Goal: Task Accomplishment & Management: Complete application form

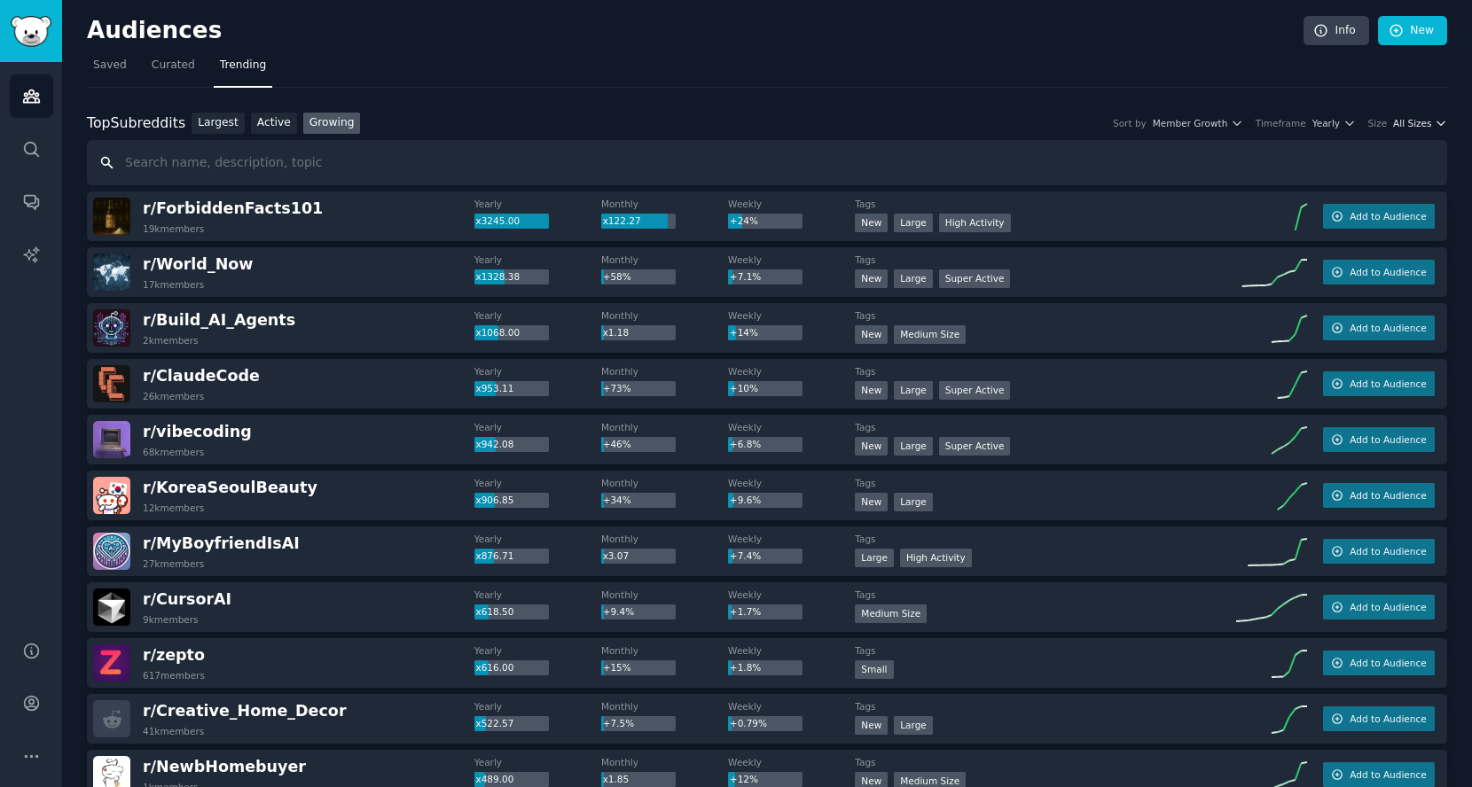
click at [1413, 117] on span "All Sizes" at bounding box center [1412, 123] width 38 height 12
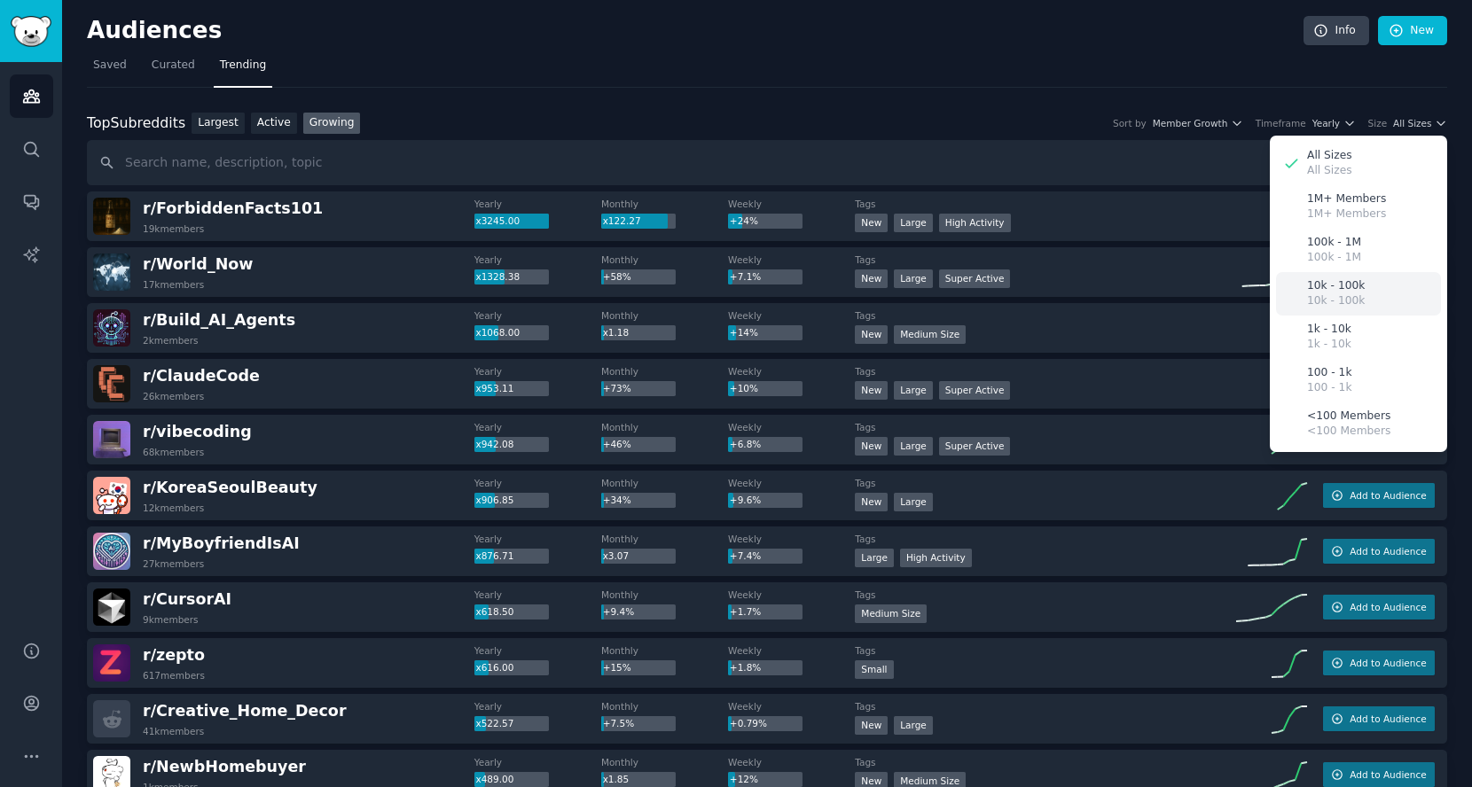
click at [1359, 289] on div "10k - 100k 10k - 100k" at bounding box center [1358, 293] width 165 height 43
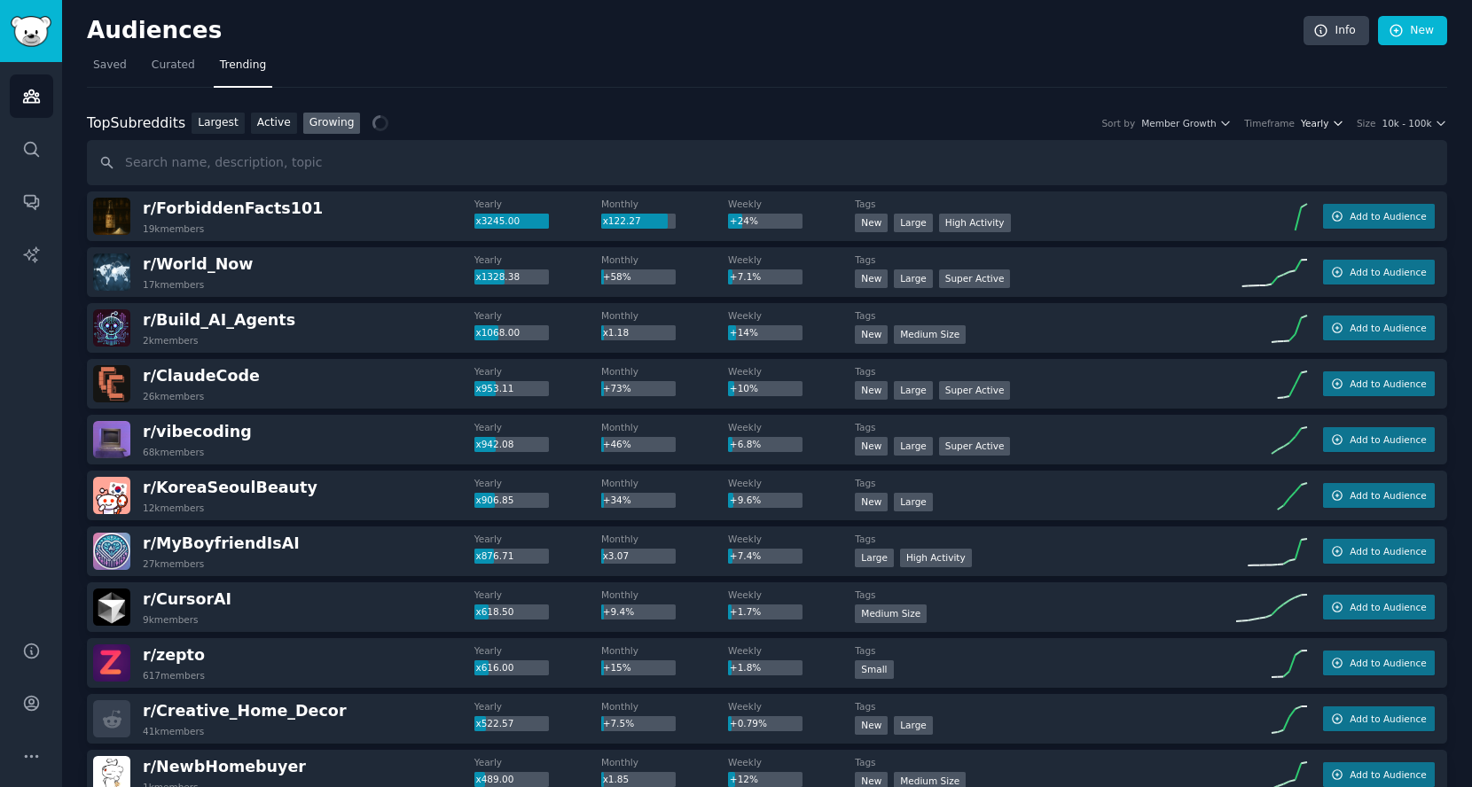
click at [1323, 120] on span "Yearly" at bounding box center [1314, 123] width 27 height 12
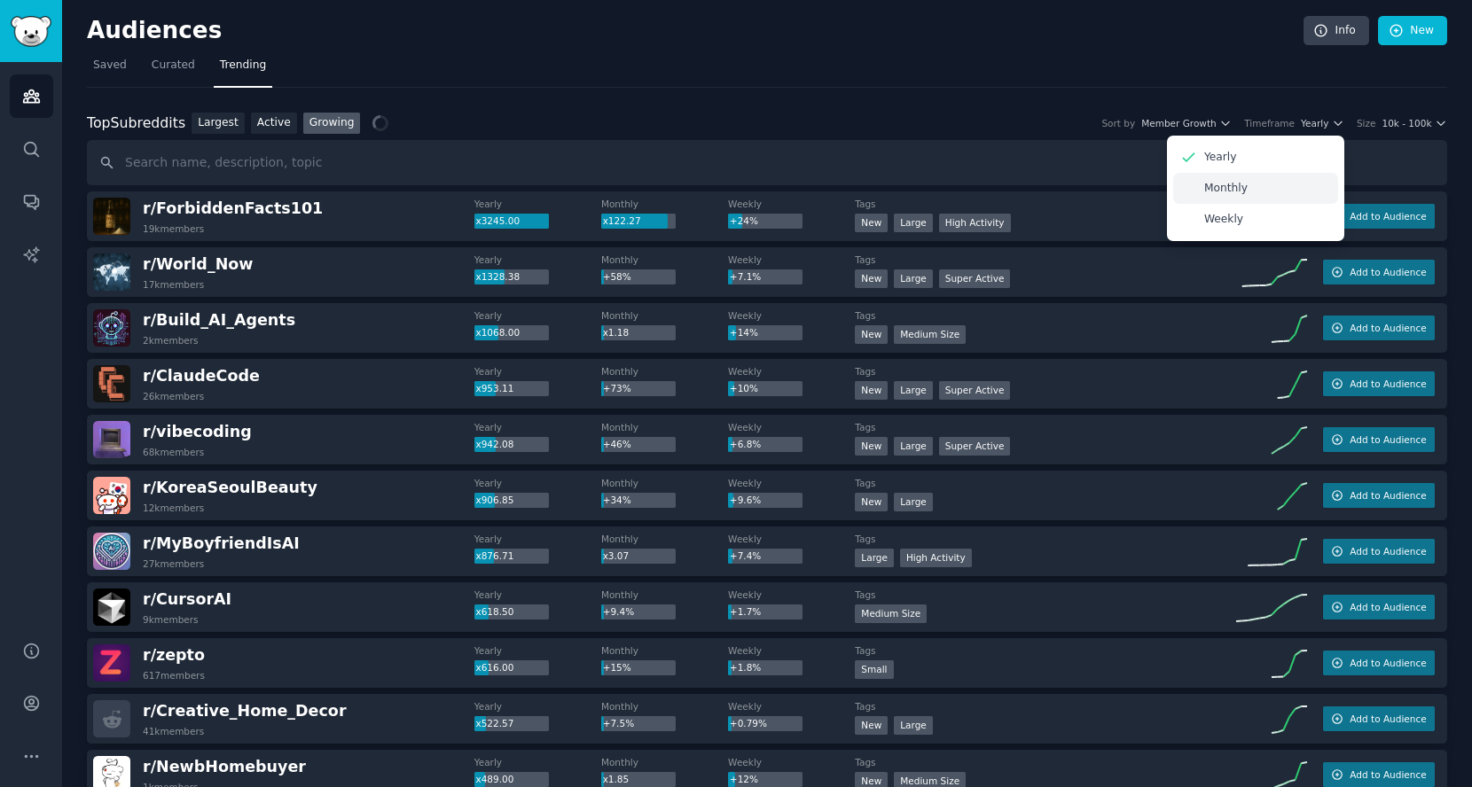
click at [1253, 191] on div "Monthly" at bounding box center [1255, 188] width 165 height 31
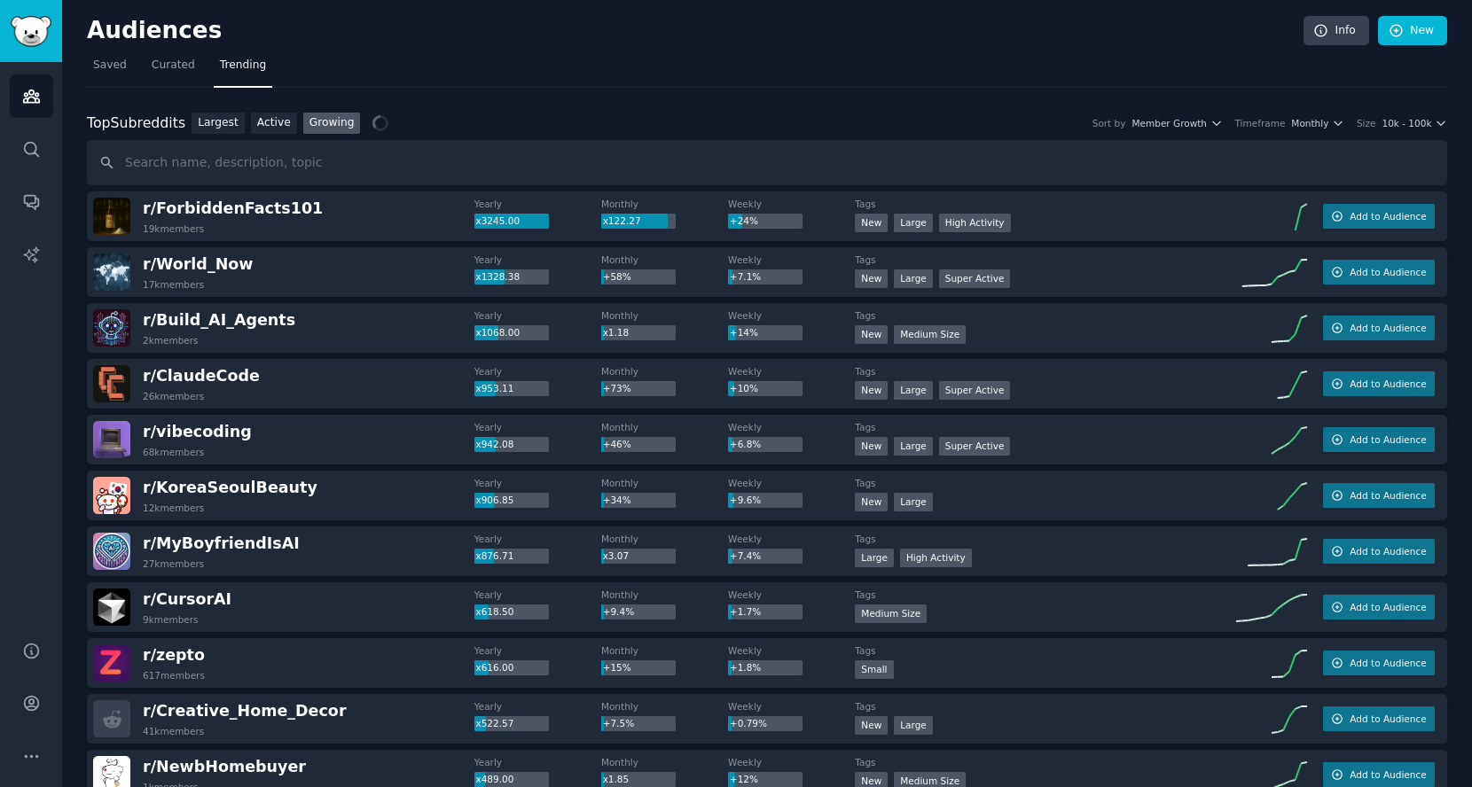
click at [1201, 74] on nav "Saved Curated Trending" at bounding box center [767, 69] width 1360 height 36
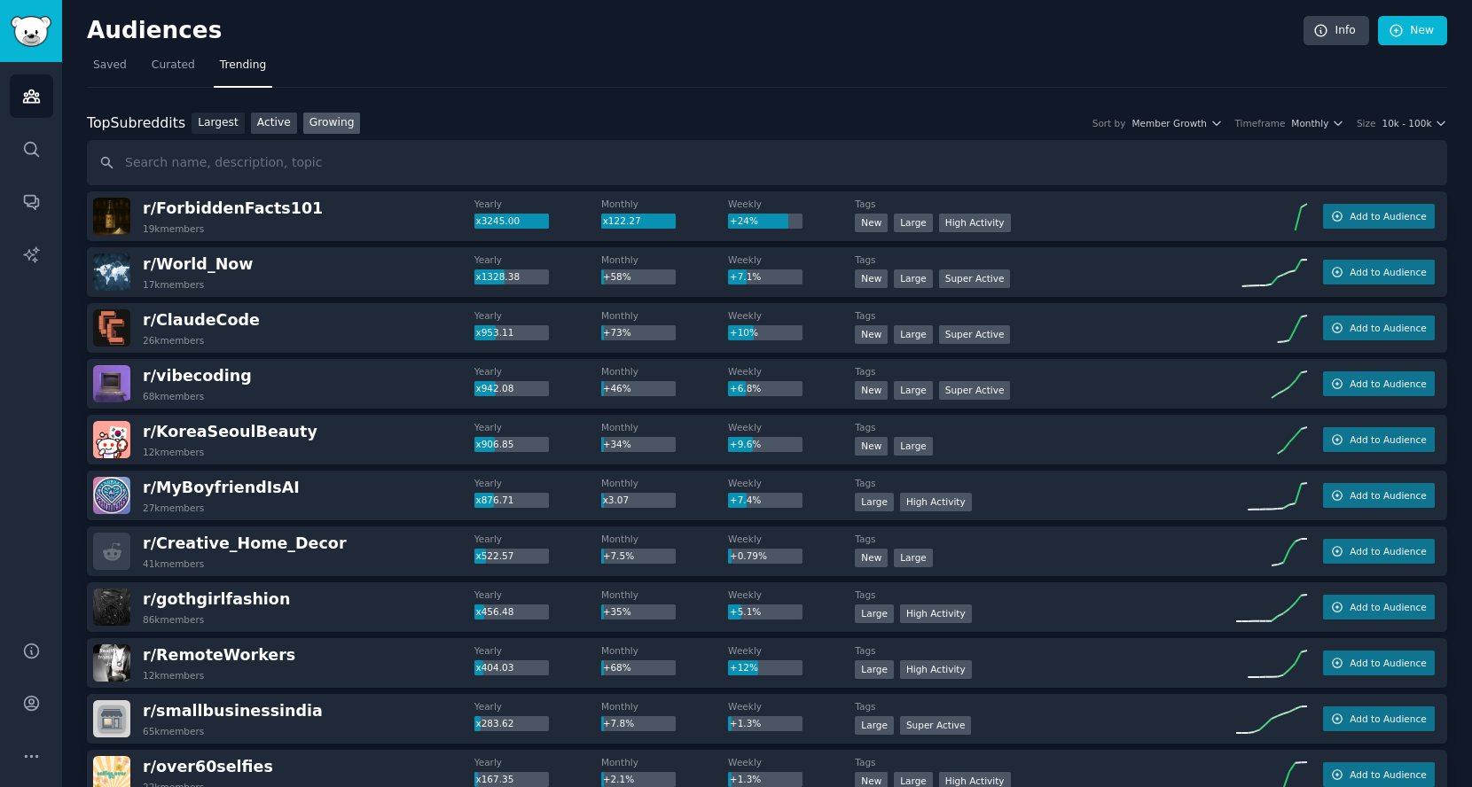
click at [276, 120] on link "Active" at bounding box center [274, 124] width 46 height 22
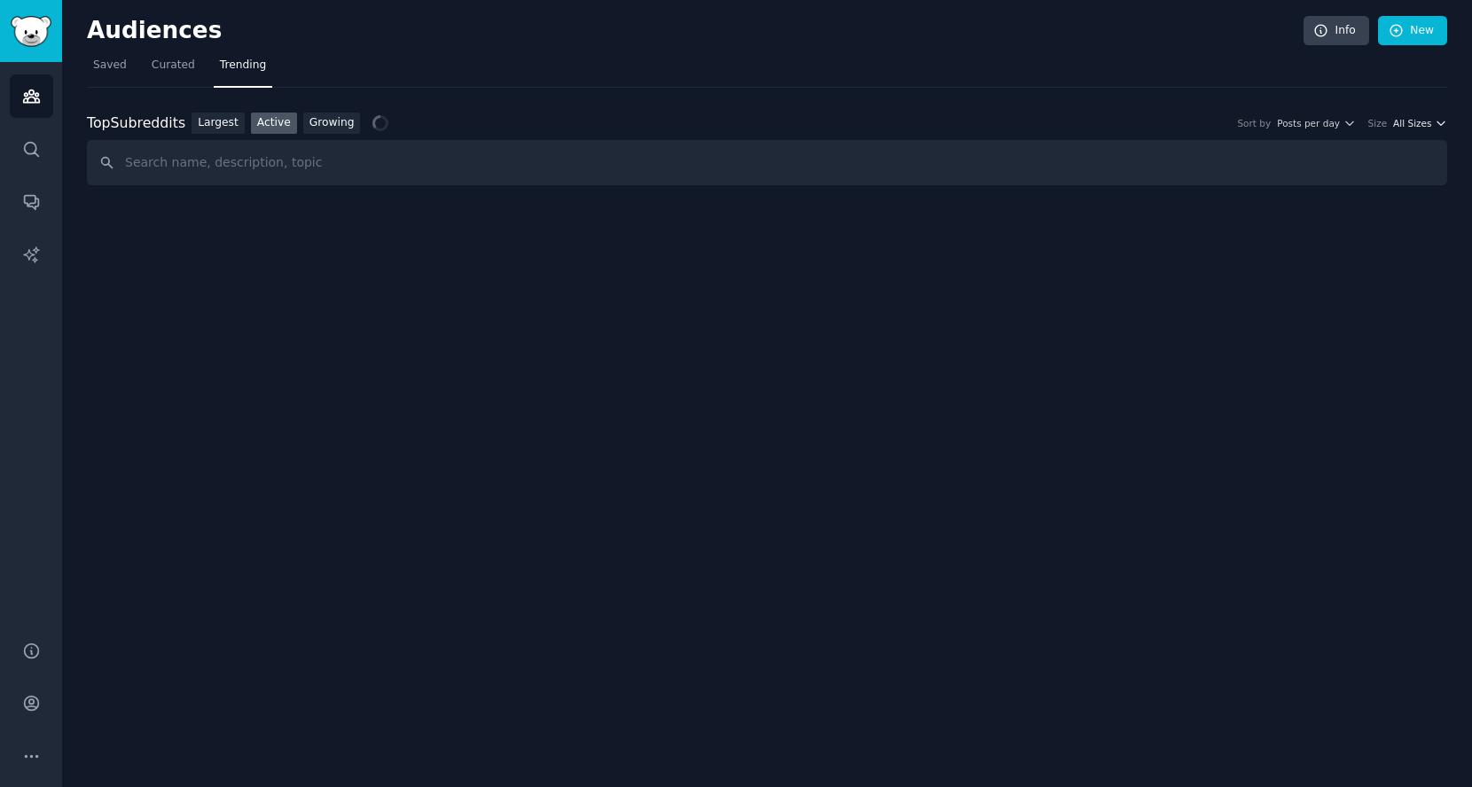
click at [1434, 118] on button "All Sizes" at bounding box center [1420, 123] width 54 height 12
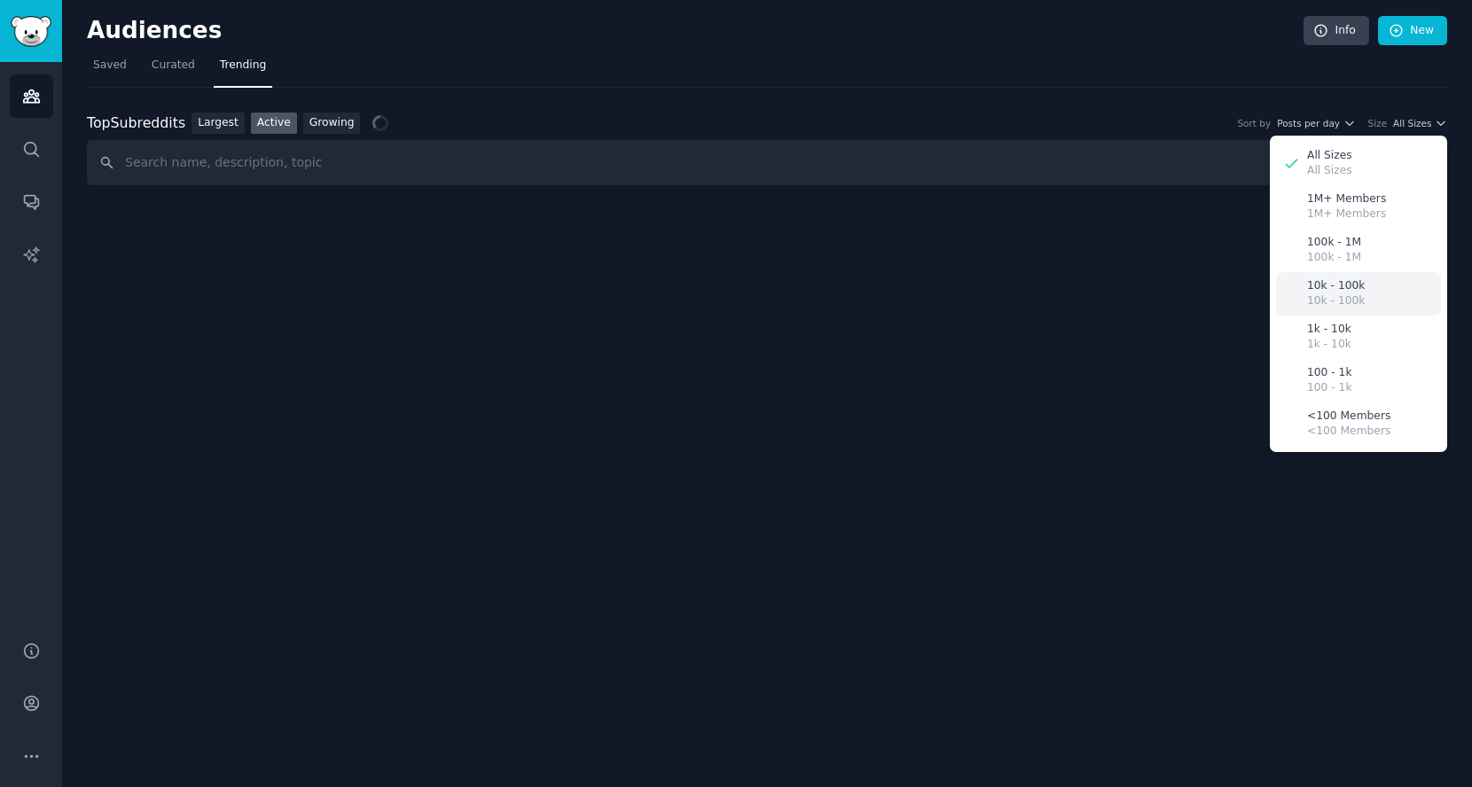
click at [1348, 284] on p "10k - 100k" at bounding box center [1336, 286] width 58 height 16
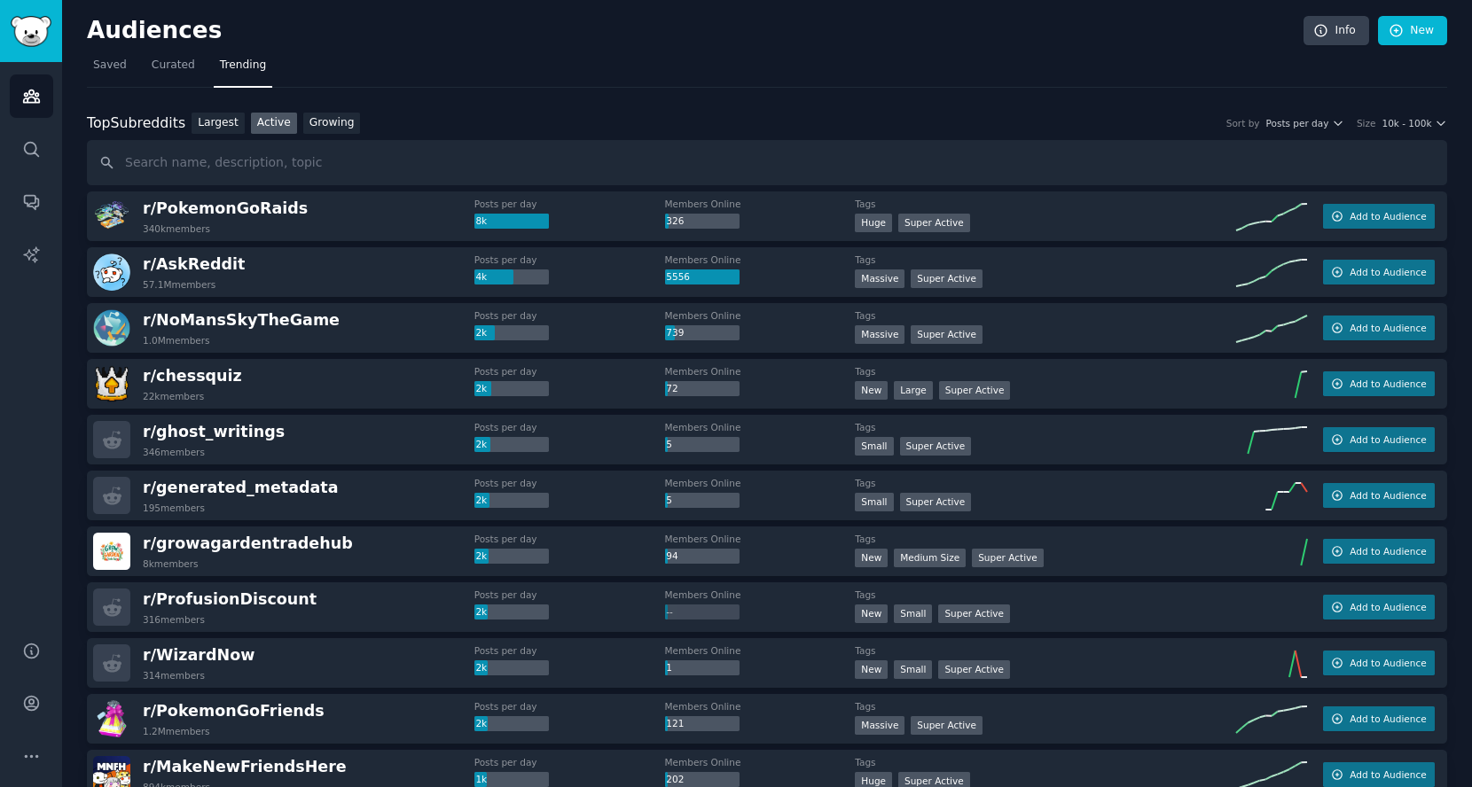
click at [1115, 80] on nav "Saved Curated Trending" at bounding box center [767, 69] width 1360 height 36
click at [1423, 124] on span "10k - 100k" at bounding box center [1407, 123] width 50 height 12
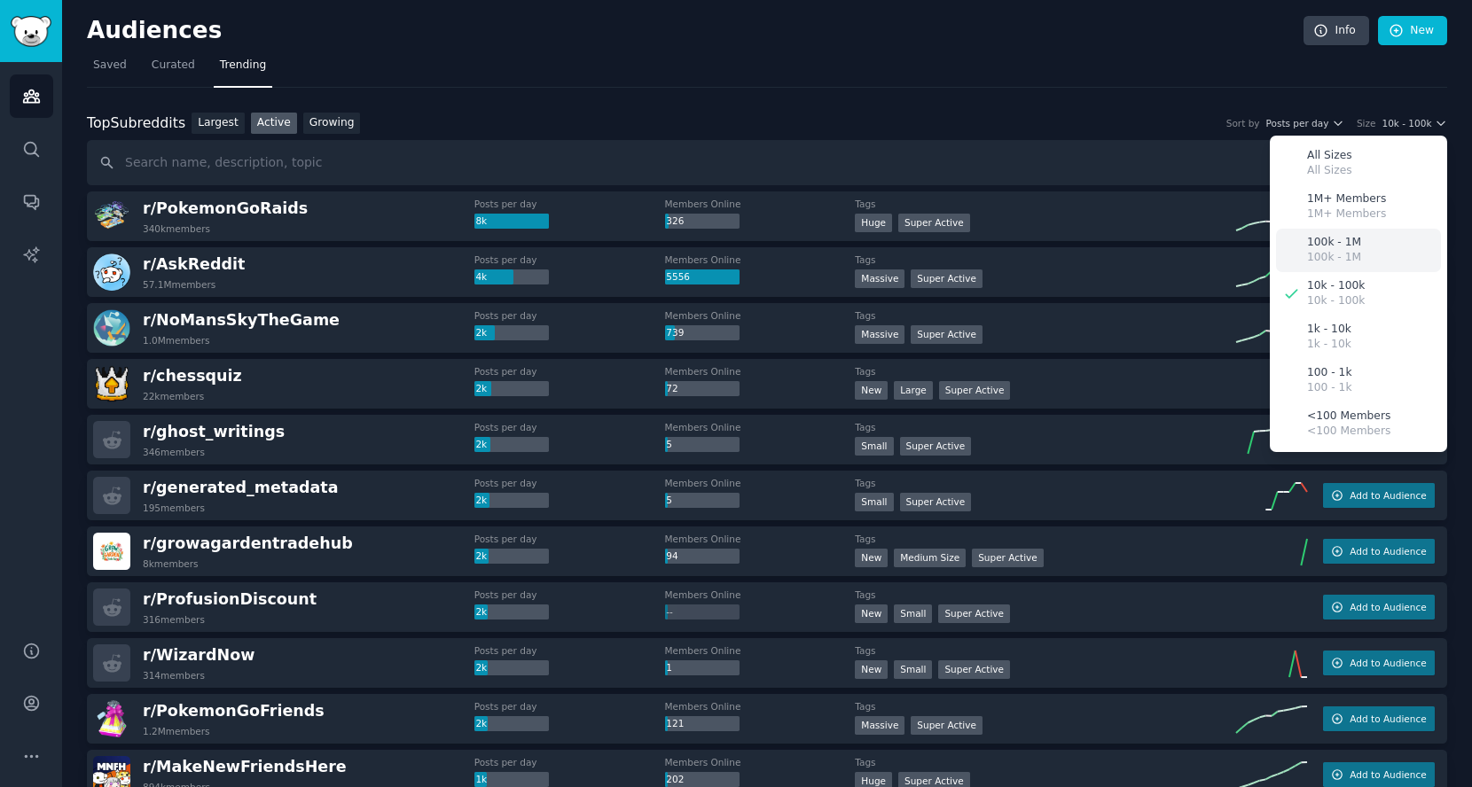
click at [1344, 243] on p "100k - 1M" at bounding box center [1334, 243] width 54 height 16
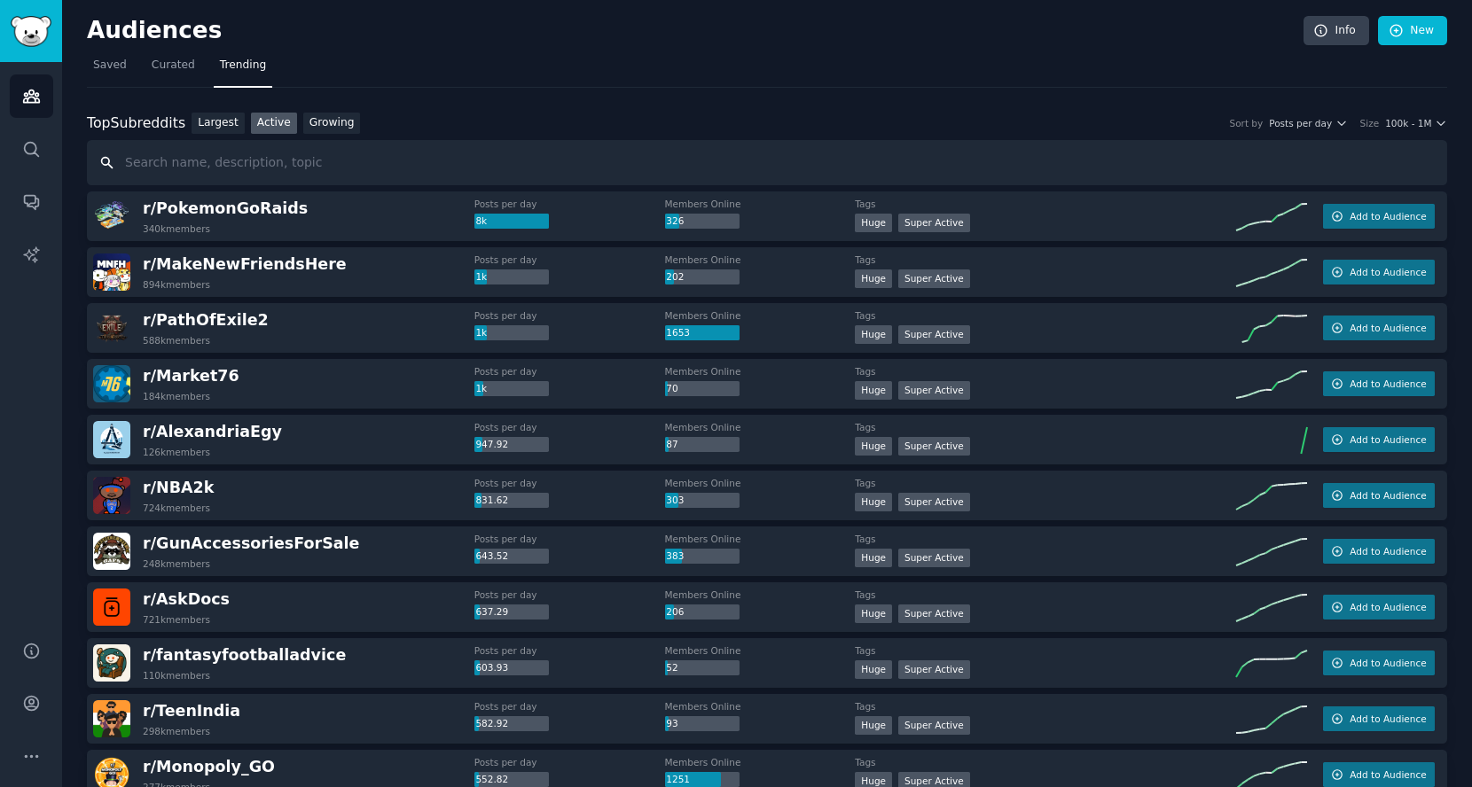
click at [275, 161] on input "text" at bounding box center [767, 162] width 1360 height 45
click at [1420, 123] on span "100k - 1M" at bounding box center [1408, 123] width 46 height 12
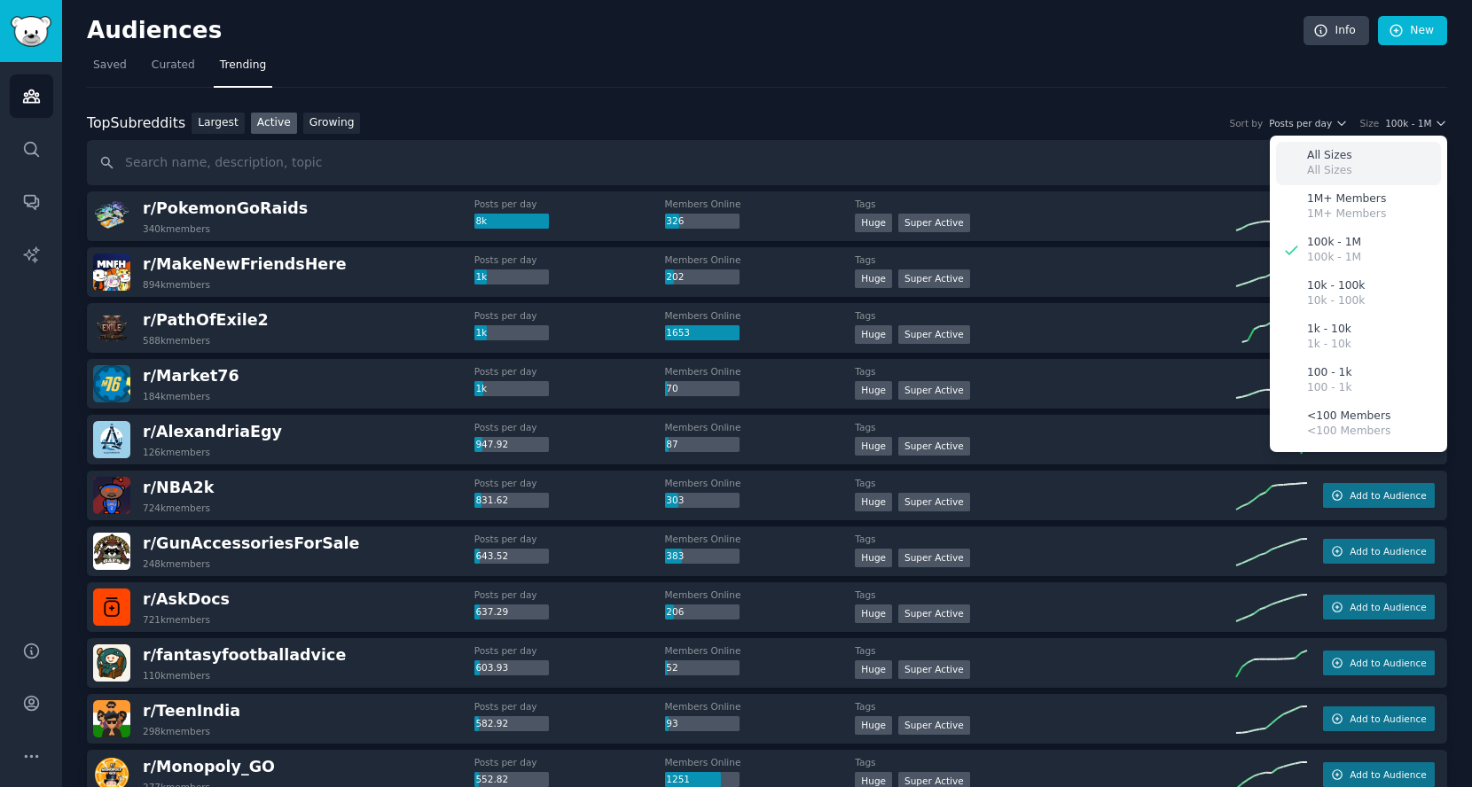
click at [1373, 155] on div "All Sizes All Sizes" at bounding box center [1358, 163] width 165 height 43
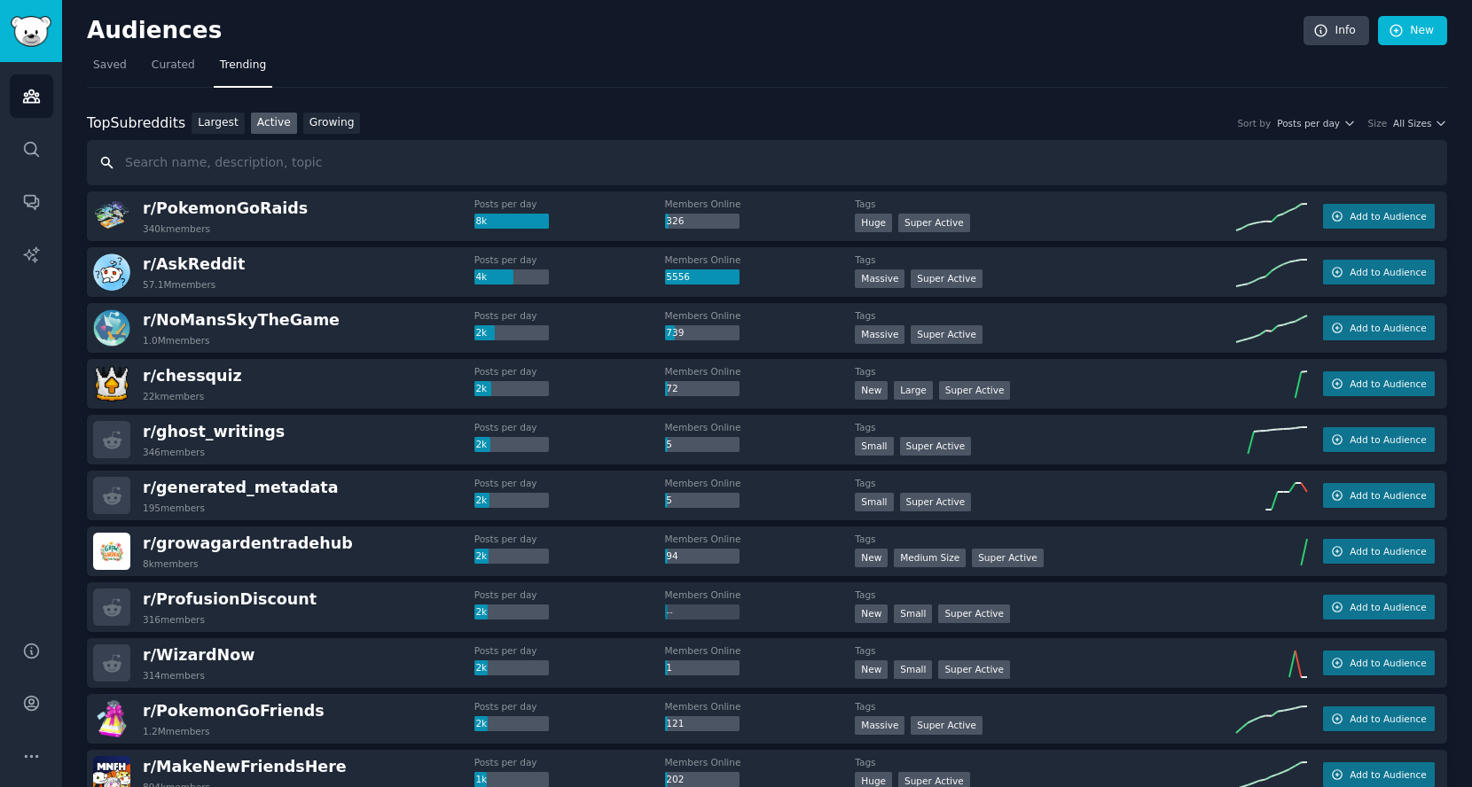
click at [596, 161] on input "text" at bounding box center [767, 162] width 1360 height 45
type input "investment"
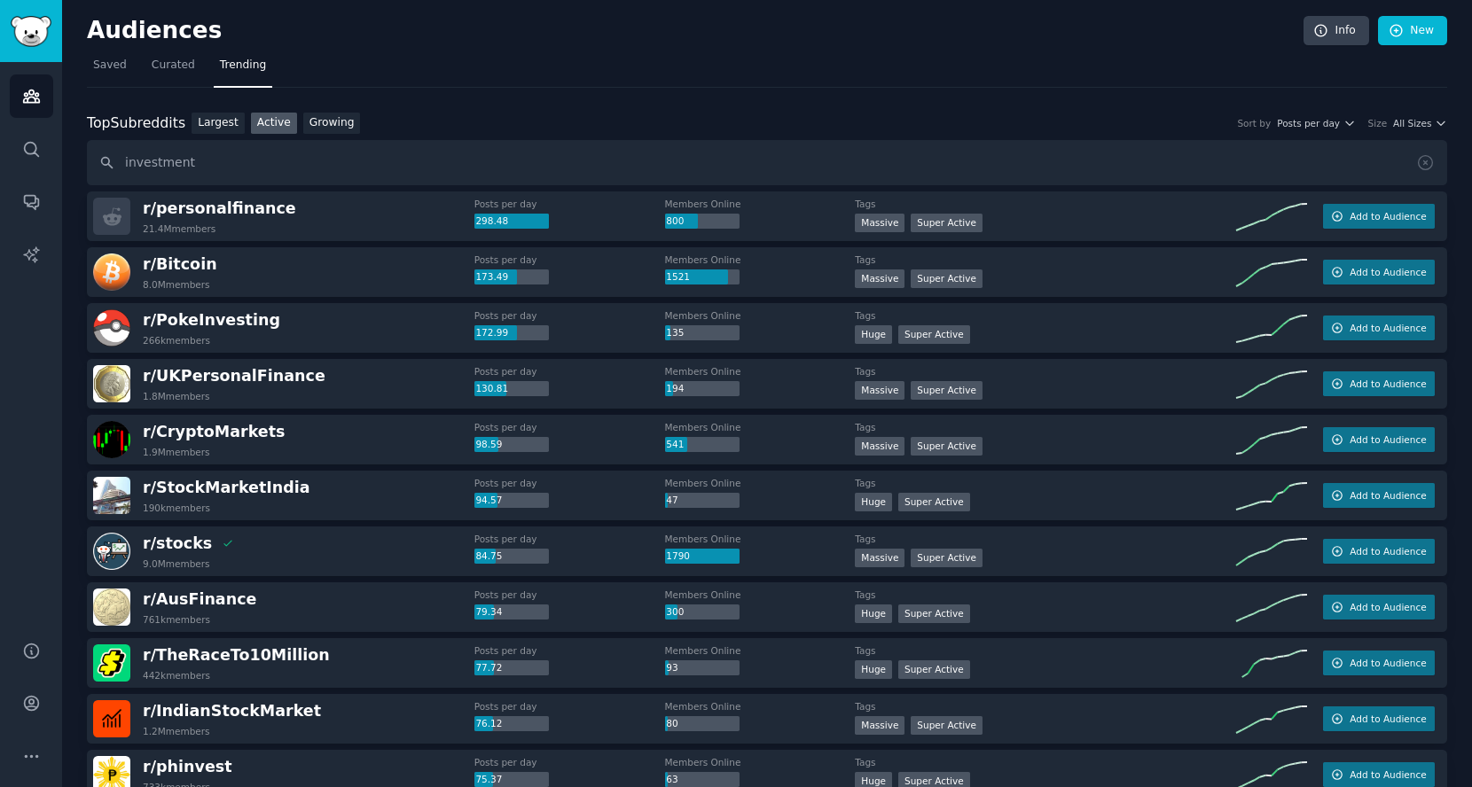
click at [714, 130] on div "Top Subreddits Top Subreddits Largest Active Growing Sort by Posts per day Size…" at bounding box center [767, 124] width 1360 height 22
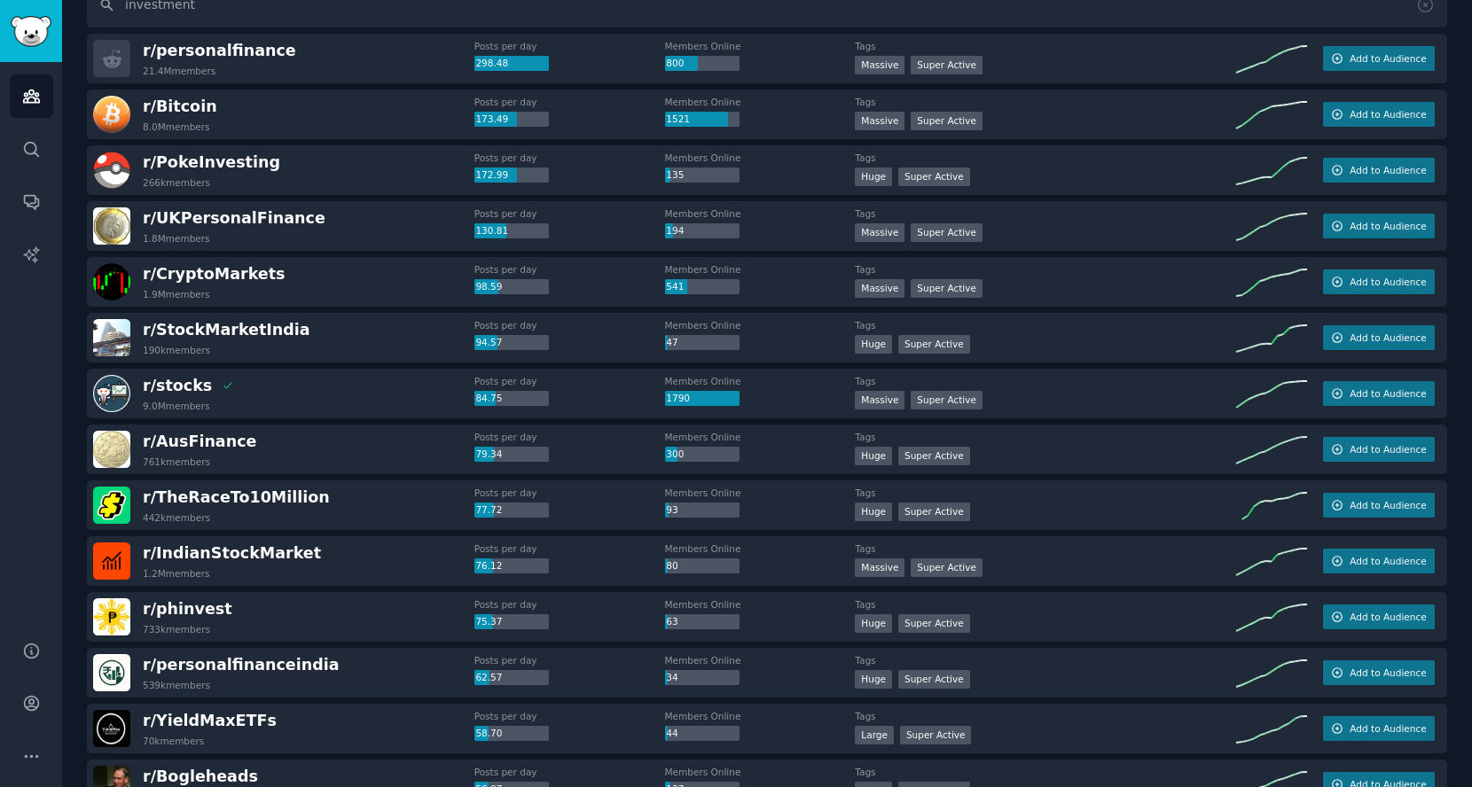
scroll to position [197, 0]
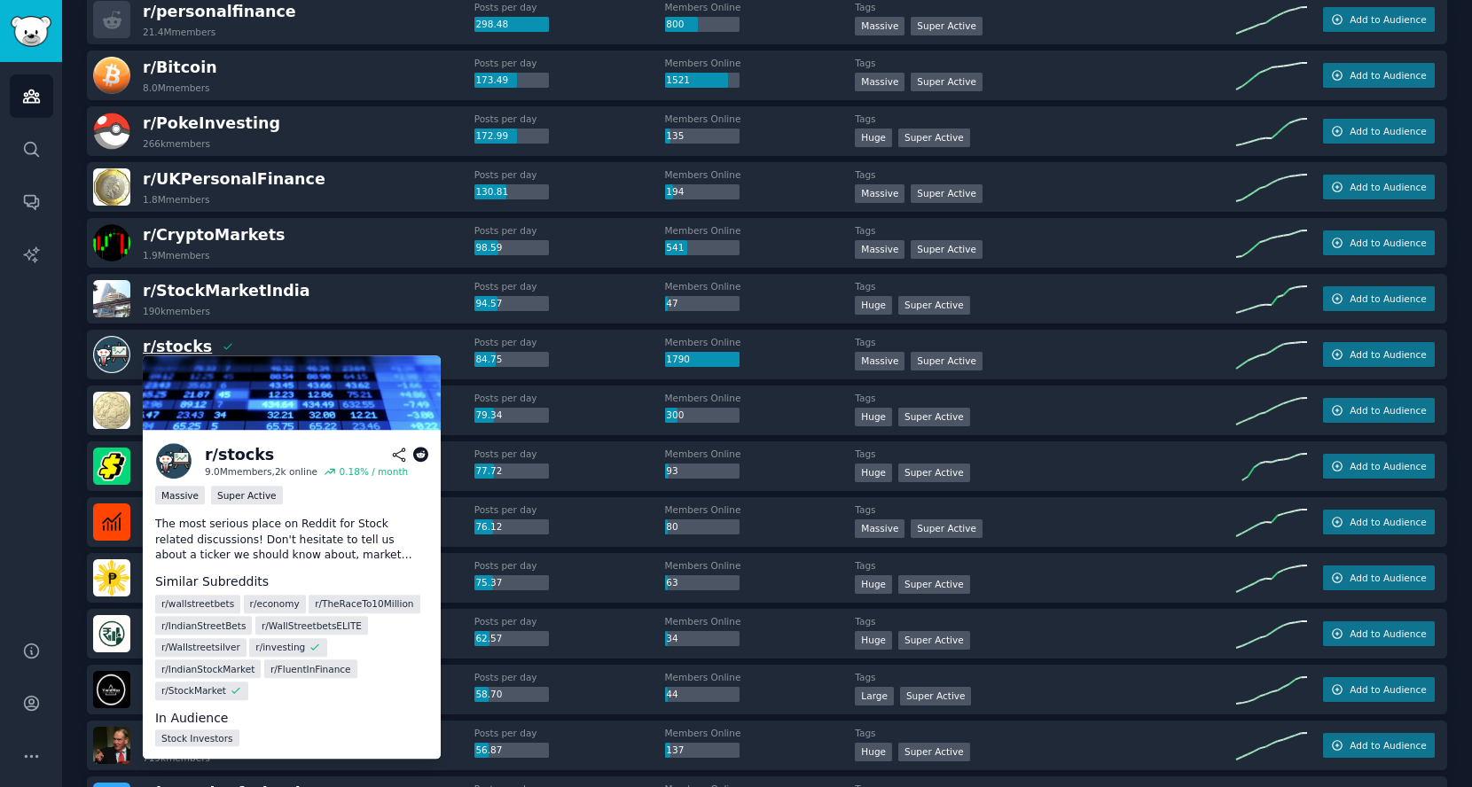
click at [184, 345] on span "r/ stocks" at bounding box center [177, 347] width 69 height 18
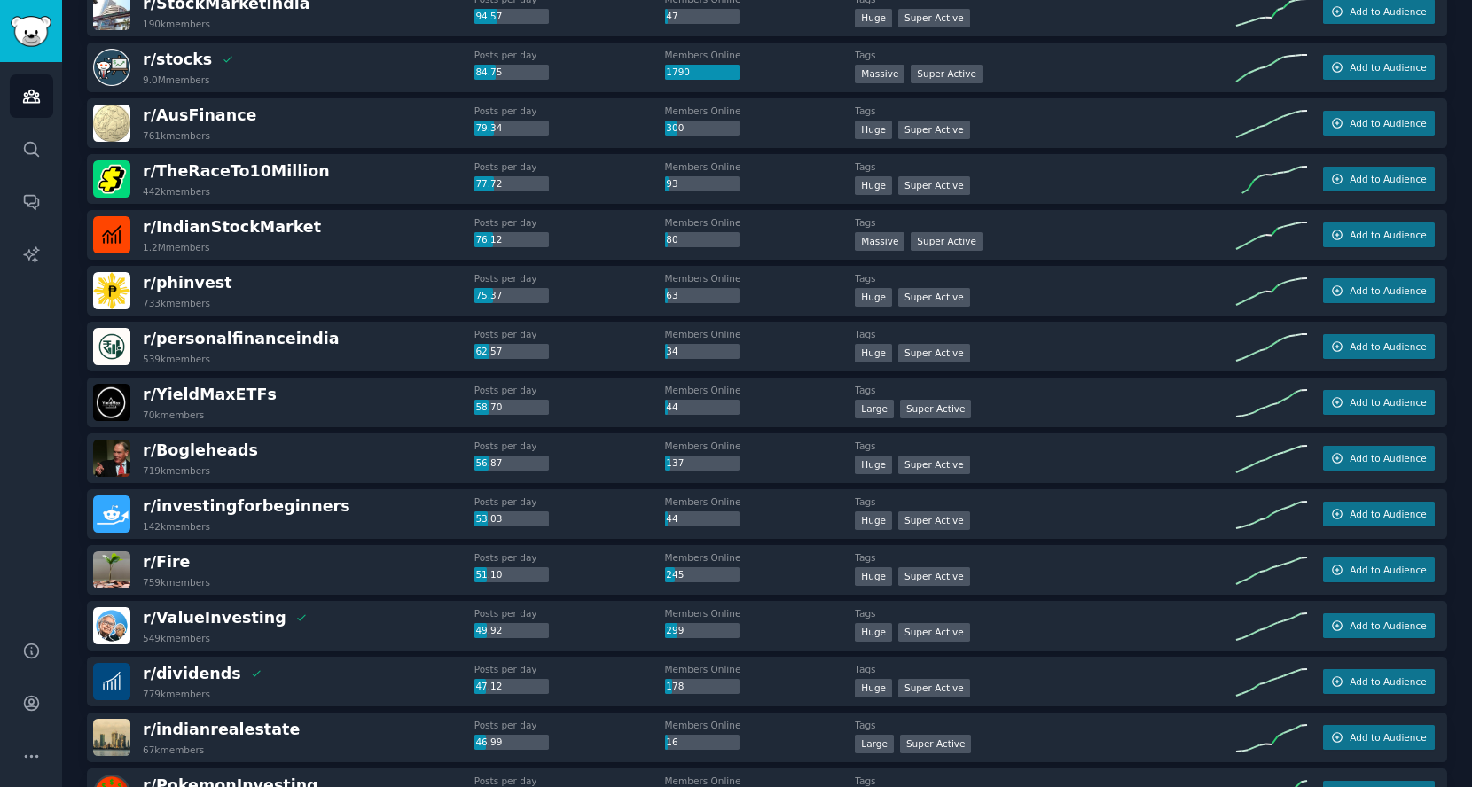
scroll to position [492, 0]
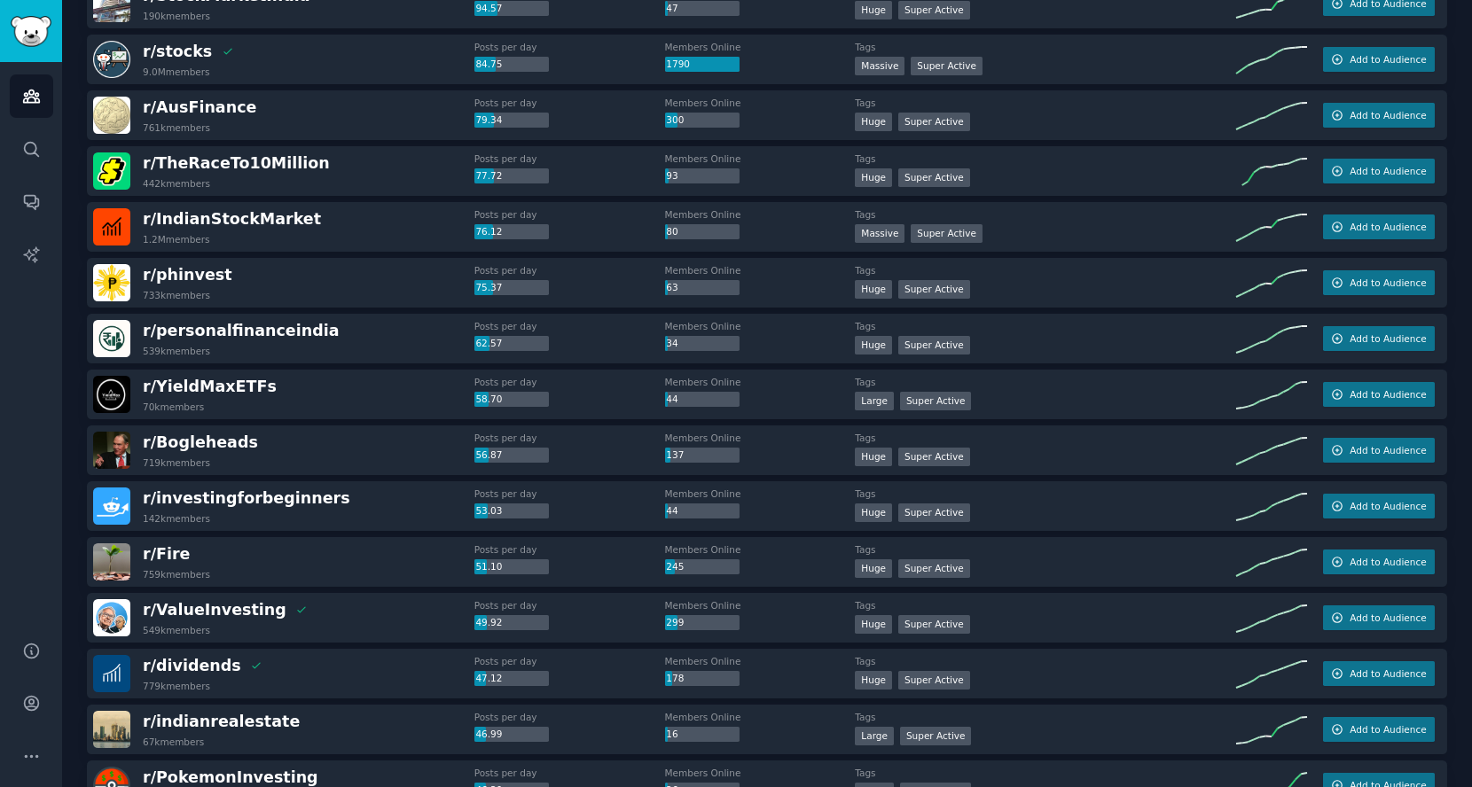
click at [278, 552] on div "r/ Fire 759k members" at bounding box center [283, 562] width 381 height 37
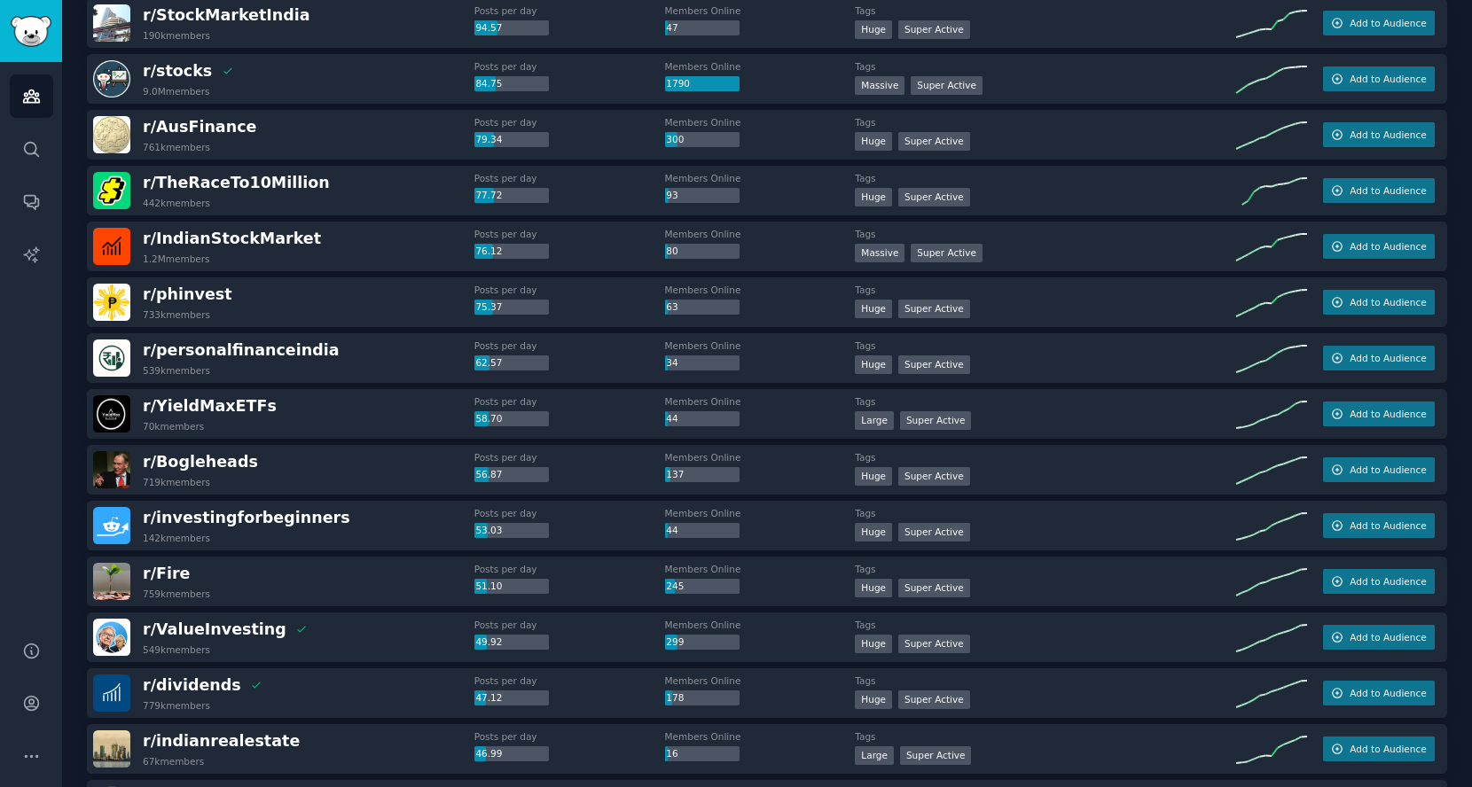
scroll to position [0, 0]
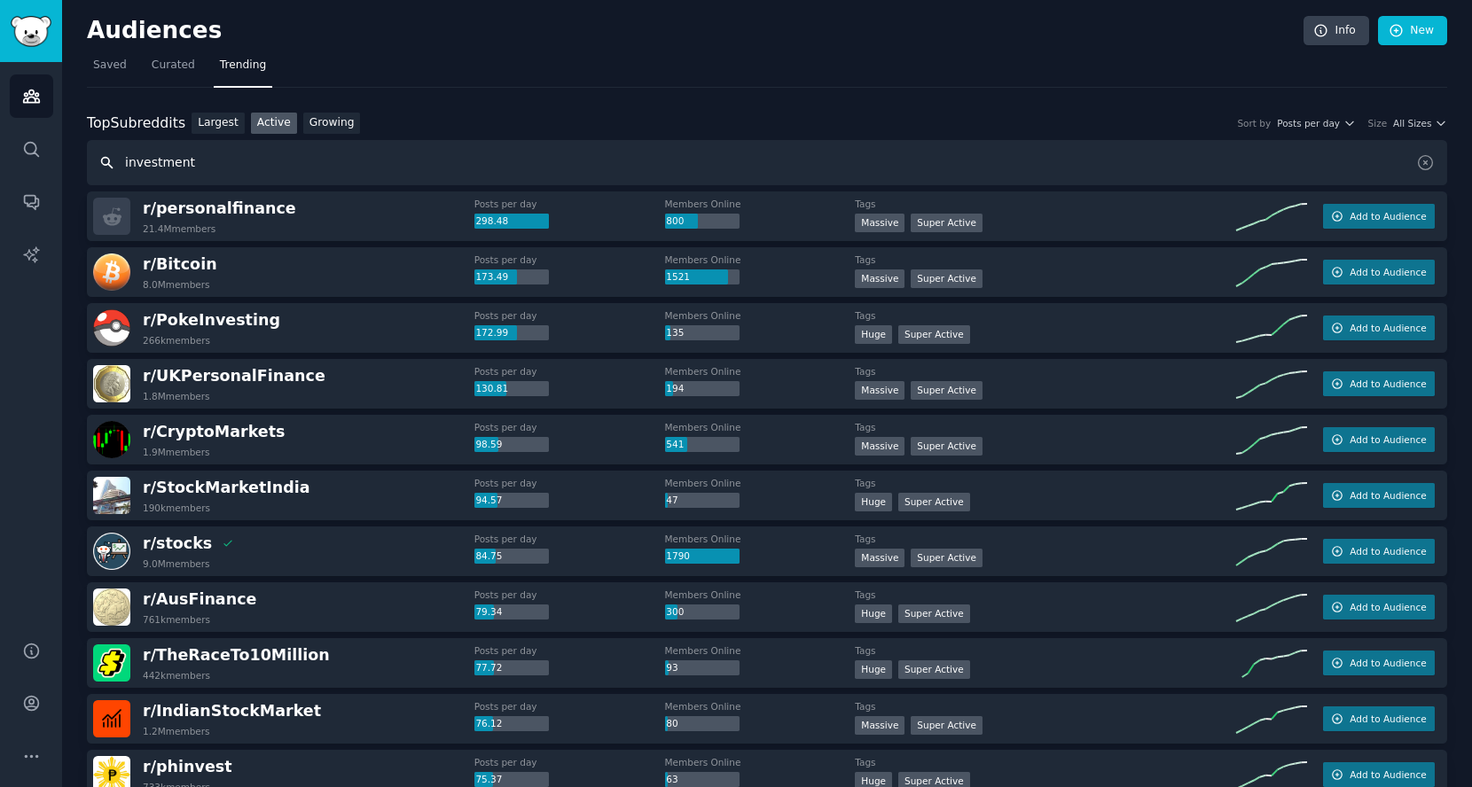
drag, startPoint x: 223, startPoint y: 165, endPoint x: 1, endPoint y: 166, distance: 221.7
click at [0, 168] on div "Advanced Search Audiences Search Conversations AI Reports Help Account More Aud…" at bounding box center [736, 393] width 1472 height 787
drag, startPoint x: 899, startPoint y: 94, endPoint x: 886, endPoint y: 98, distance: 14.0
click at [392, 163] on input "text" at bounding box center [767, 162] width 1360 height 45
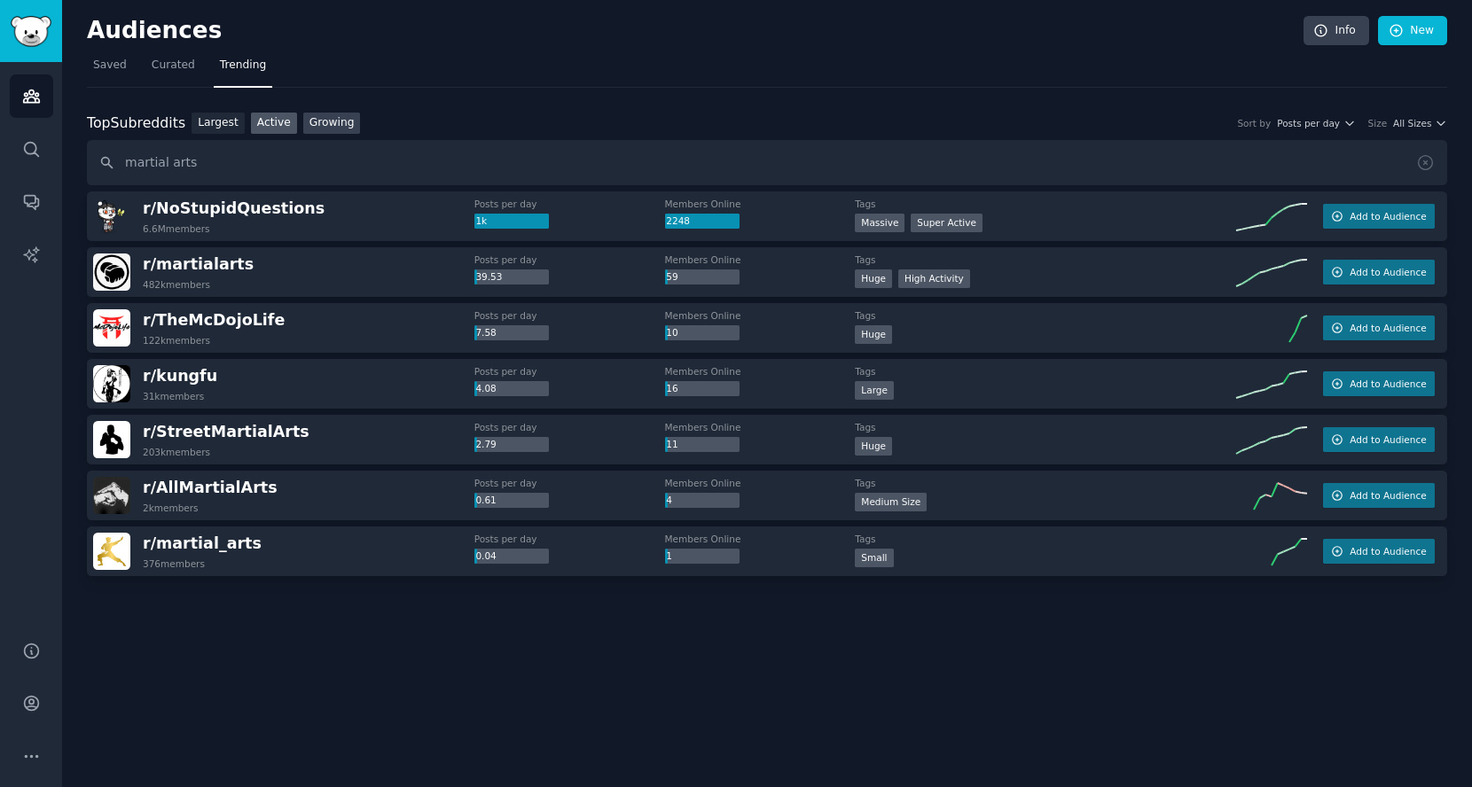
click at [340, 122] on link "Growing" at bounding box center [332, 124] width 58 height 22
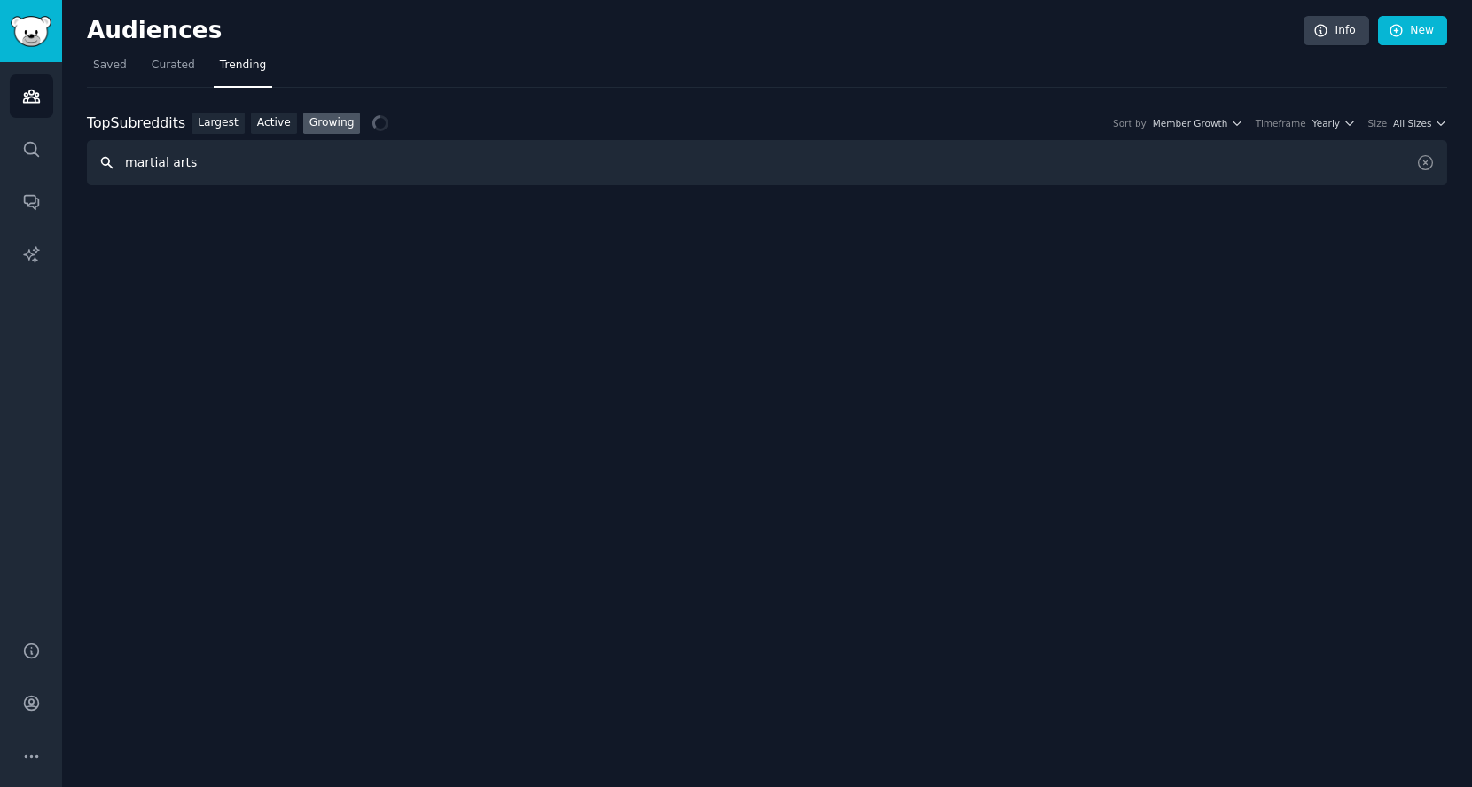
click at [380, 155] on input "martial arts" at bounding box center [767, 162] width 1360 height 45
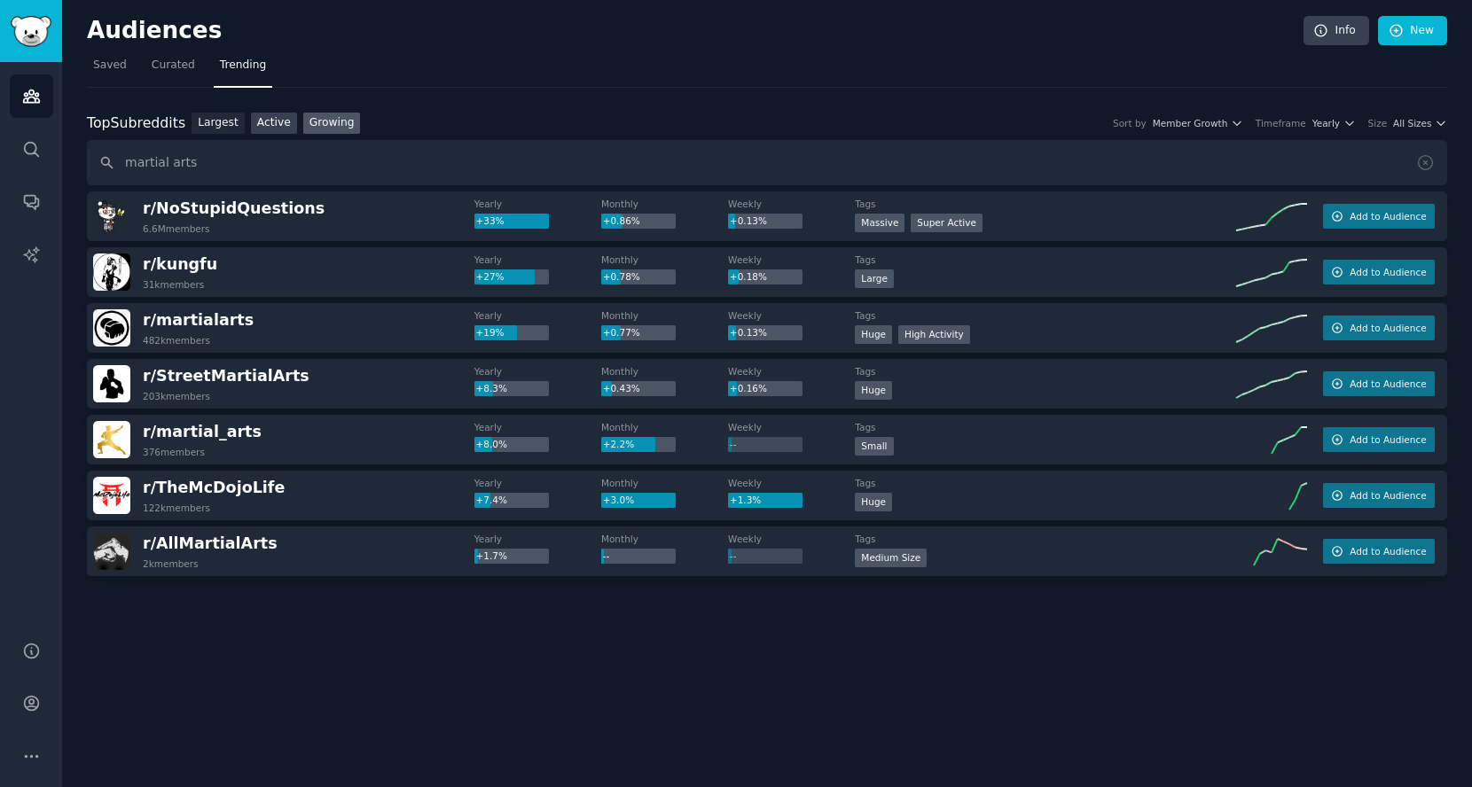
click at [253, 120] on link "Active" at bounding box center [274, 124] width 46 height 22
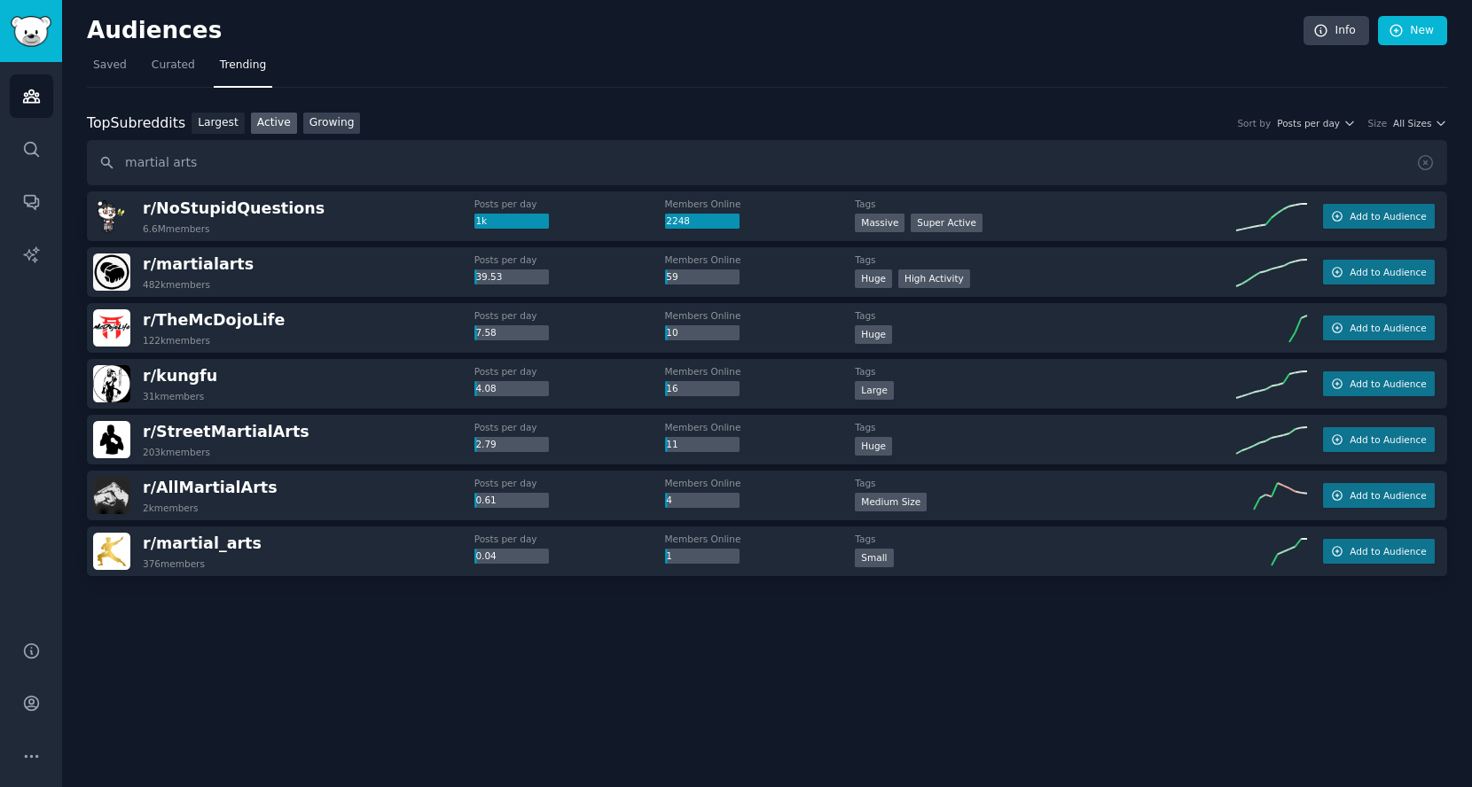
click at [324, 121] on link "Growing" at bounding box center [332, 124] width 58 height 22
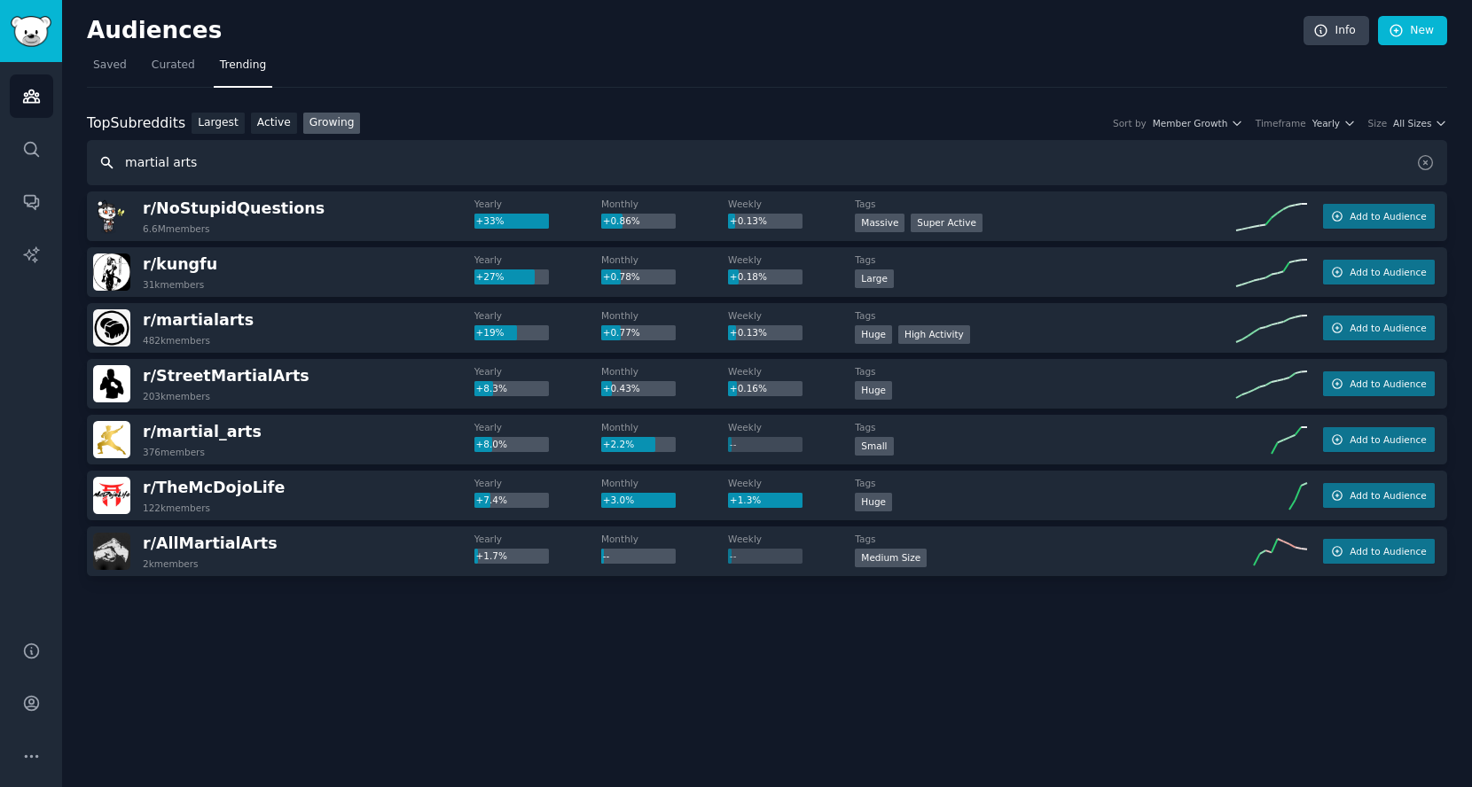
drag, startPoint x: 284, startPoint y: 153, endPoint x: 0, endPoint y: 200, distance: 287.6
click at [0, 199] on div "Conversations Audiences Search Conversations AI Reports Help Account More Audie…" at bounding box center [736, 393] width 1472 height 787
type input "meditation"
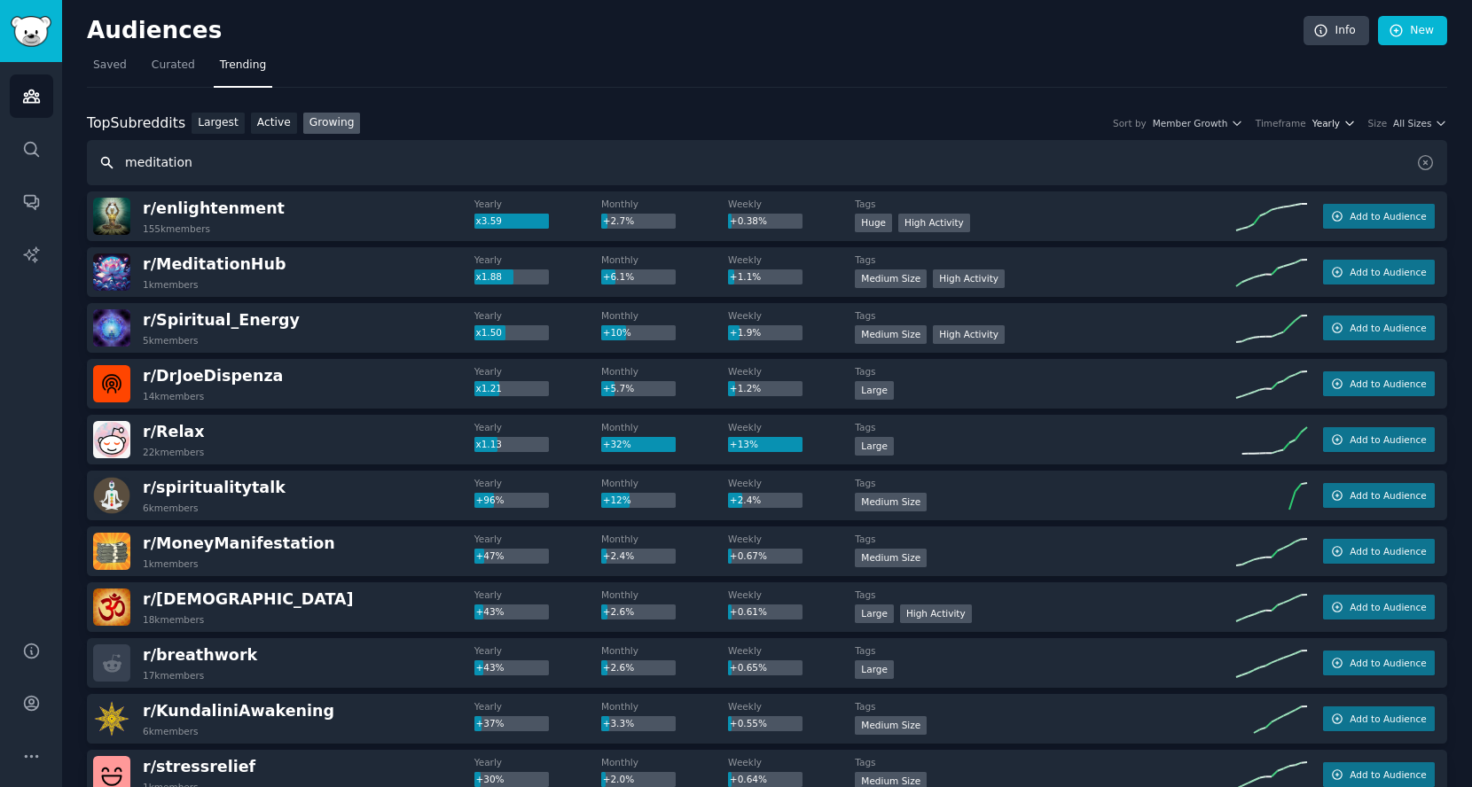
click at [1329, 123] on span "Yearly" at bounding box center [1325, 123] width 27 height 12
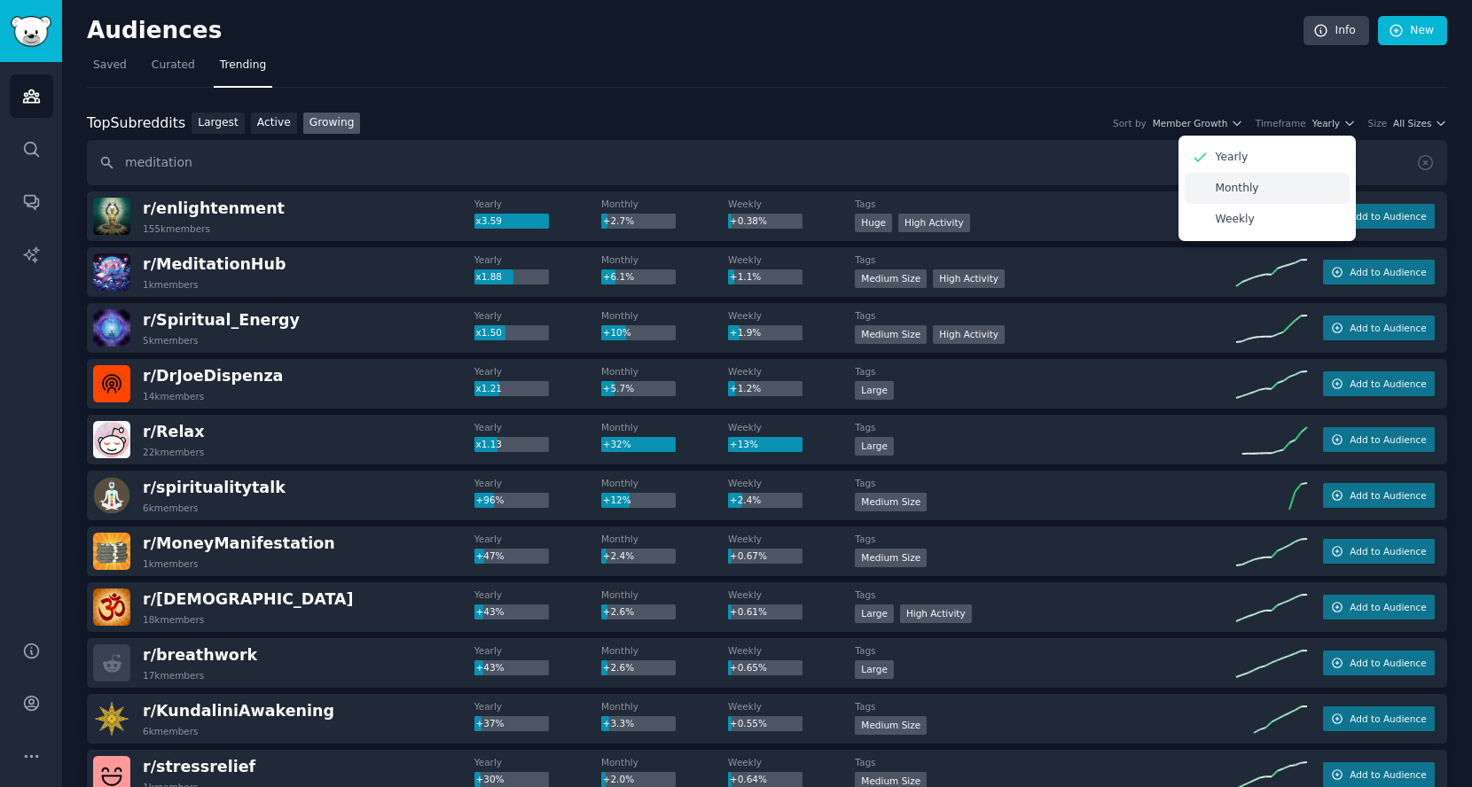
click at [1314, 194] on div "Monthly" at bounding box center [1267, 188] width 165 height 31
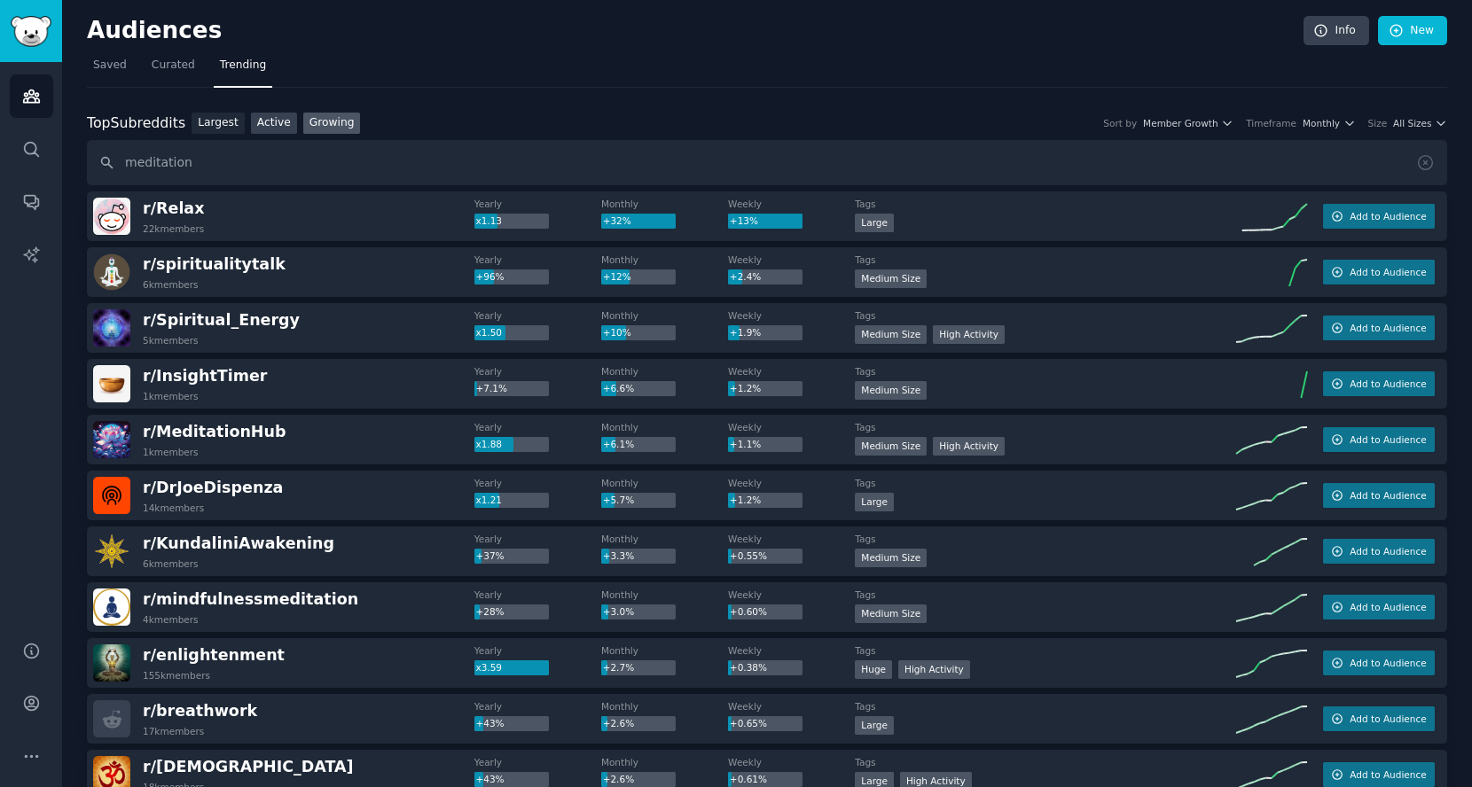
click at [273, 128] on link "Active" at bounding box center [274, 124] width 46 height 22
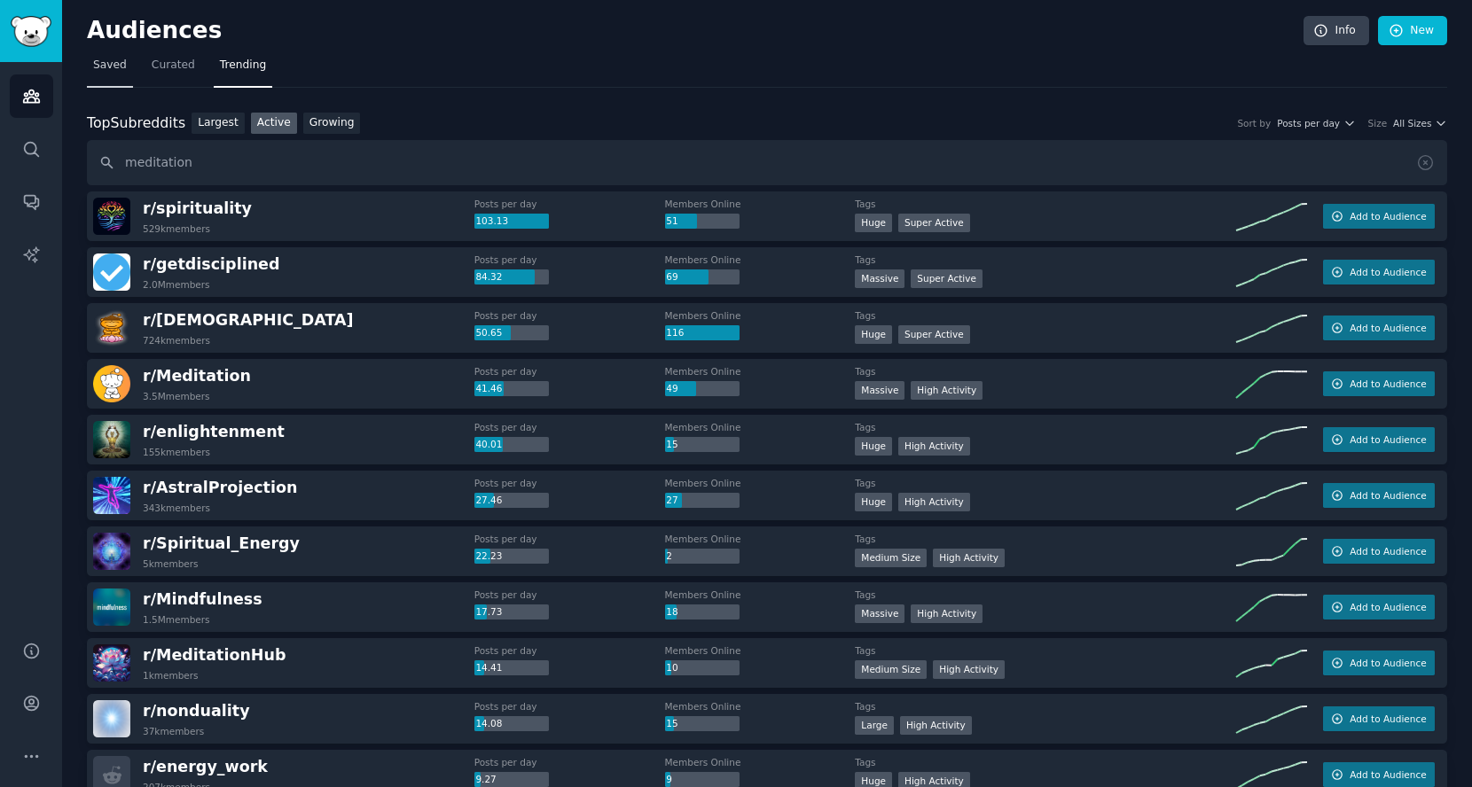
click at [118, 71] on span "Saved" at bounding box center [110, 66] width 34 height 16
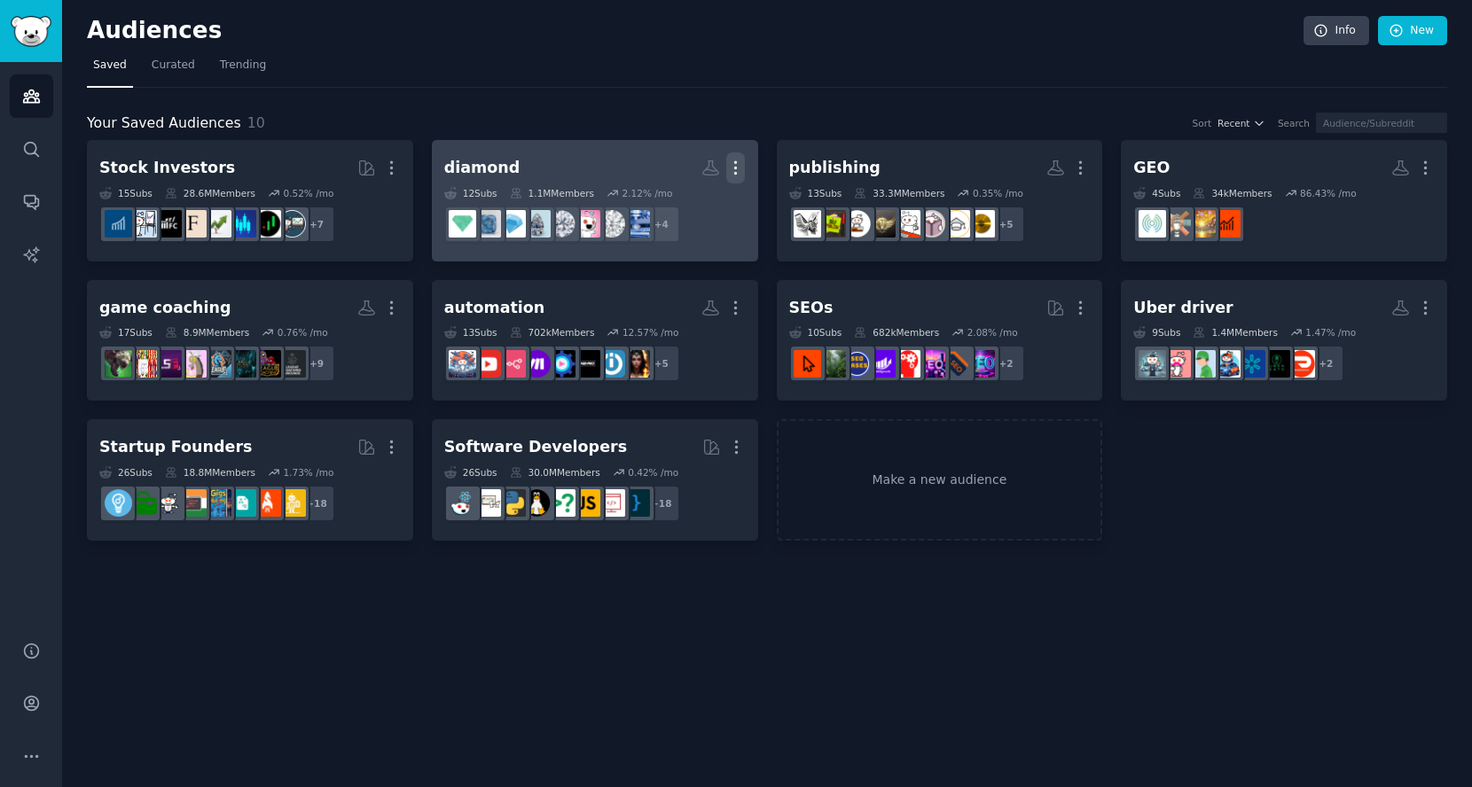
click at [742, 168] on icon "button" at bounding box center [735, 168] width 19 height 19
click at [692, 209] on p "Delete" at bounding box center [687, 205] width 41 height 19
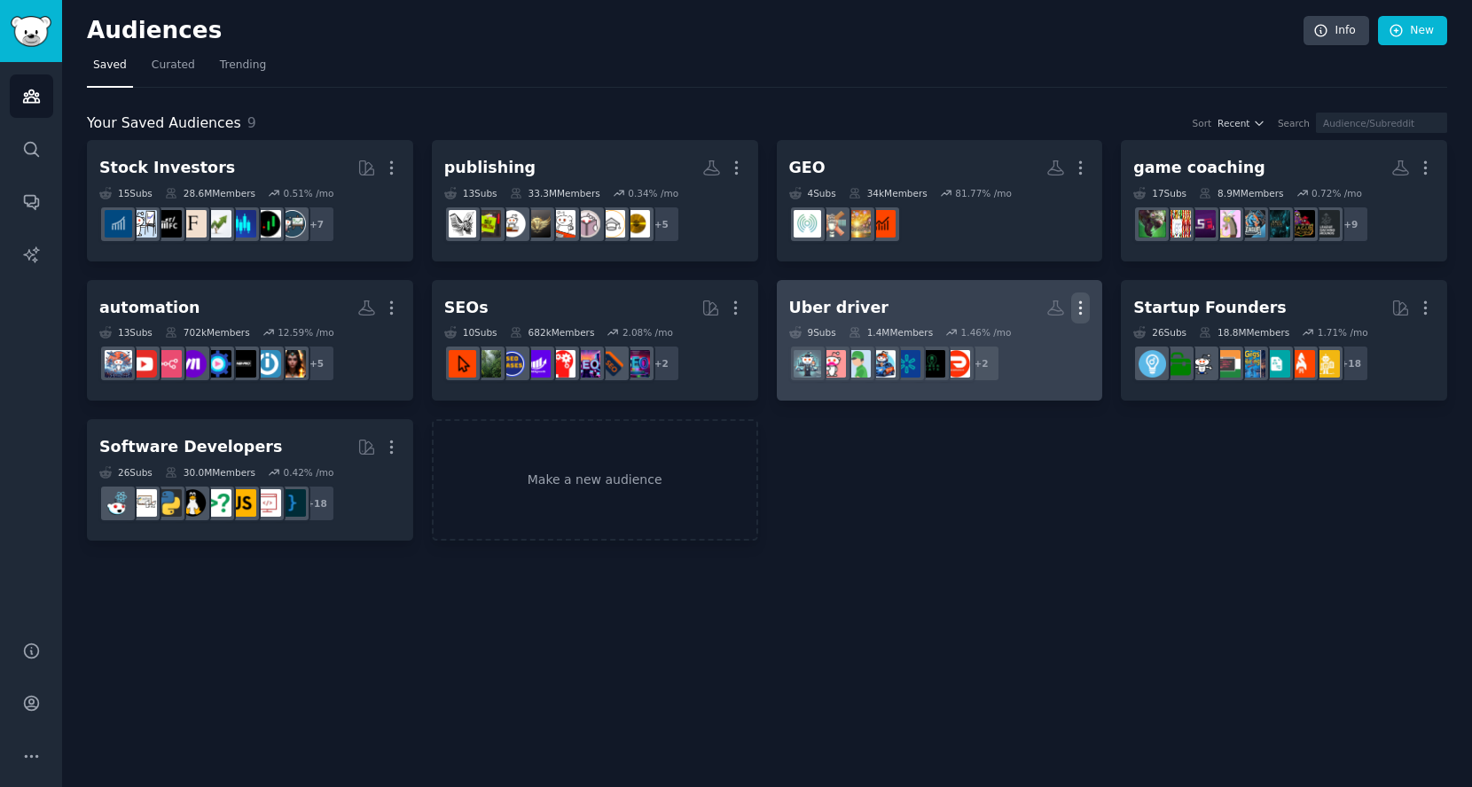
click at [1080, 301] on icon "button" at bounding box center [1081, 307] width 2 height 12
click at [1033, 341] on p "Delete" at bounding box center [1032, 345] width 41 height 19
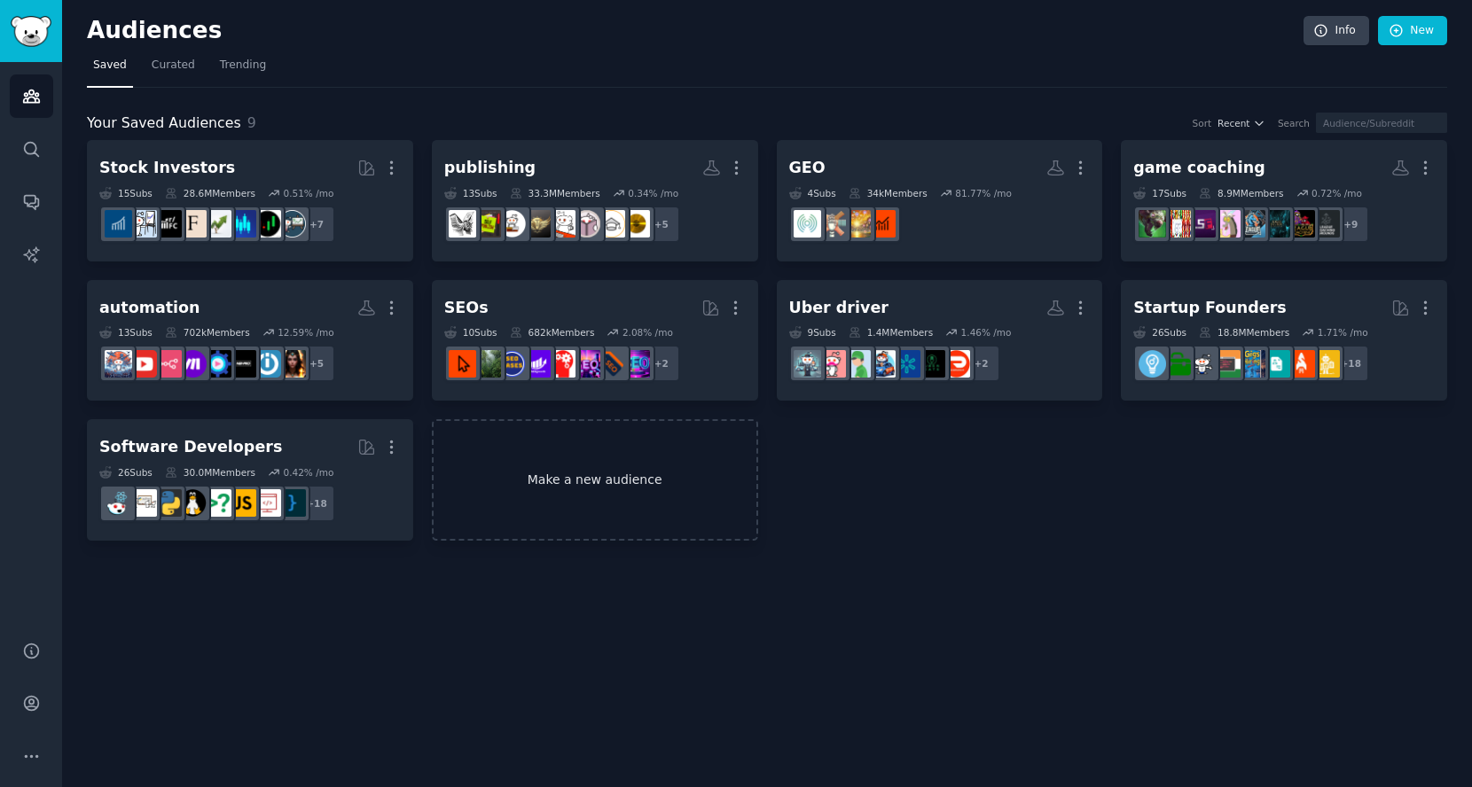
click at [576, 480] on link "Make a new audience" at bounding box center [595, 479] width 326 height 121
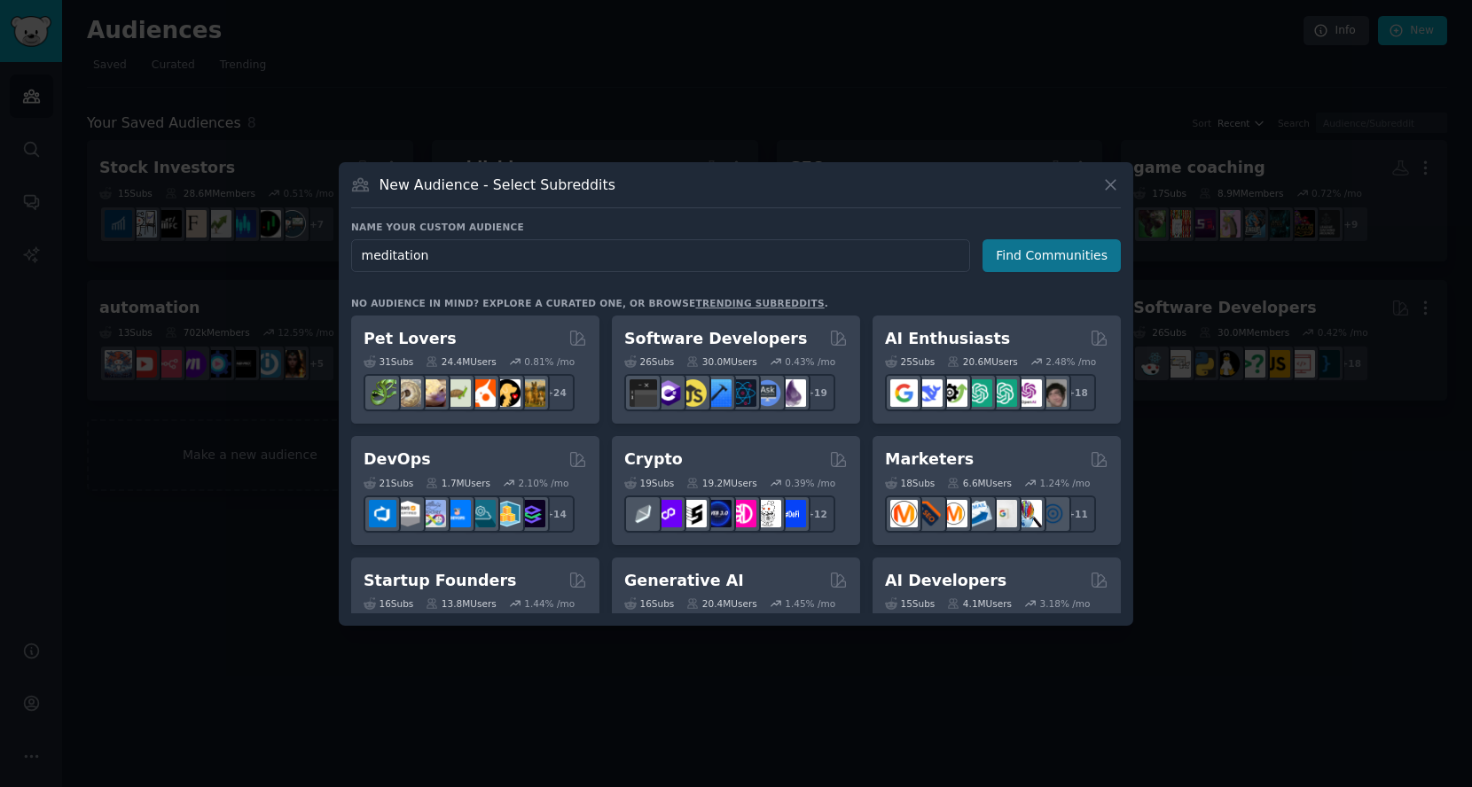
type input "meditation"
click at [1048, 252] on button "Find Communities" at bounding box center [1052, 255] width 138 height 33
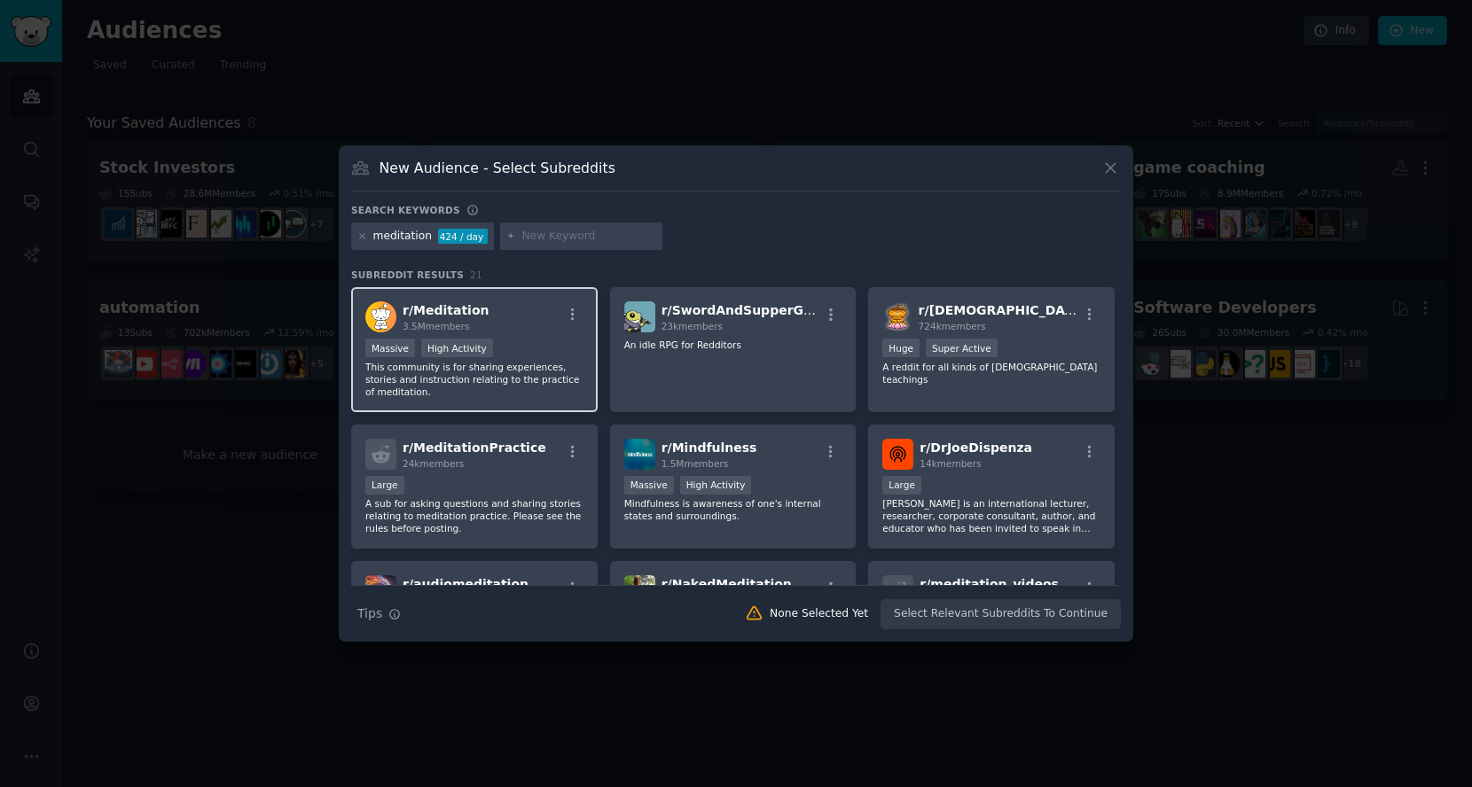
click at [545, 373] on p "This community is for sharing experiences, stories and instruction relating to …" at bounding box center [474, 379] width 218 height 37
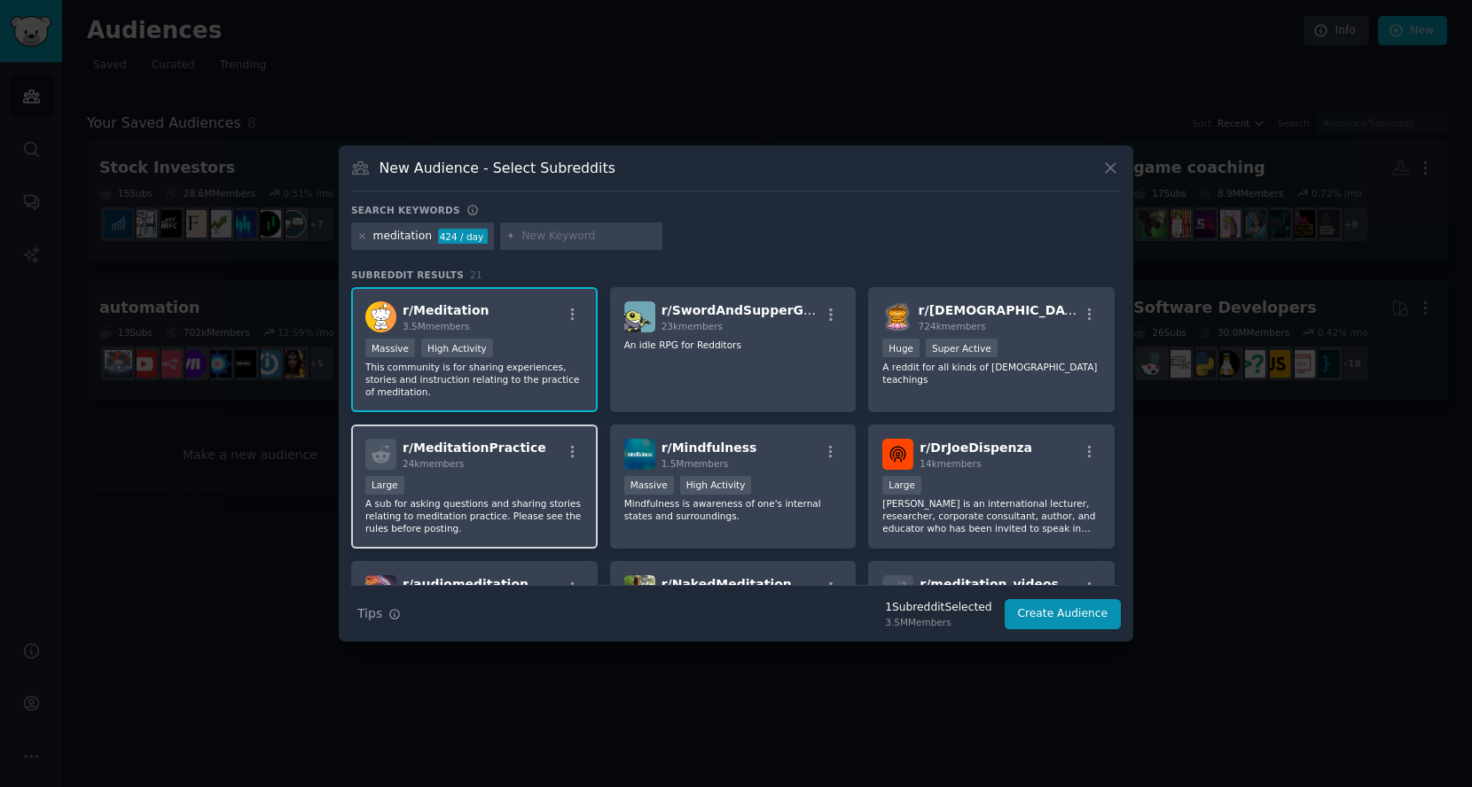
click at [521, 514] on p "A sub for asking questions and sharing stories relating to meditation practice.…" at bounding box center [474, 515] width 218 height 37
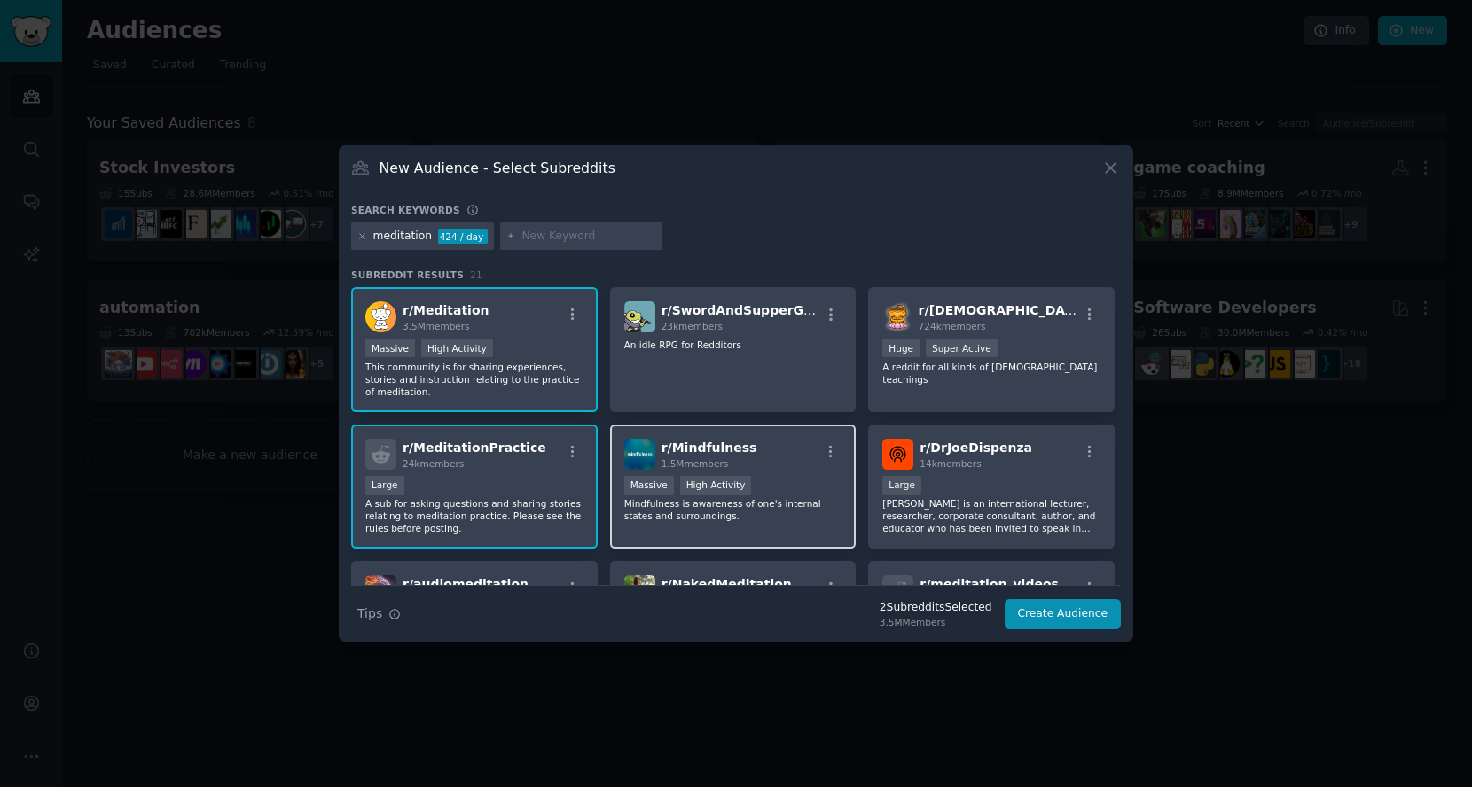
click at [786, 514] on p "Mindfulness is awareness of one's internal states and surroundings." at bounding box center [733, 509] width 218 height 25
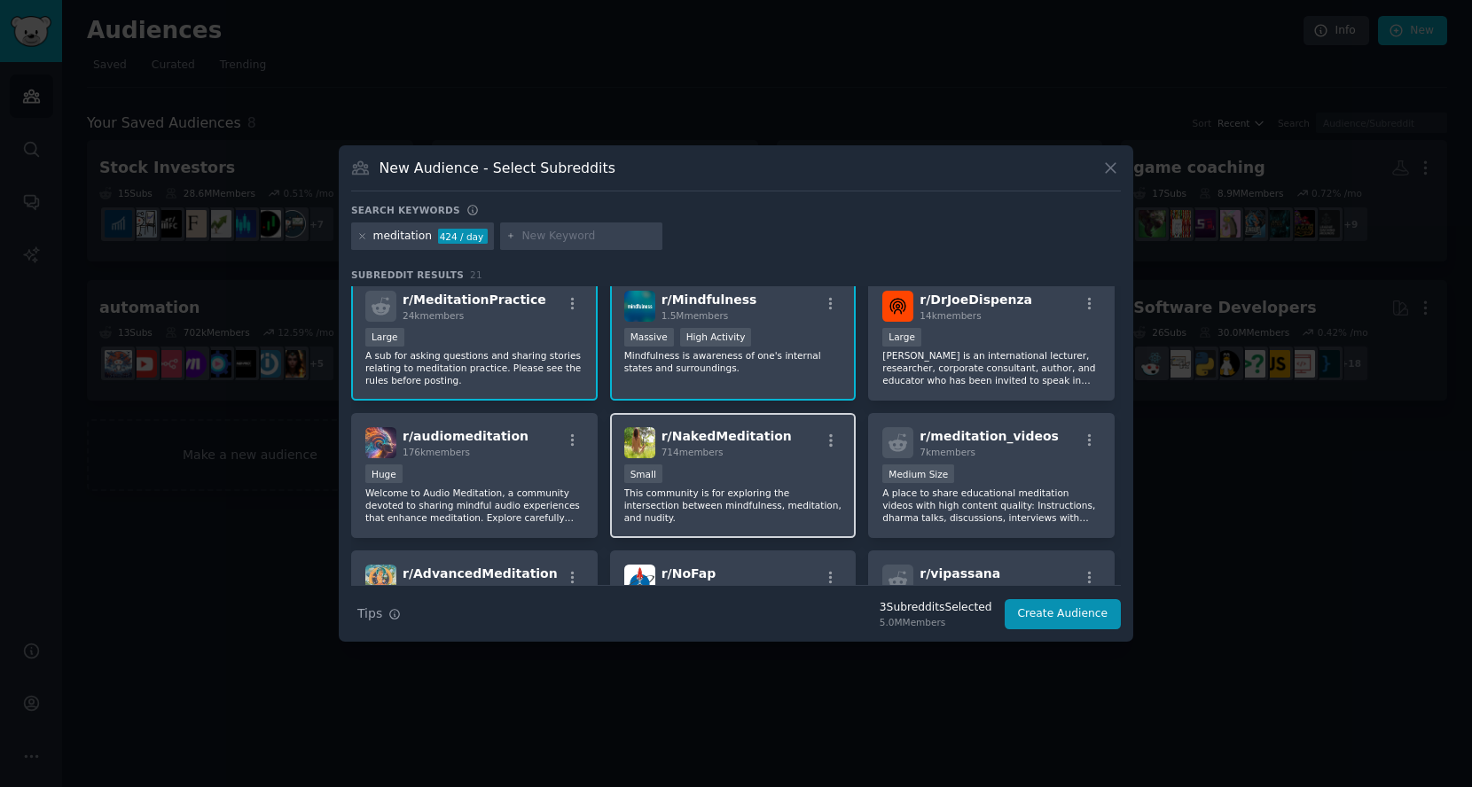
scroll to position [197, 0]
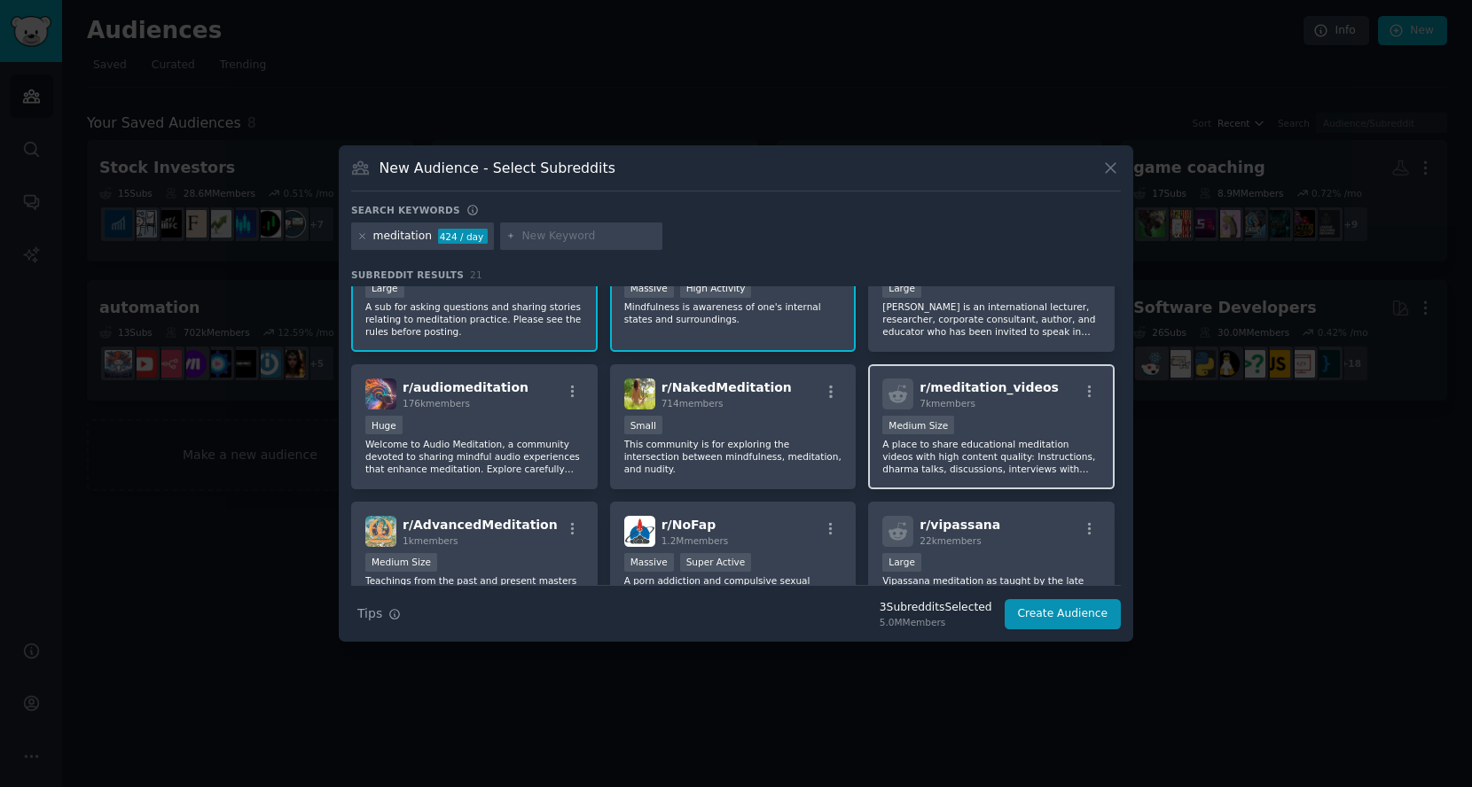
click at [924, 458] on p "A place to share educational meditation videos with high content quality: Instr…" at bounding box center [991, 456] width 218 height 37
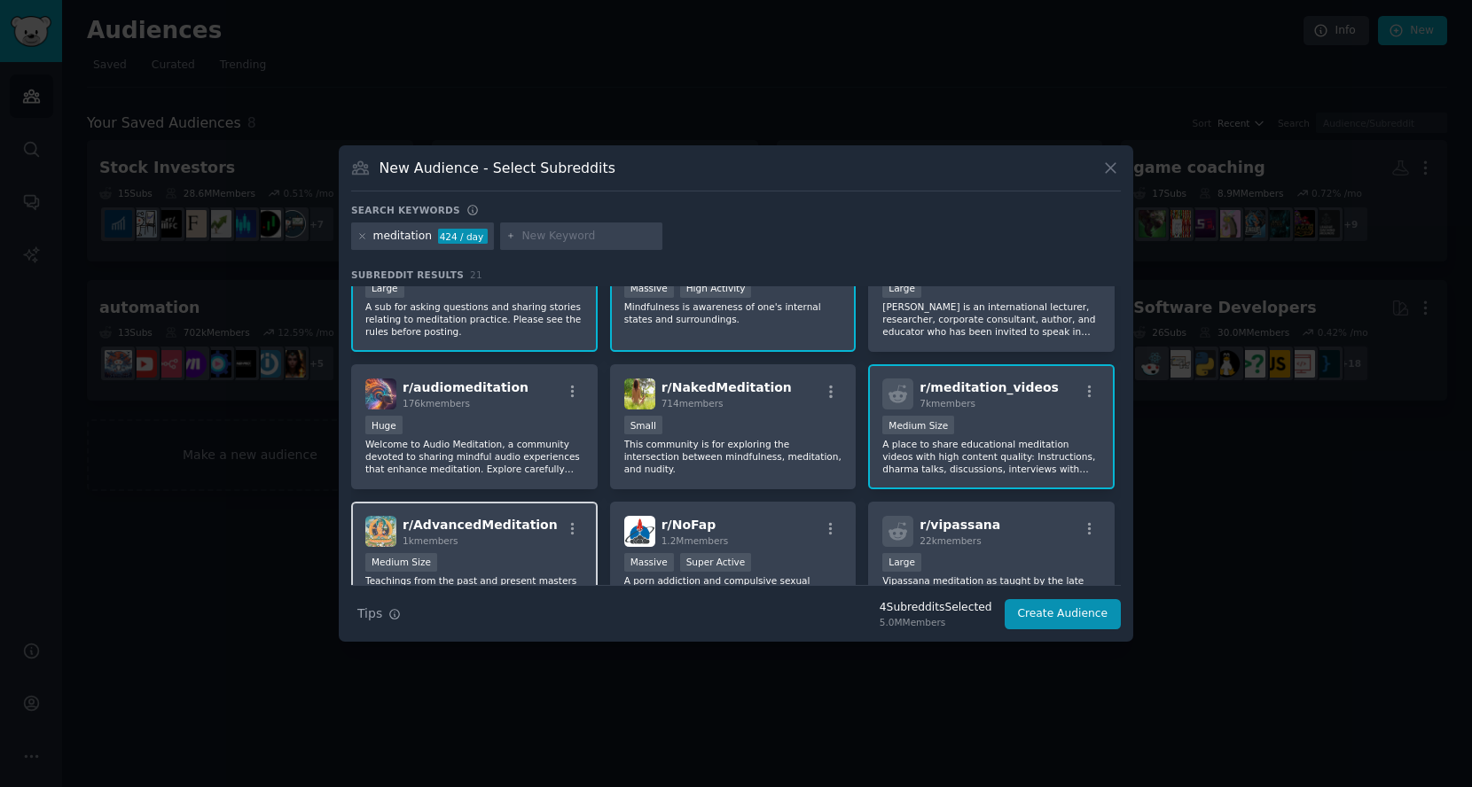
click at [555, 543] on div "r/ AdvancedMeditation 1k members" at bounding box center [474, 531] width 218 height 31
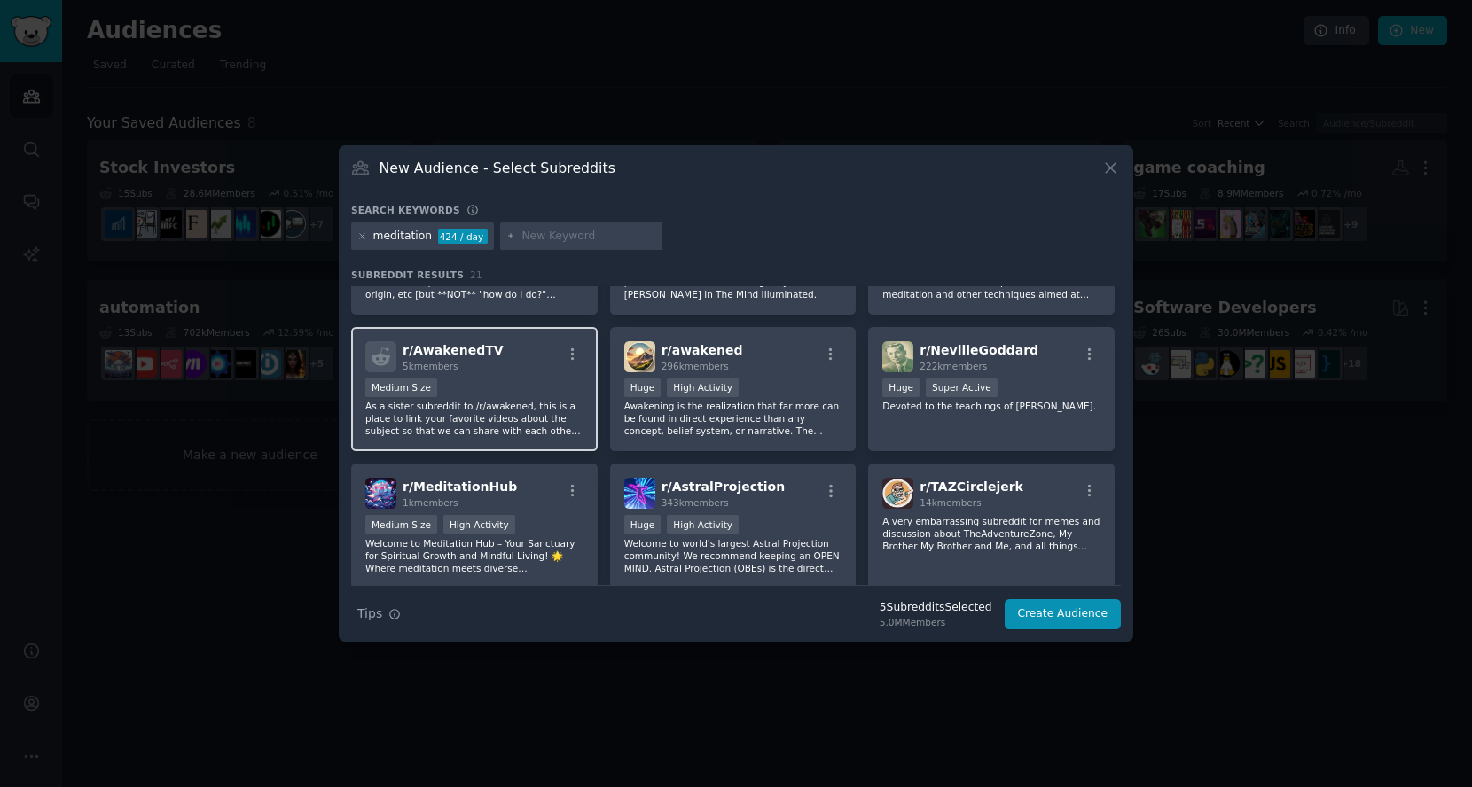
scroll to position [689, 0]
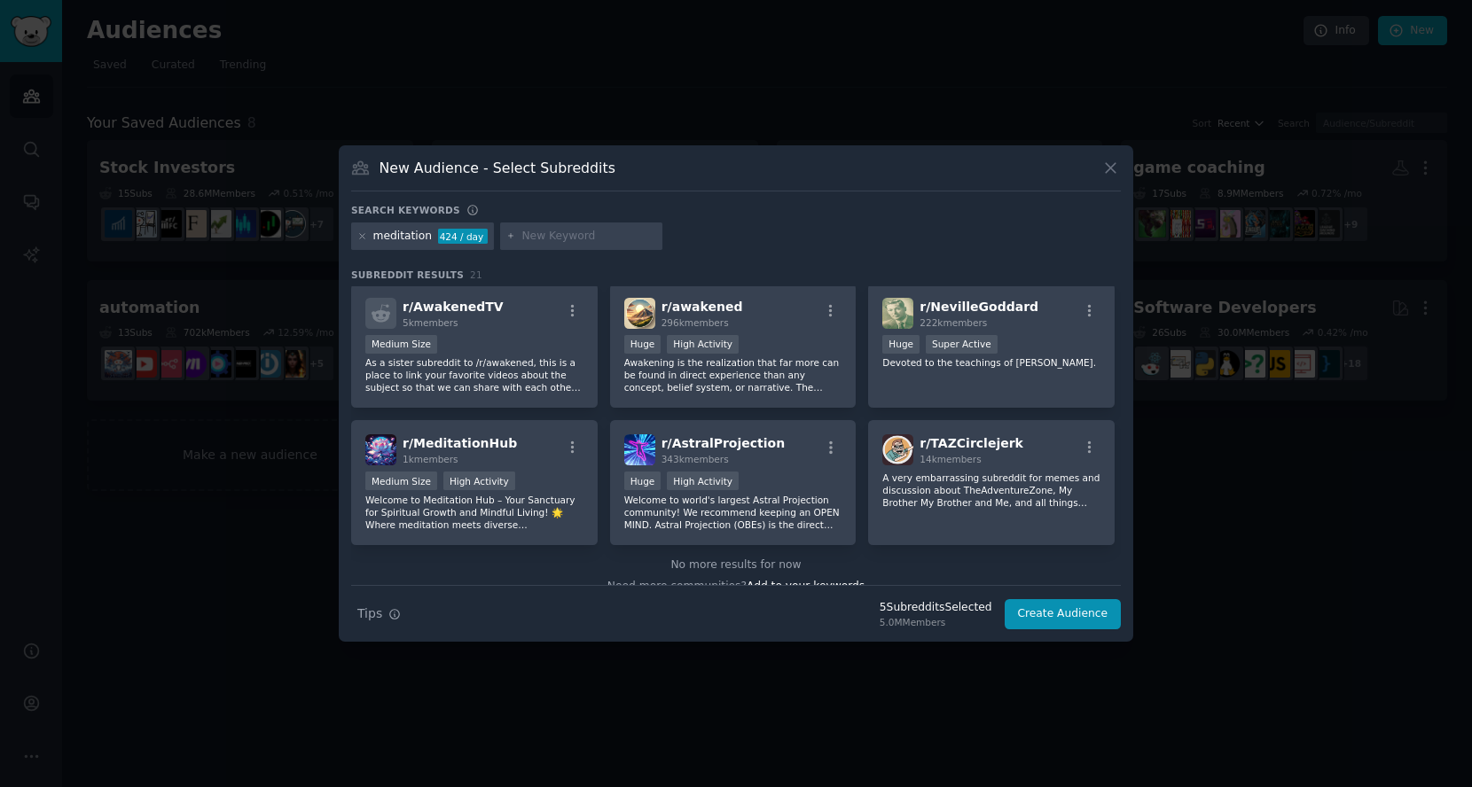
click at [547, 231] on input "text" at bounding box center [588, 237] width 135 height 16
type input "mindfulness"
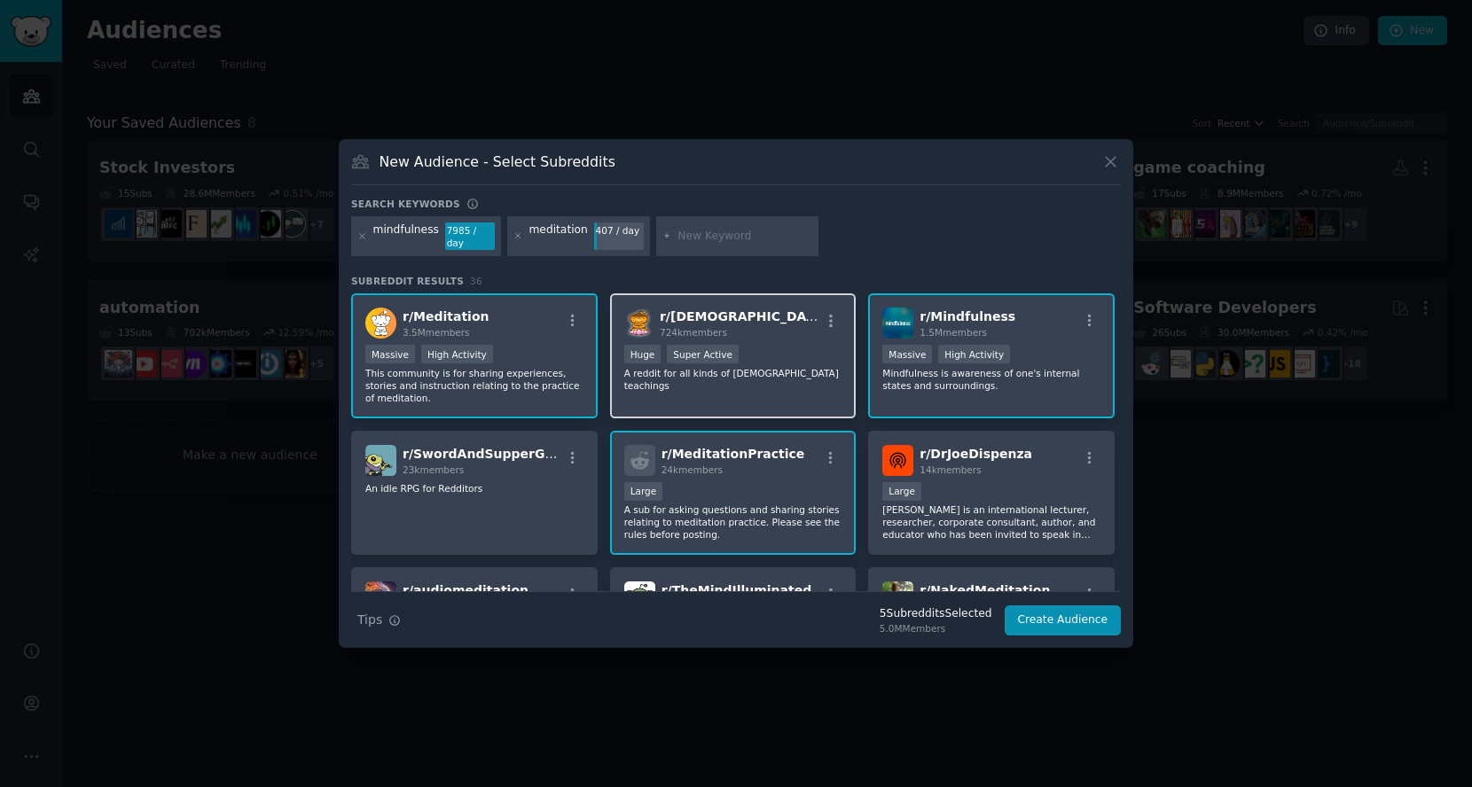
click at [780, 396] on div "r/ [DEMOGRAPHIC_DATA] 724k members >= 95th percentile for submissions / day Hug…" at bounding box center [733, 356] width 247 height 125
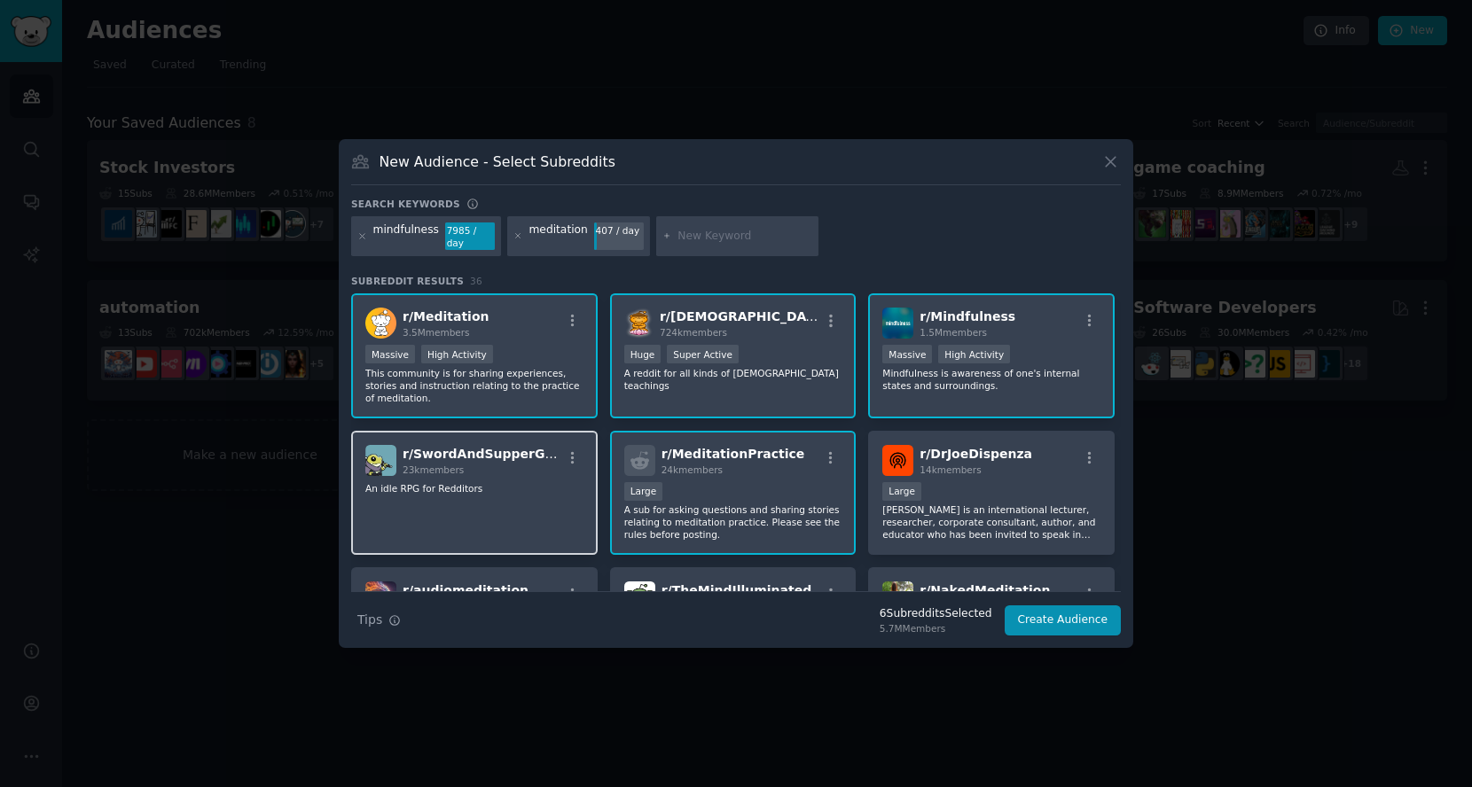
click at [534, 512] on div "r/ SwordAndSupperGame 23k members An idle RPG for Redditors" at bounding box center [474, 493] width 247 height 125
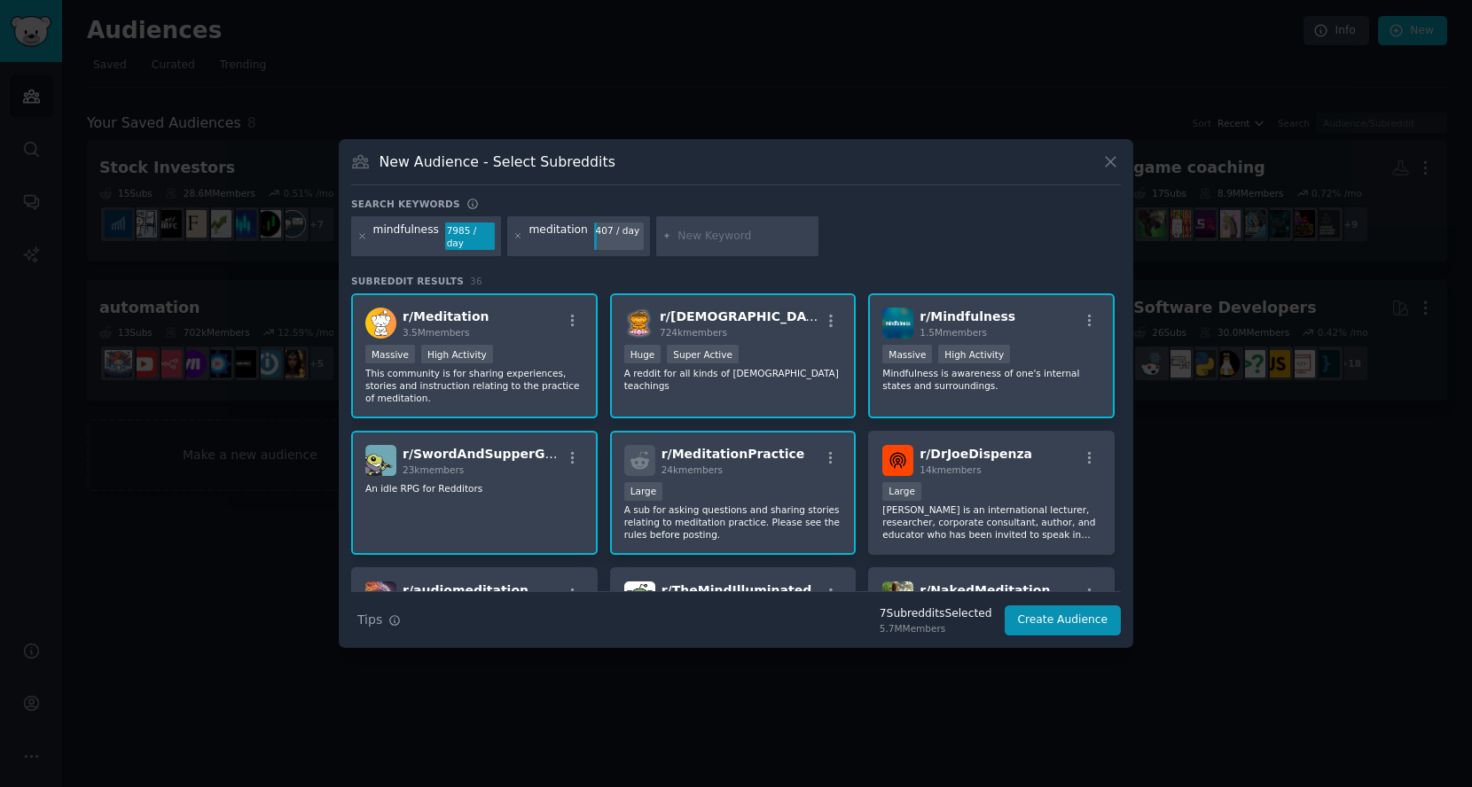
click at [499, 516] on div "r/ SwordAndSupperGame 23k members An idle RPG for Redditors" at bounding box center [474, 493] width 247 height 125
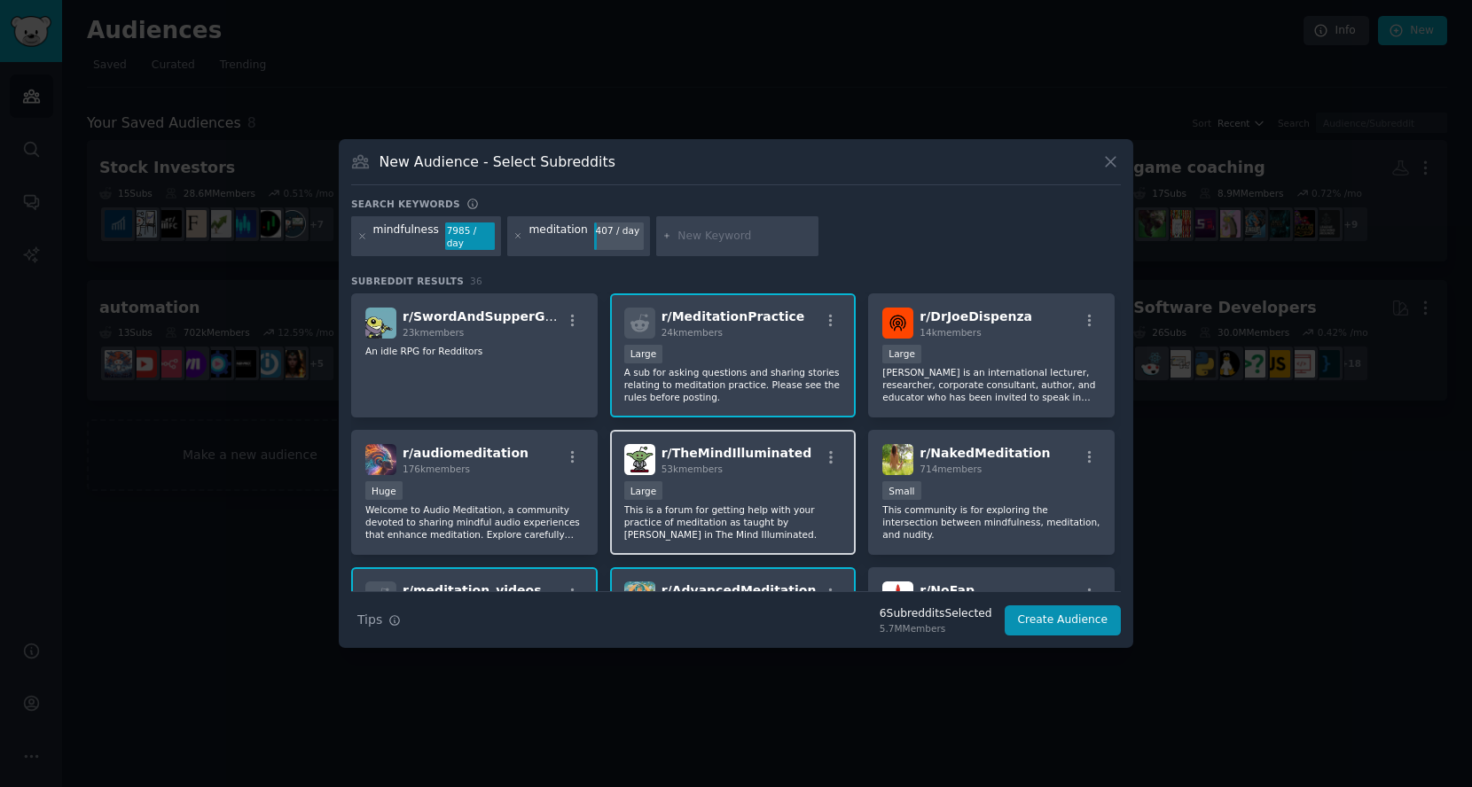
scroll to position [197, 0]
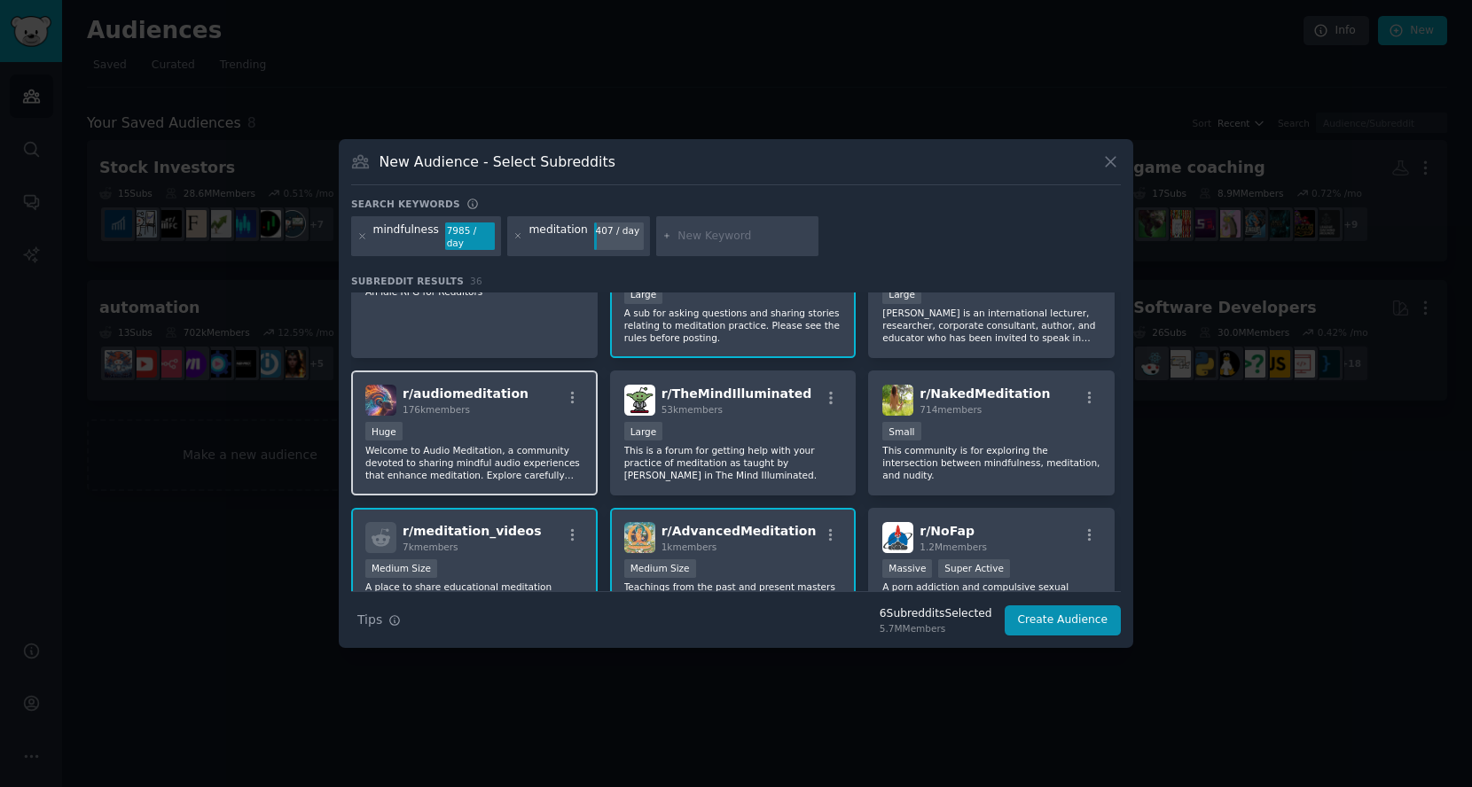
click at [499, 460] on p "Welcome to Audio Meditation, a community devoted to sharing mindful audio exper…" at bounding box center [474, 462] width 218 height 37
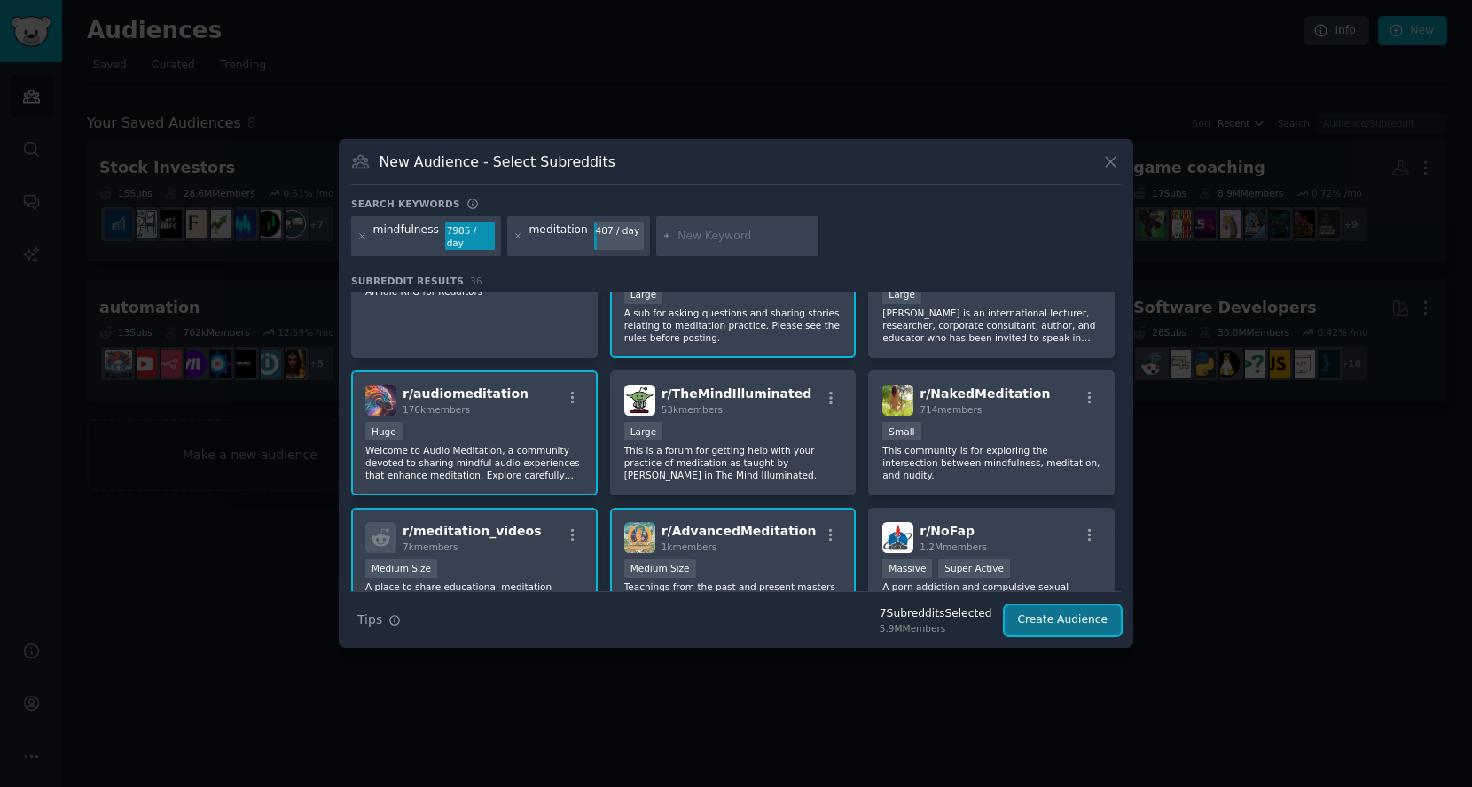
click at [1059, 621] on button "Create Audience" at bounding box center [1063, 621] width 117 height 30
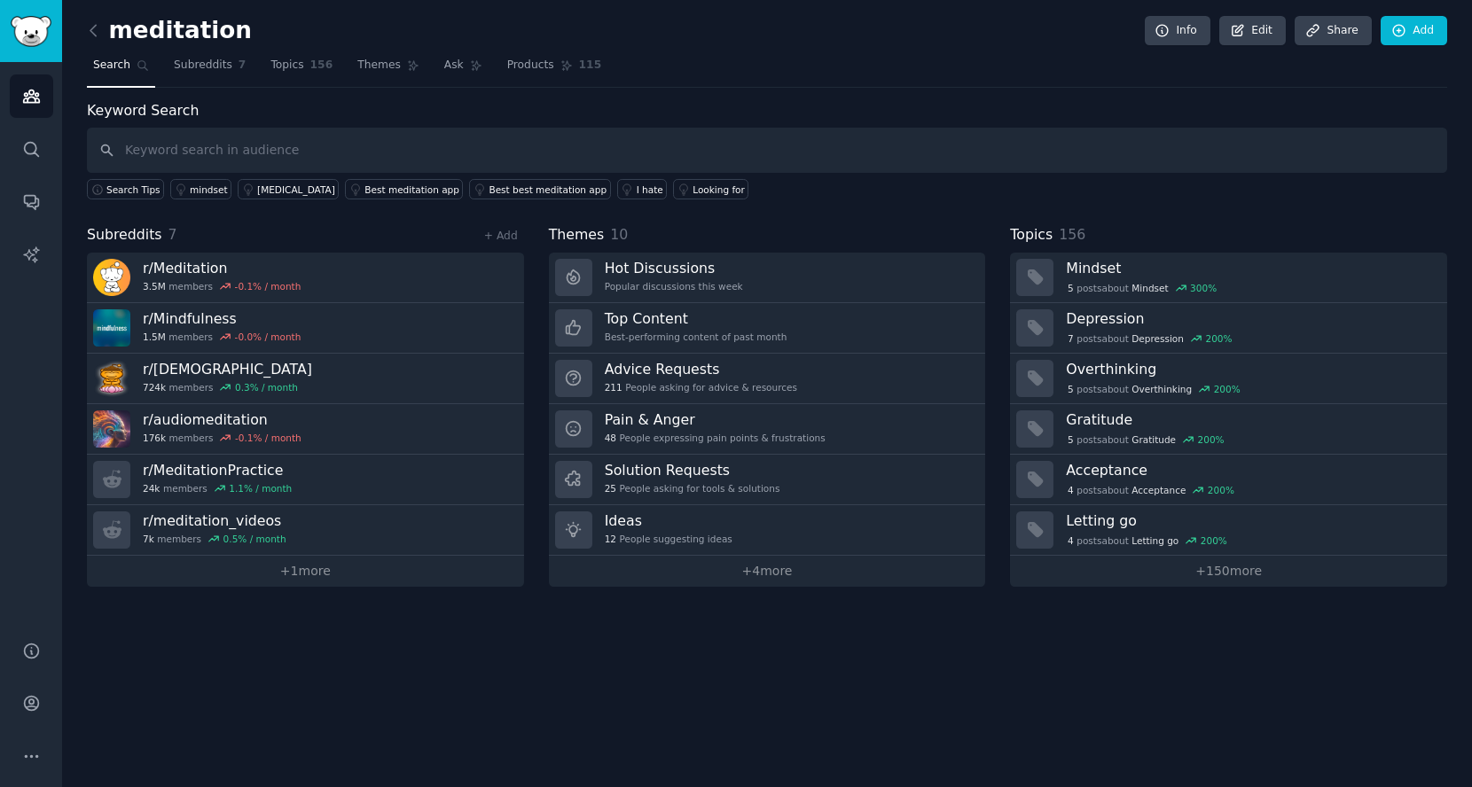
click at [251, 141] on input "text" at bounding box center [767, 150] width 1360 height 45
click at [191, 64] on span "Subreddits" at bounding box center [203, 66] width 59 height 16
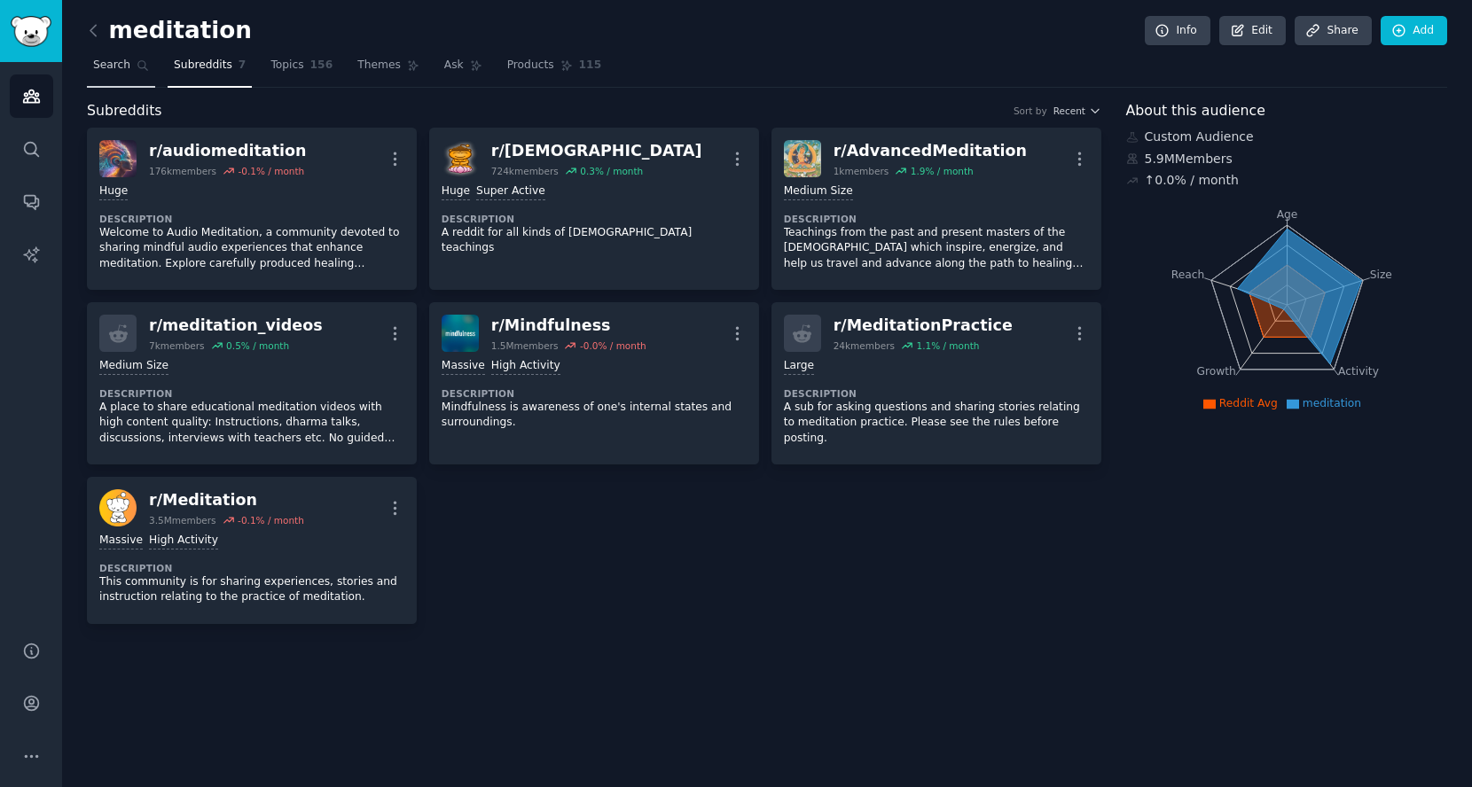
click at [114, 69] on span "Search" at bounding box center [111, 66] width 37 height 16
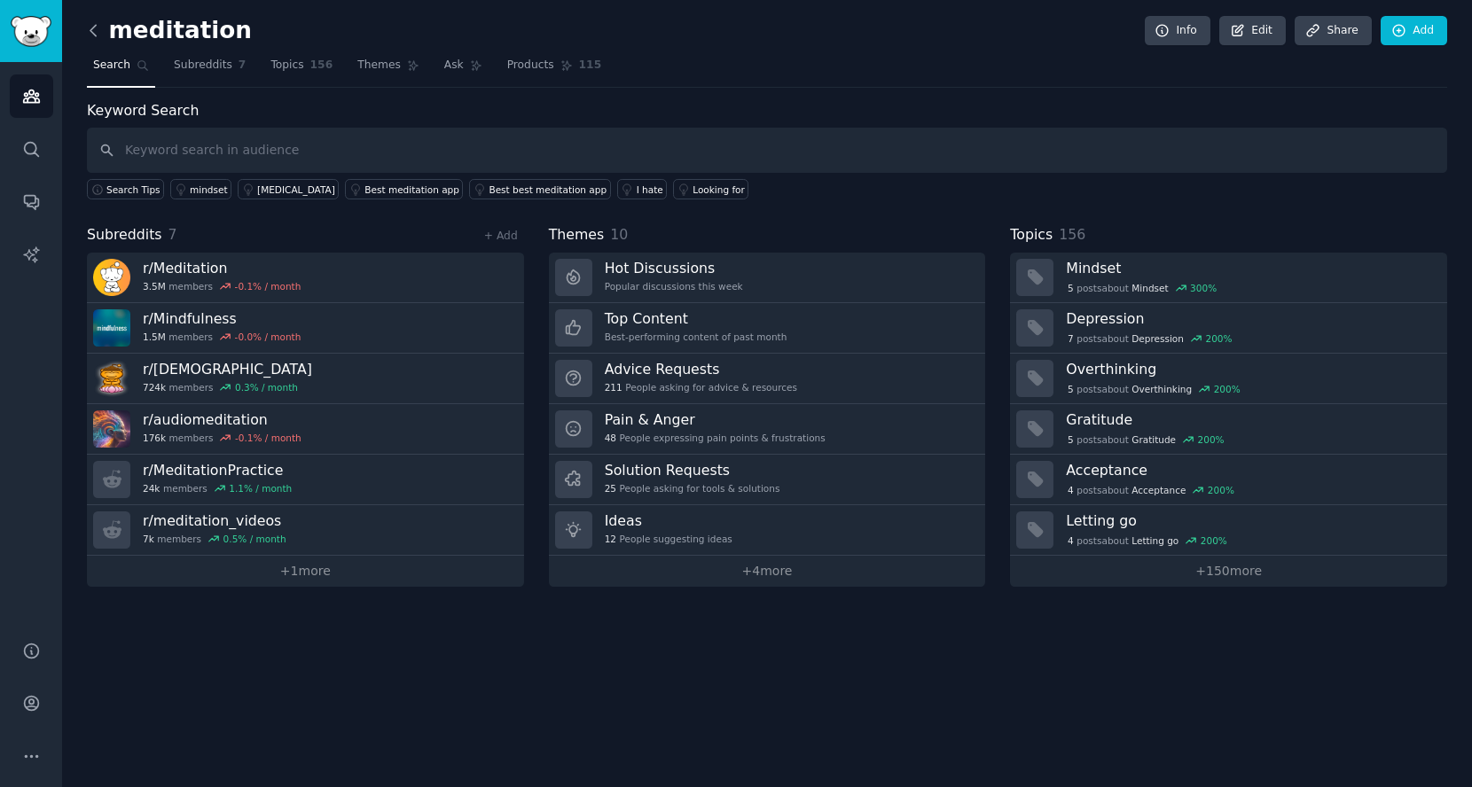
click at [90, 28] on icon at bounding box center [92, 30] width 5 height 11
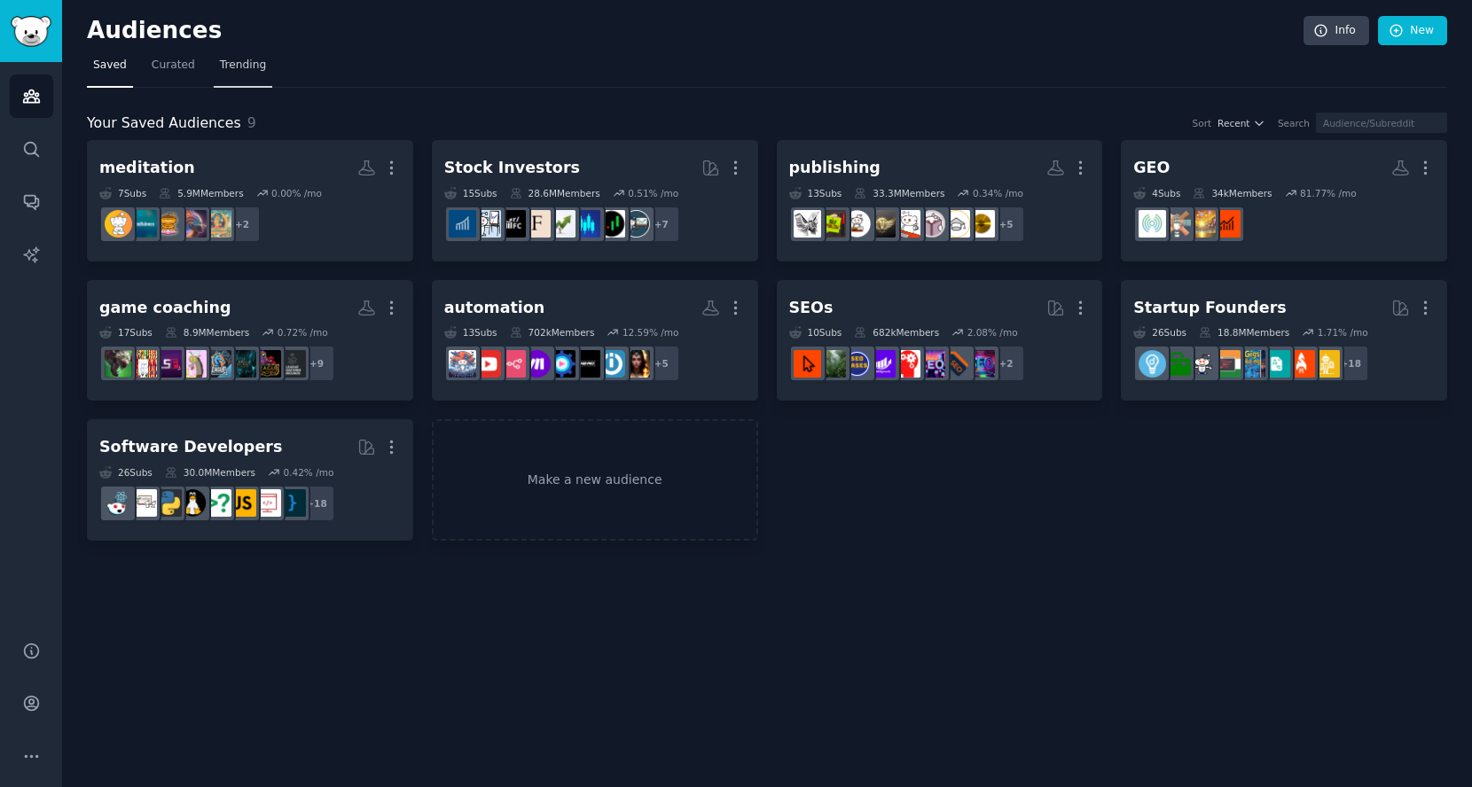
click at [227, 67] on span "Trending" at bounding box center [243, 66] width 46 height 16
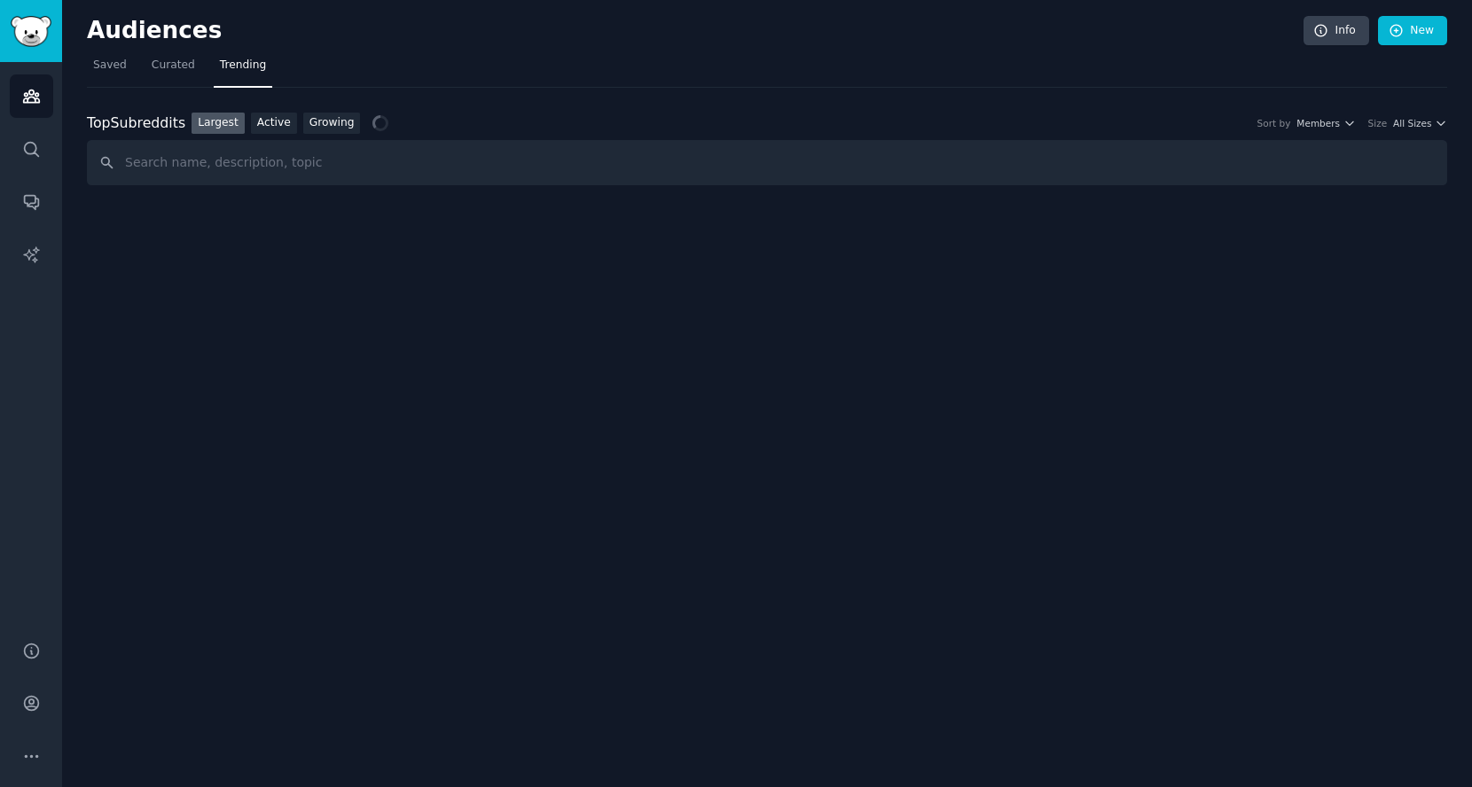
click at [266, 162] on input "text" at bounding box center [767, 162] width 1360 height 45
click at [270, 124] on link "Active" at bounding box center [274, 124] width 46 height 22
click at [294, 161] on input "text" at bounding box center [767, 162] width 1360 height 45
type input "meditation"
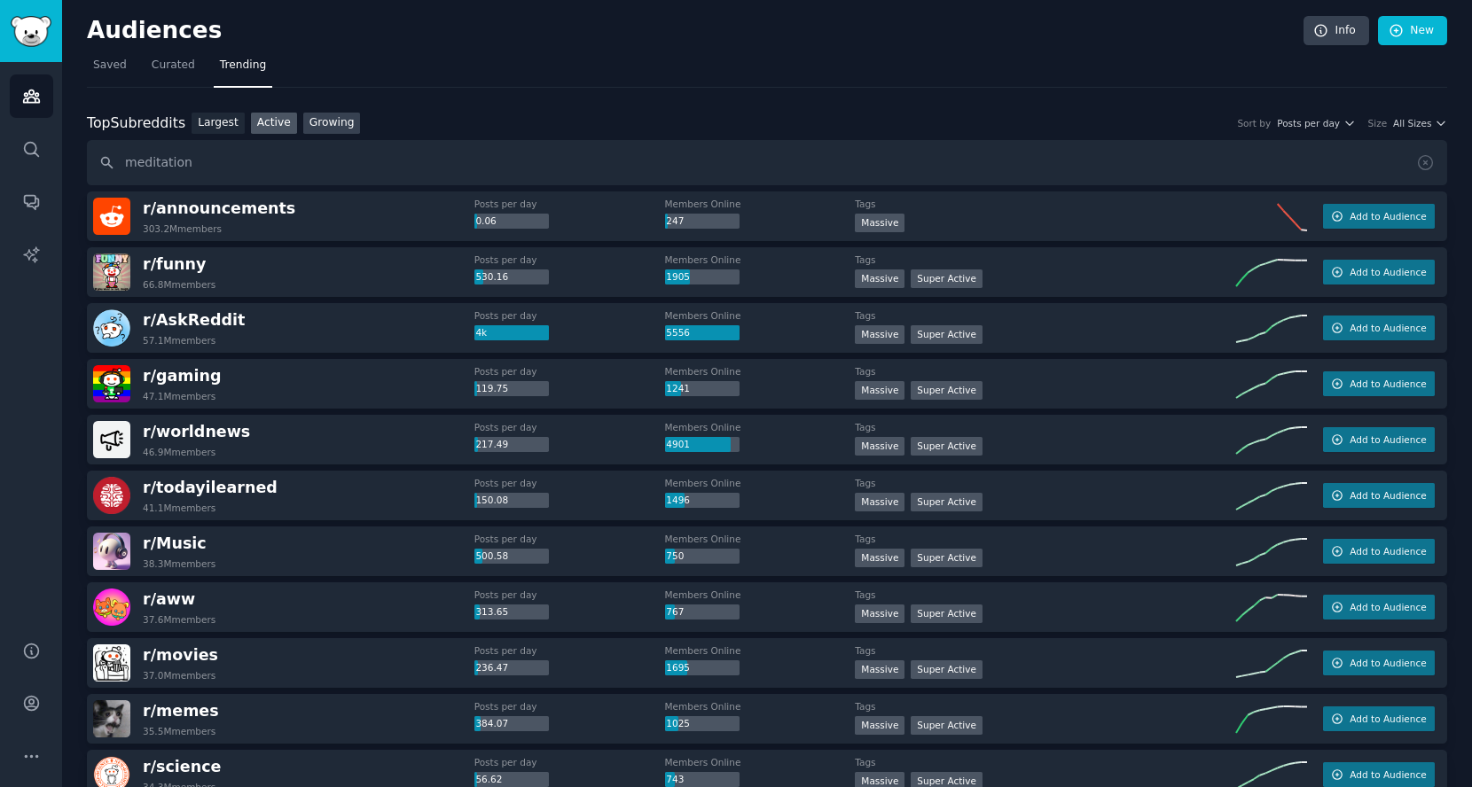
click at [335, 120] on link "Growing" at bounding box center [332, 124] width 58 height 22
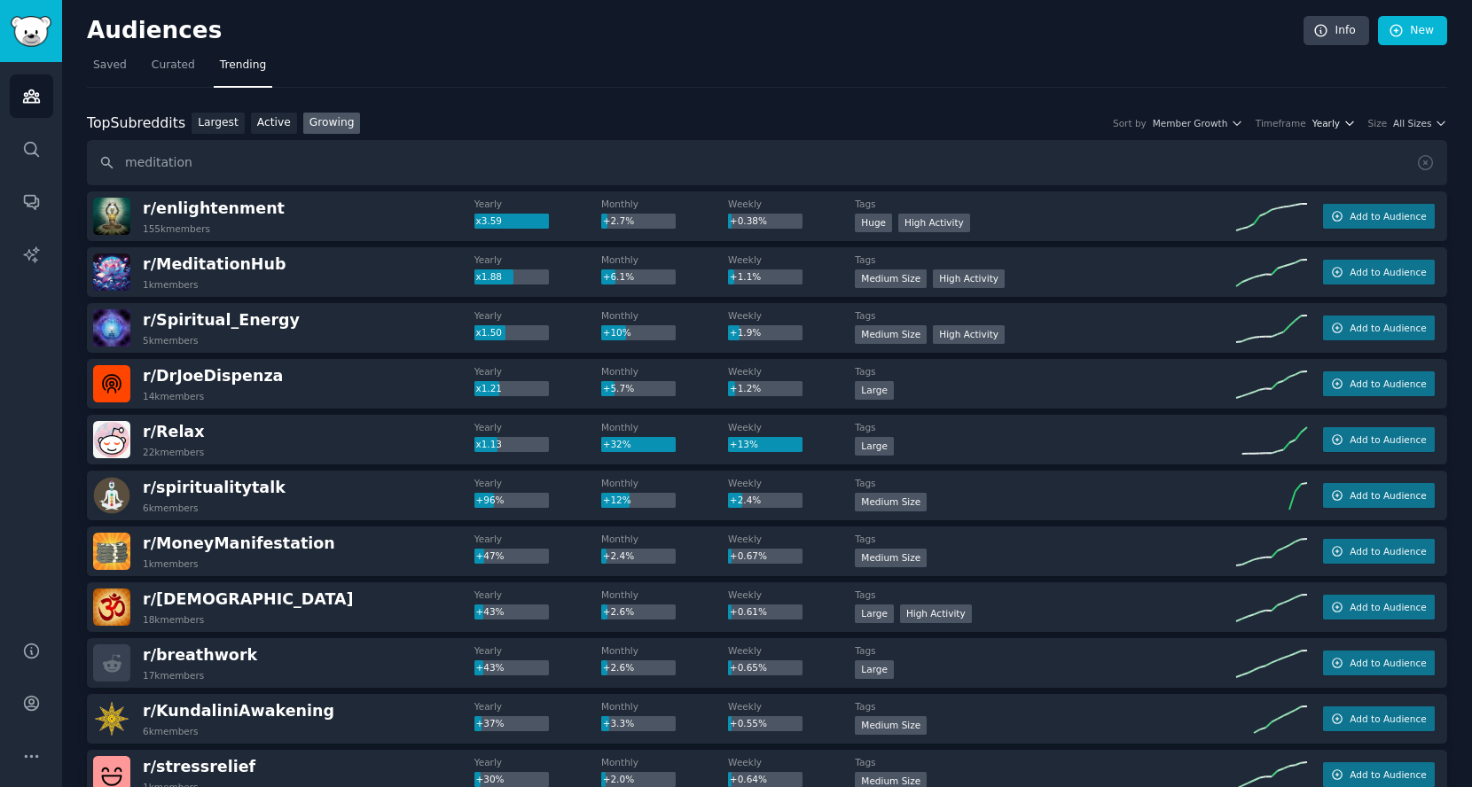
click at [1323, 121] on span "Yearly" at bounding box center [1325, 123] width 27 height 12
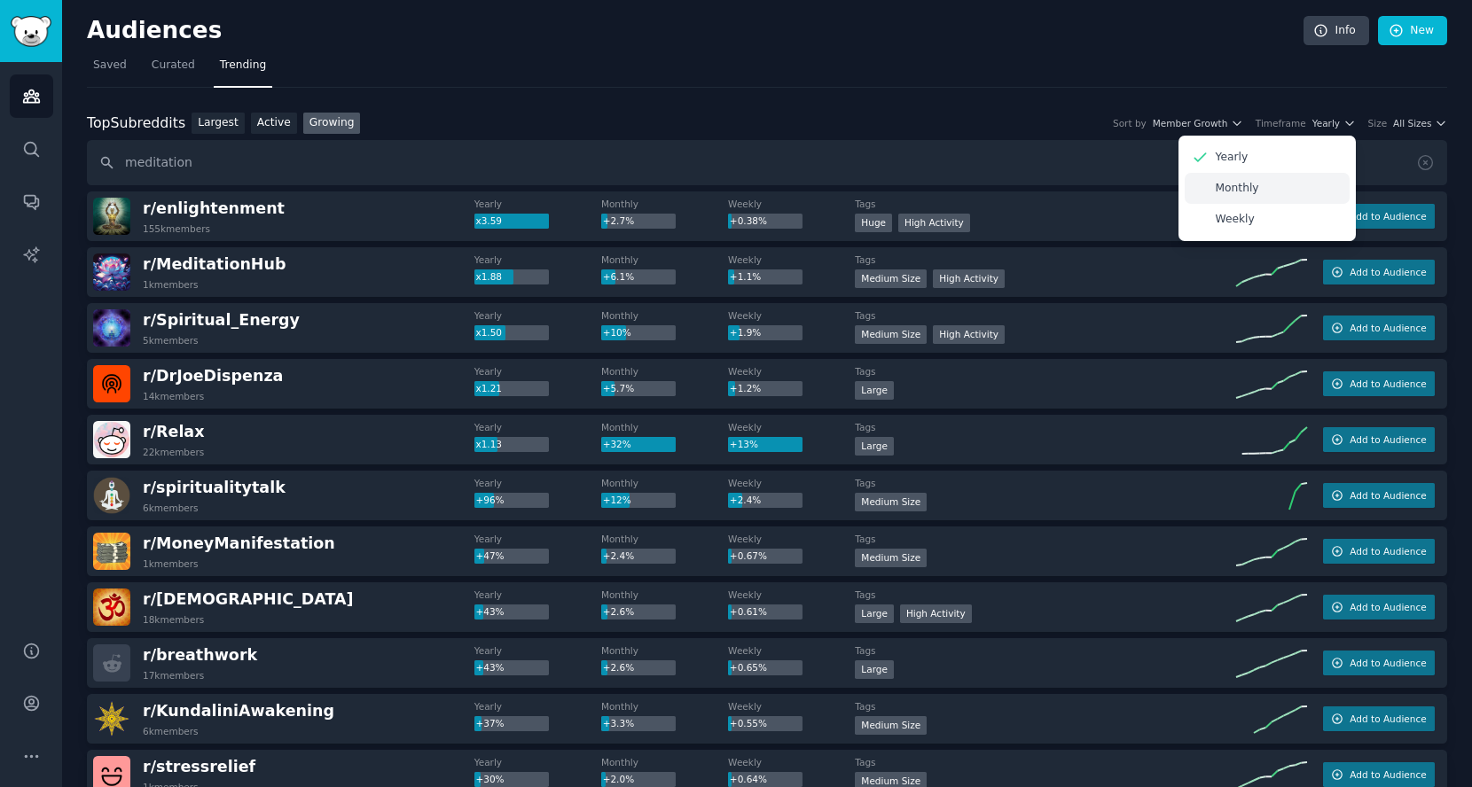
click at [1319, 191] on div "Monthly" at bounding box center [1267, 188] width 165 height 31
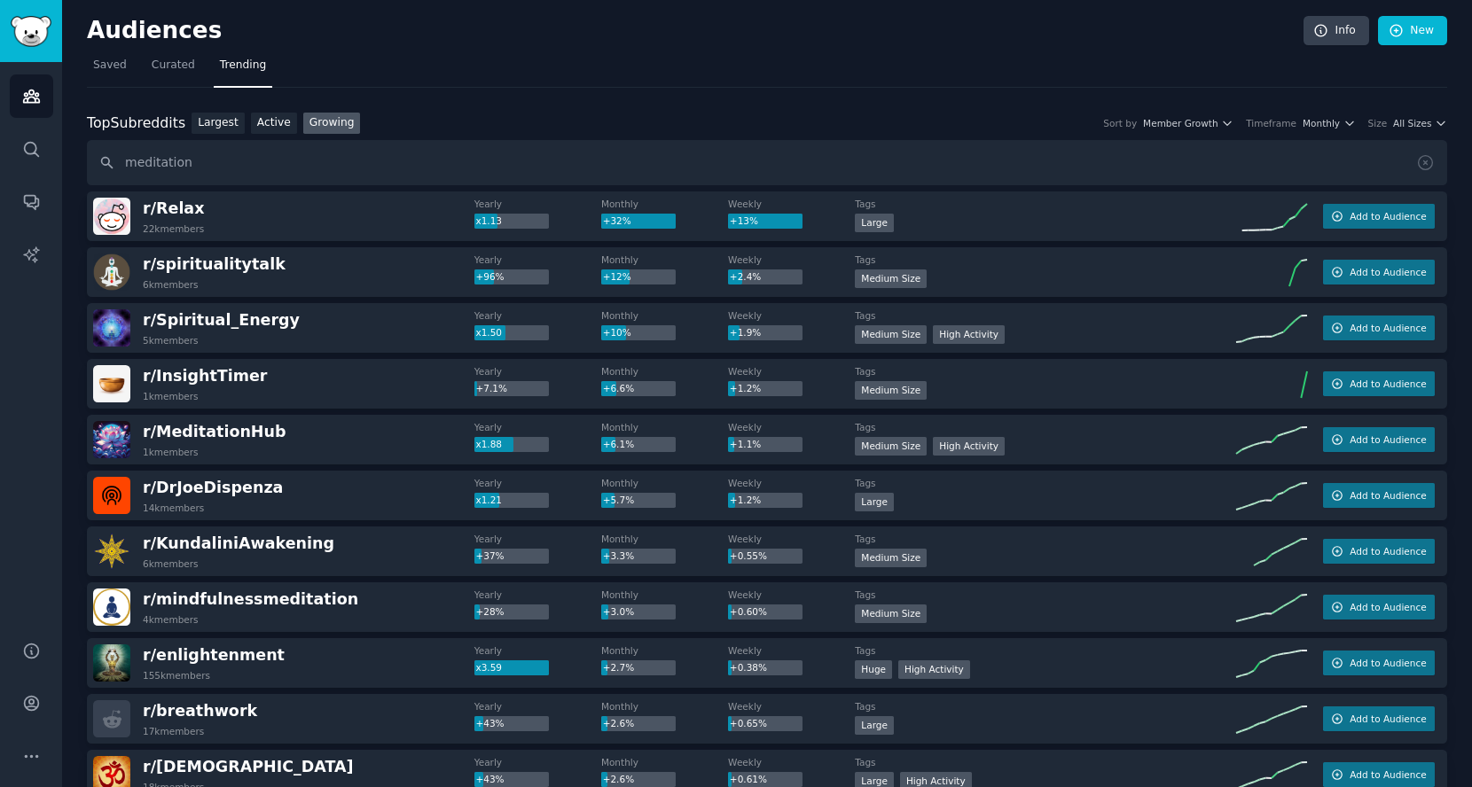
click at [286, 162] on input "meditation" at bounding box center [767, 162] width 1360 height 45
click at [1360, 326] on span "Add to Audience" at bounding box center [1388, 328] width 76 height 12
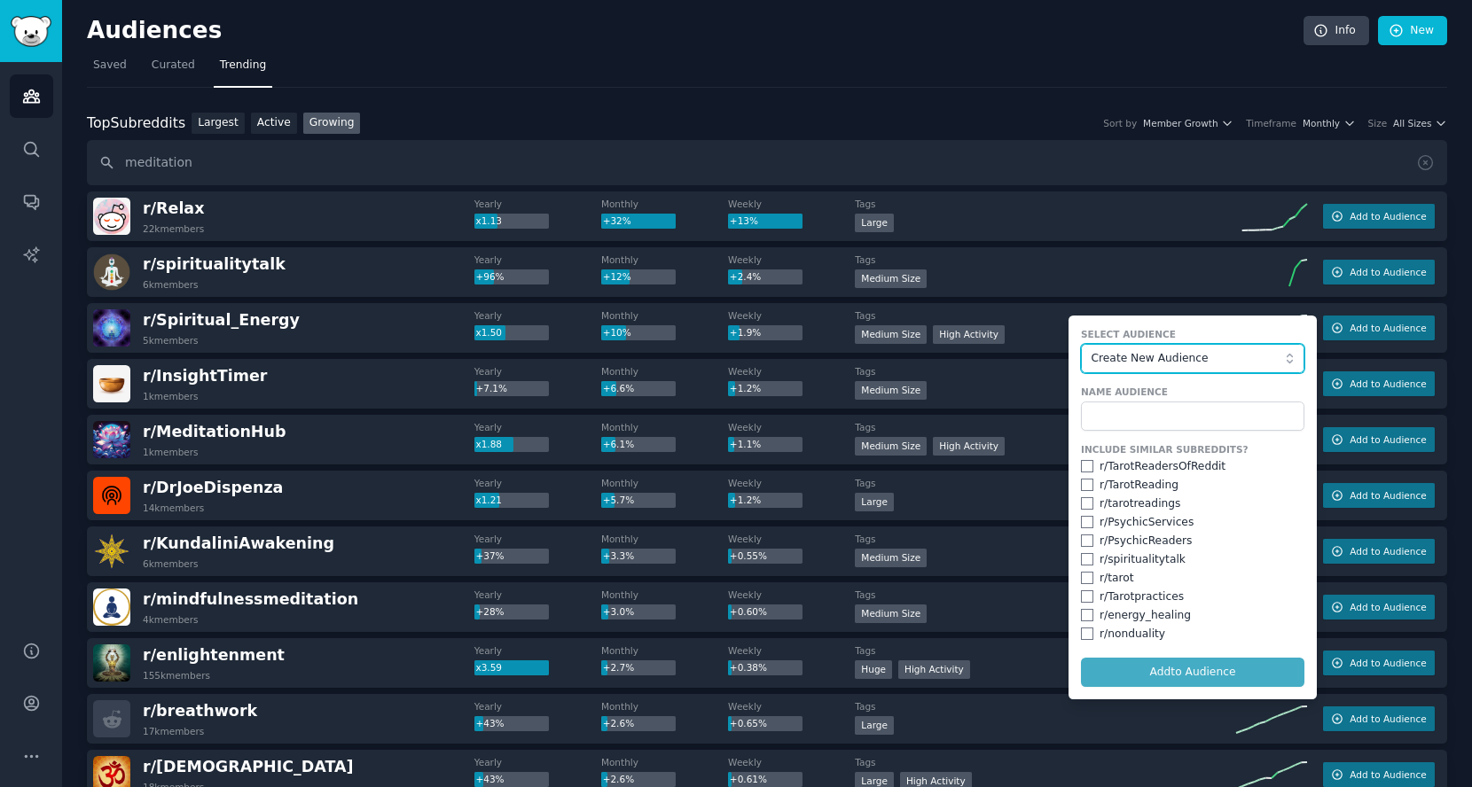
click at [1165, 356] on span "Create New Audience" at bounding box center [1189, 359] width 194 height 16
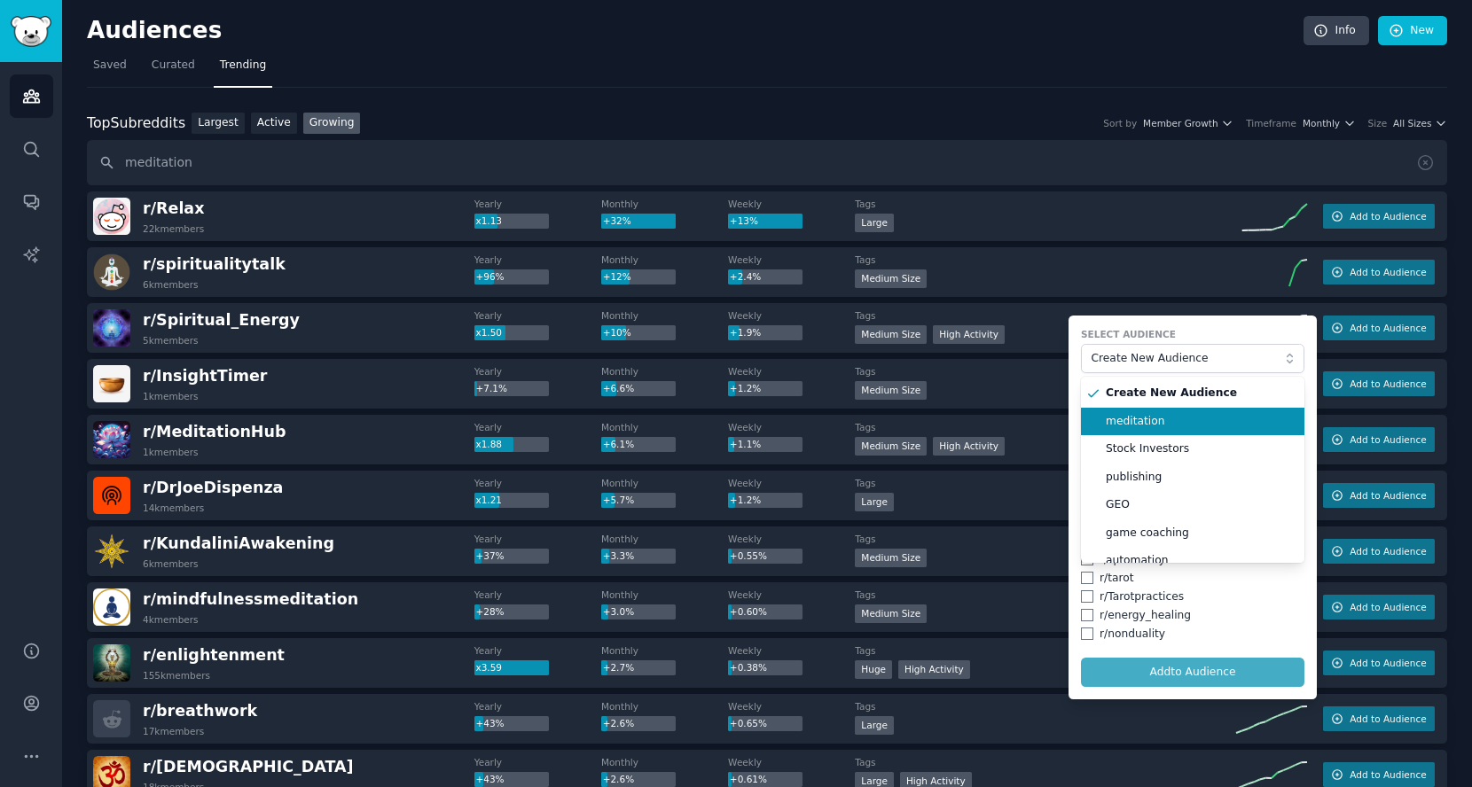
click at [1159, 427] on li "meditation" at bounding box center [1192, 422] width 223 height 28
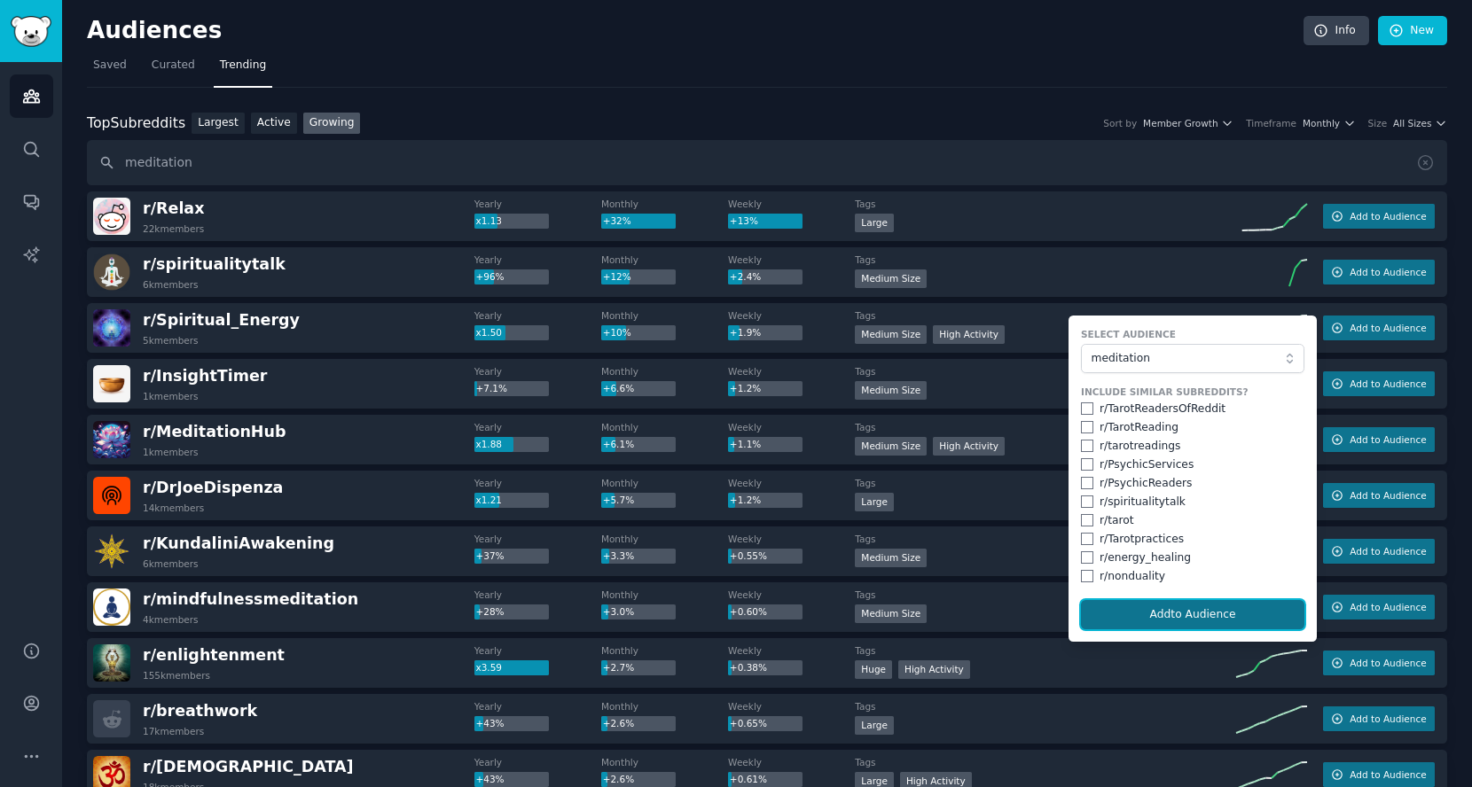
click at [1157, 609] on button "Add to Audience" at bounding box center [1192, 615] width 223 height 30
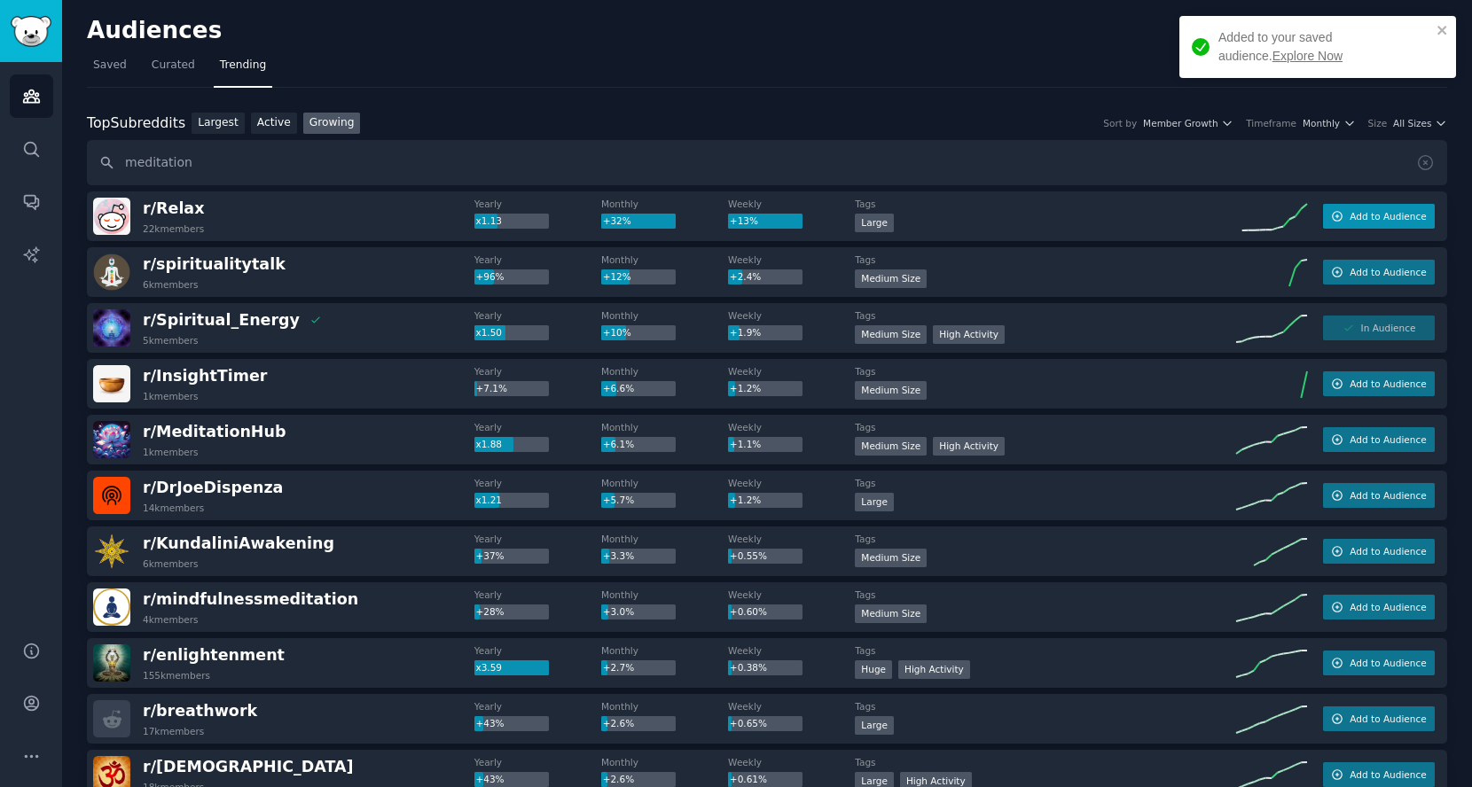
click at [1358, 221] on button "Add to Audience" at bounding box center [1379, 216] width 112 height 25
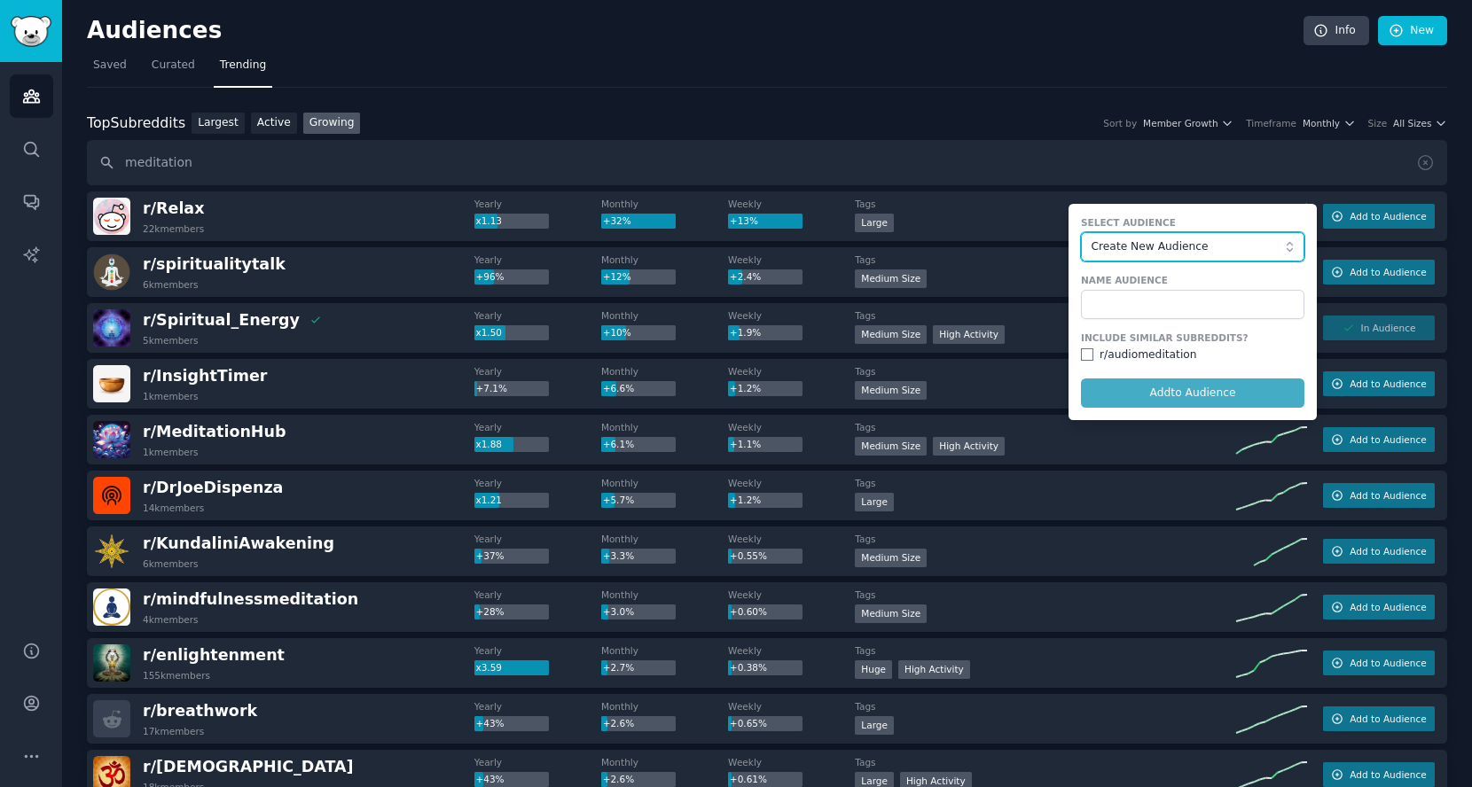
click at [1146, 253] on button "Create New Audience" at bounding box center [1192, 247] width 223 height 30
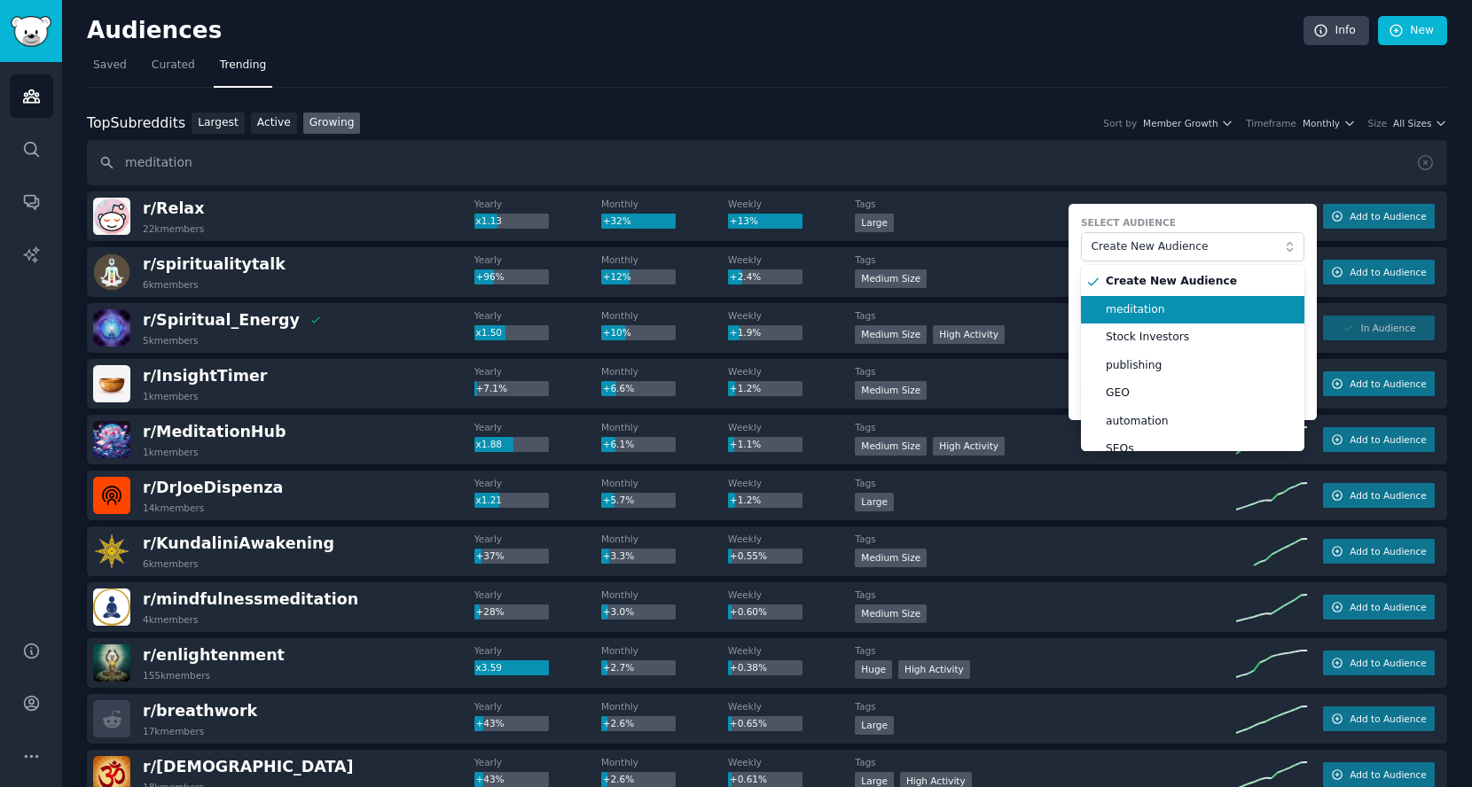
click at [1143, 302] on span "meditation" at bounding box center [1199, 310] width 186 height 16
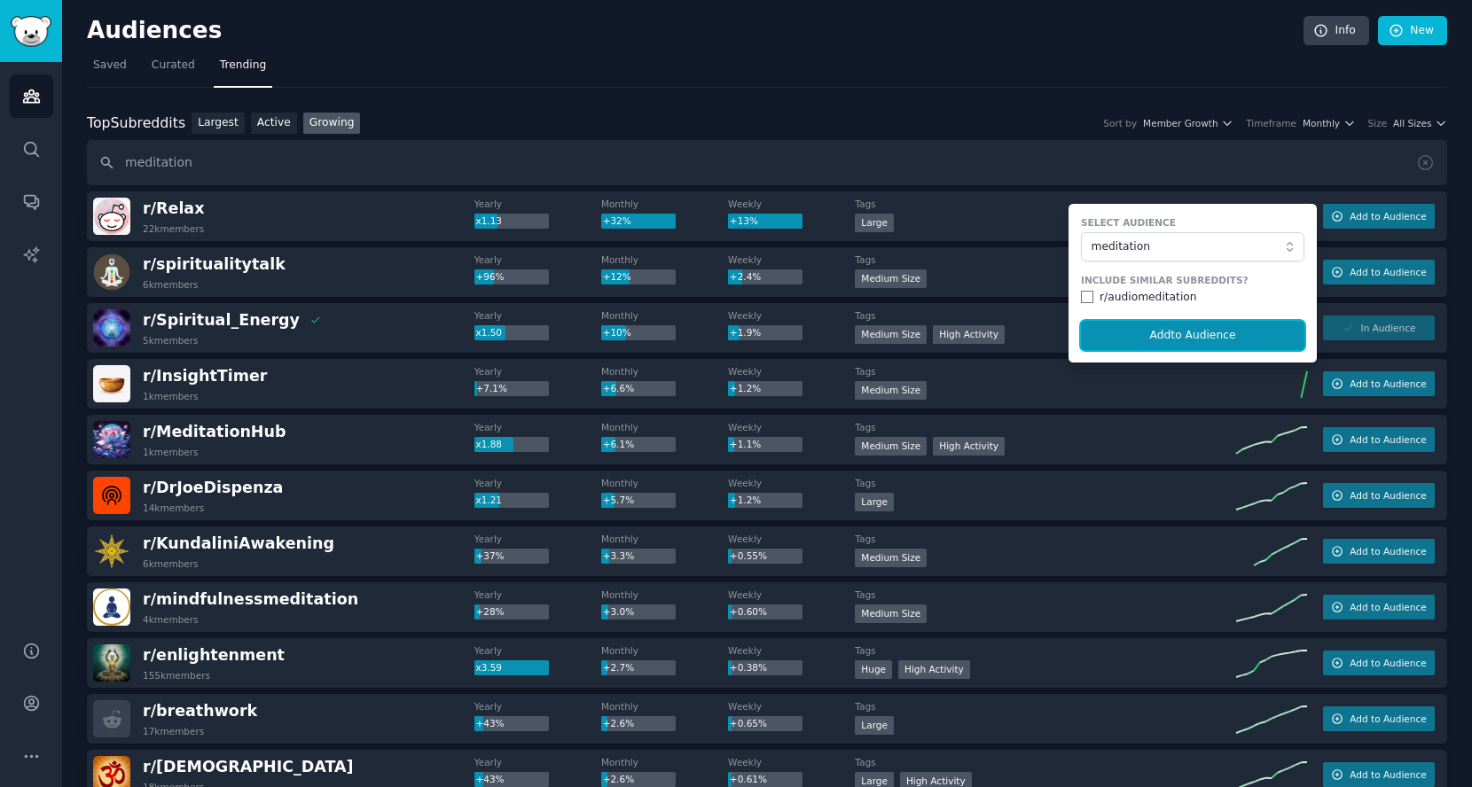
click at [1157, 338] on button "Add to Audience" at bounding box center [1192, 336] width 223 height 30
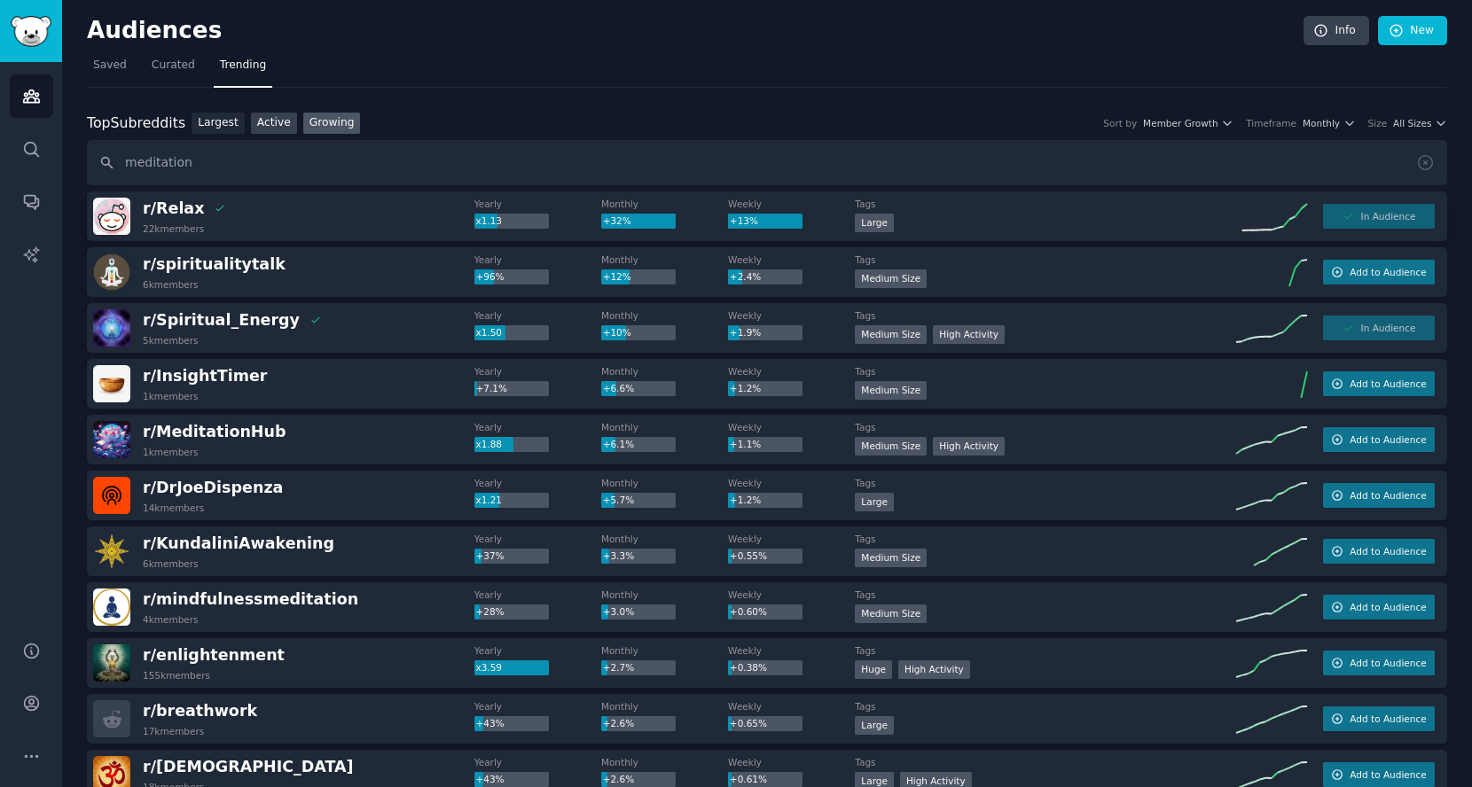
click at [270, 126] on link "Active" at bounding box center [274, 124] width 46 height 22
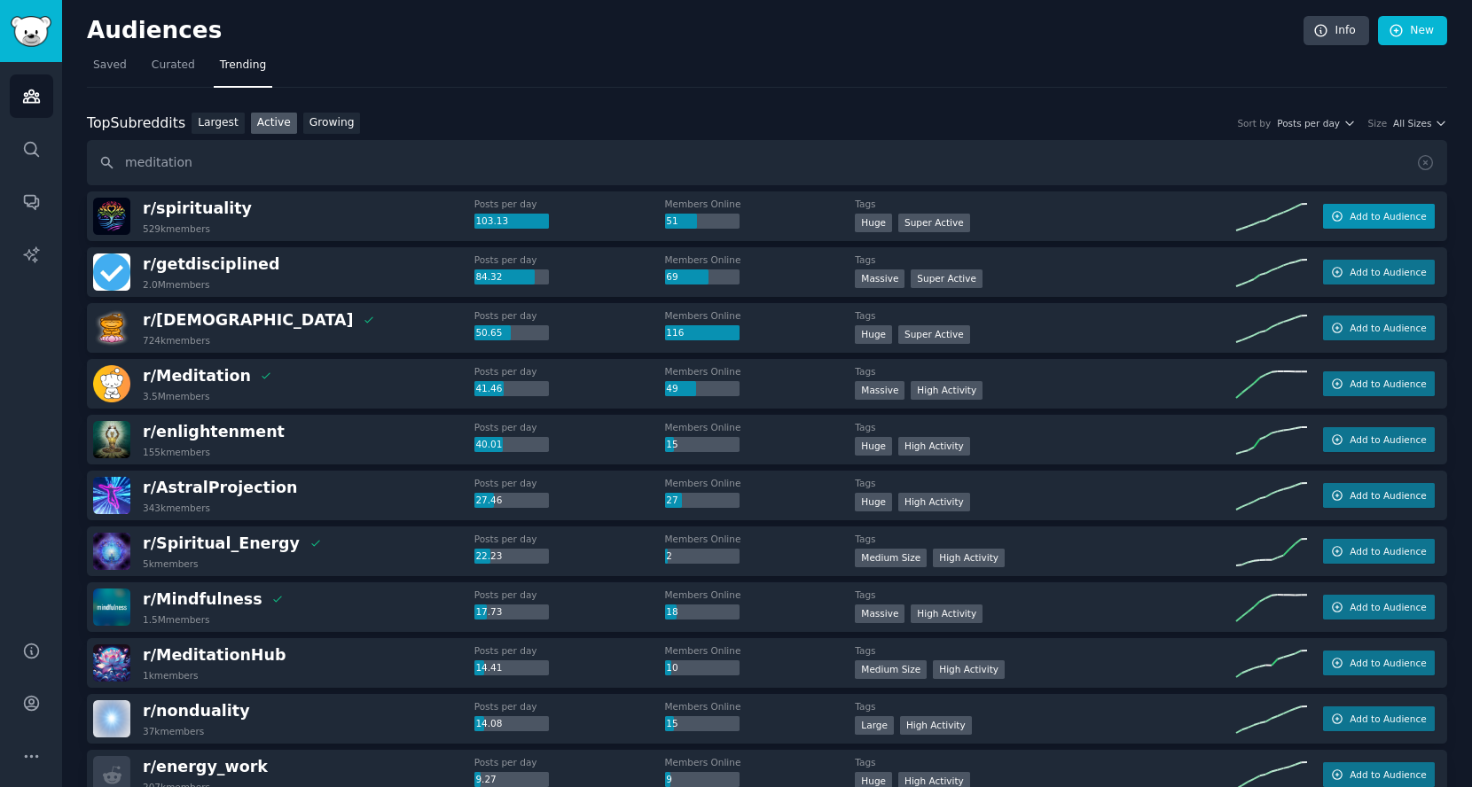
click at [1383, 216] on span "Add to Audience" at bounding box center [1388, 216] width 76 height 12
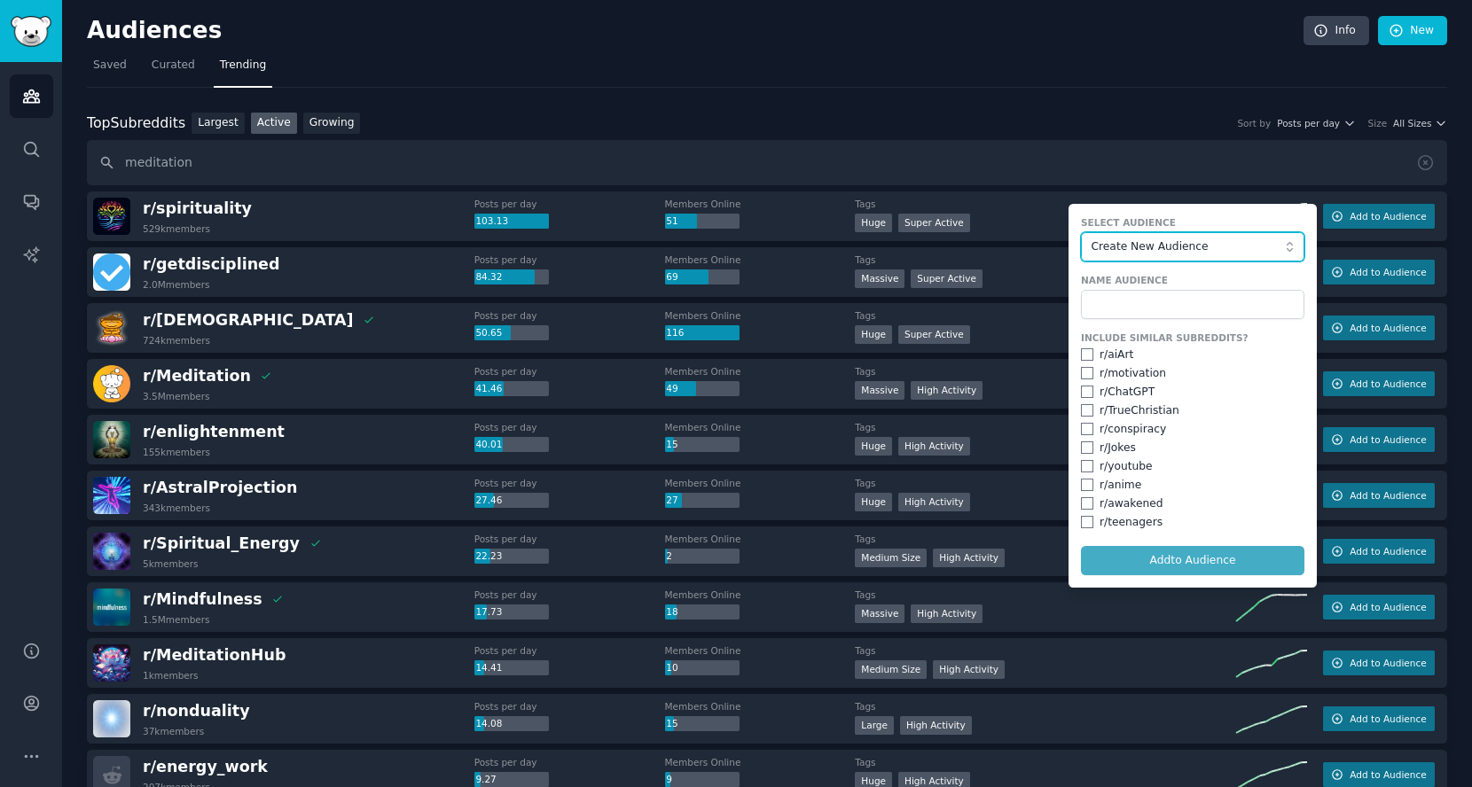
click at [1149, 239] on span "Create New Audience" at bounding box center [1189, 247] width 194 height 16
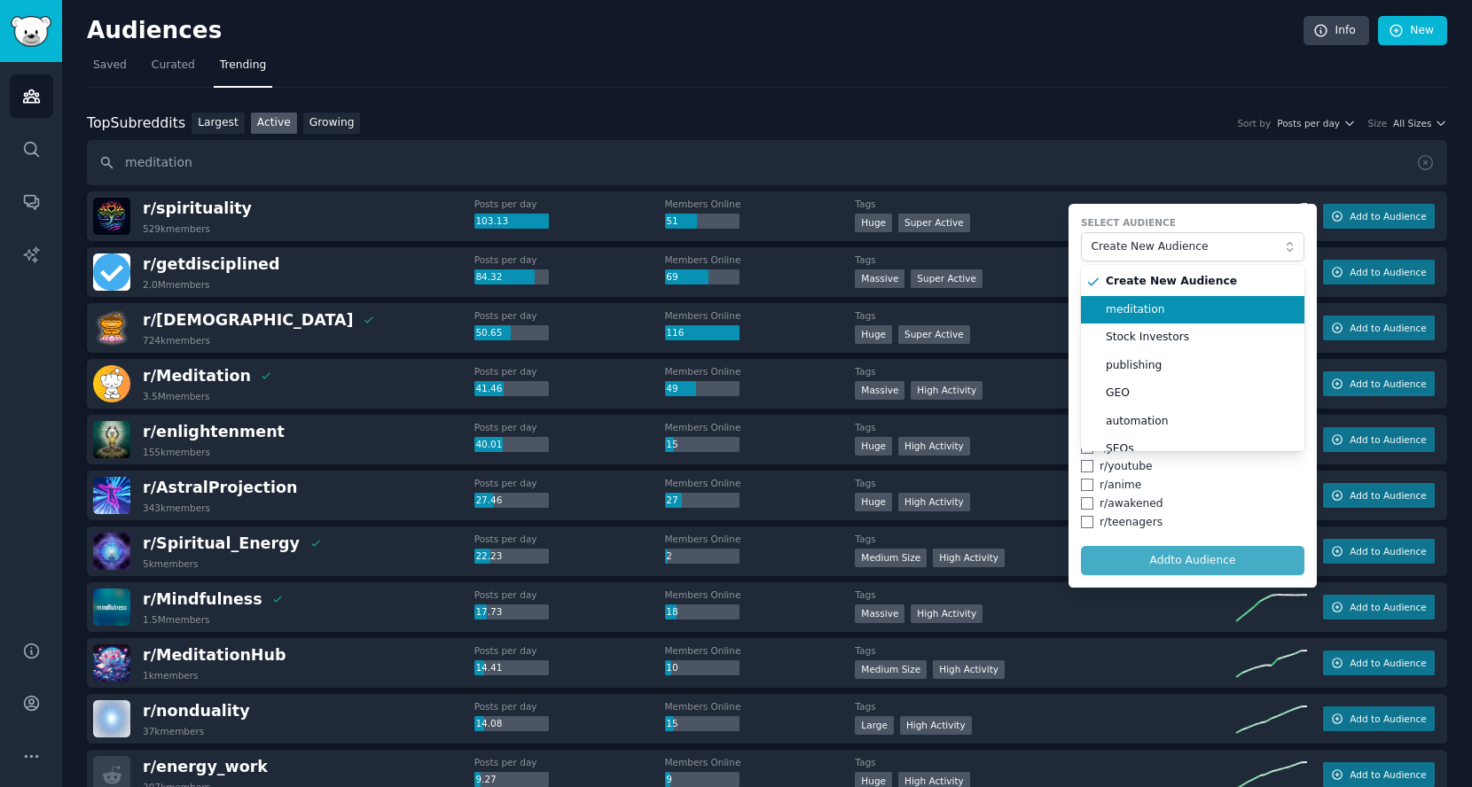
click at [1124, 303] on span "meditation" at bounding box center [1199, 310] width 186 height 16
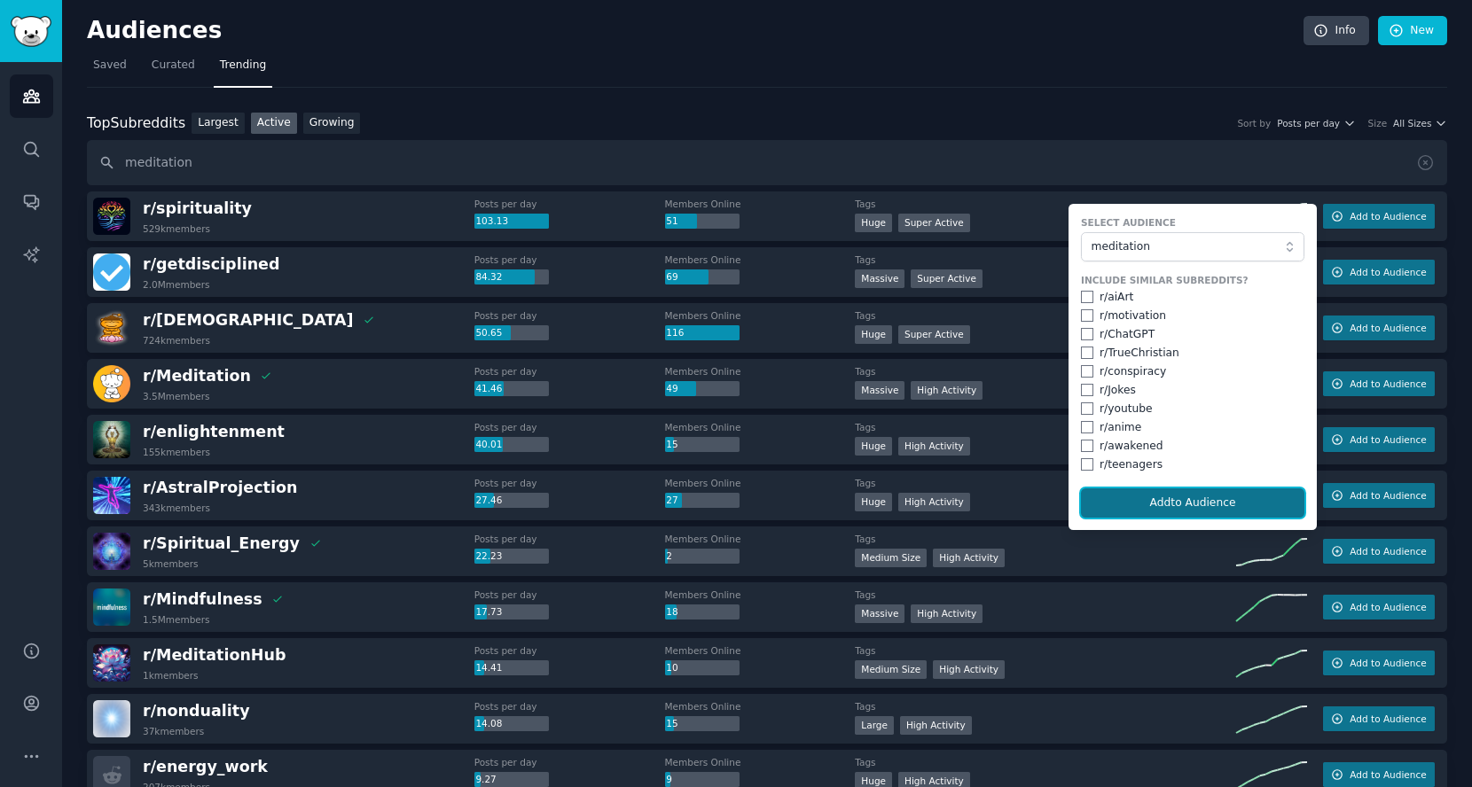
click at [1198, 492] on button "Add to Audience" at bounding box center [1192, 504] width 223 height 30
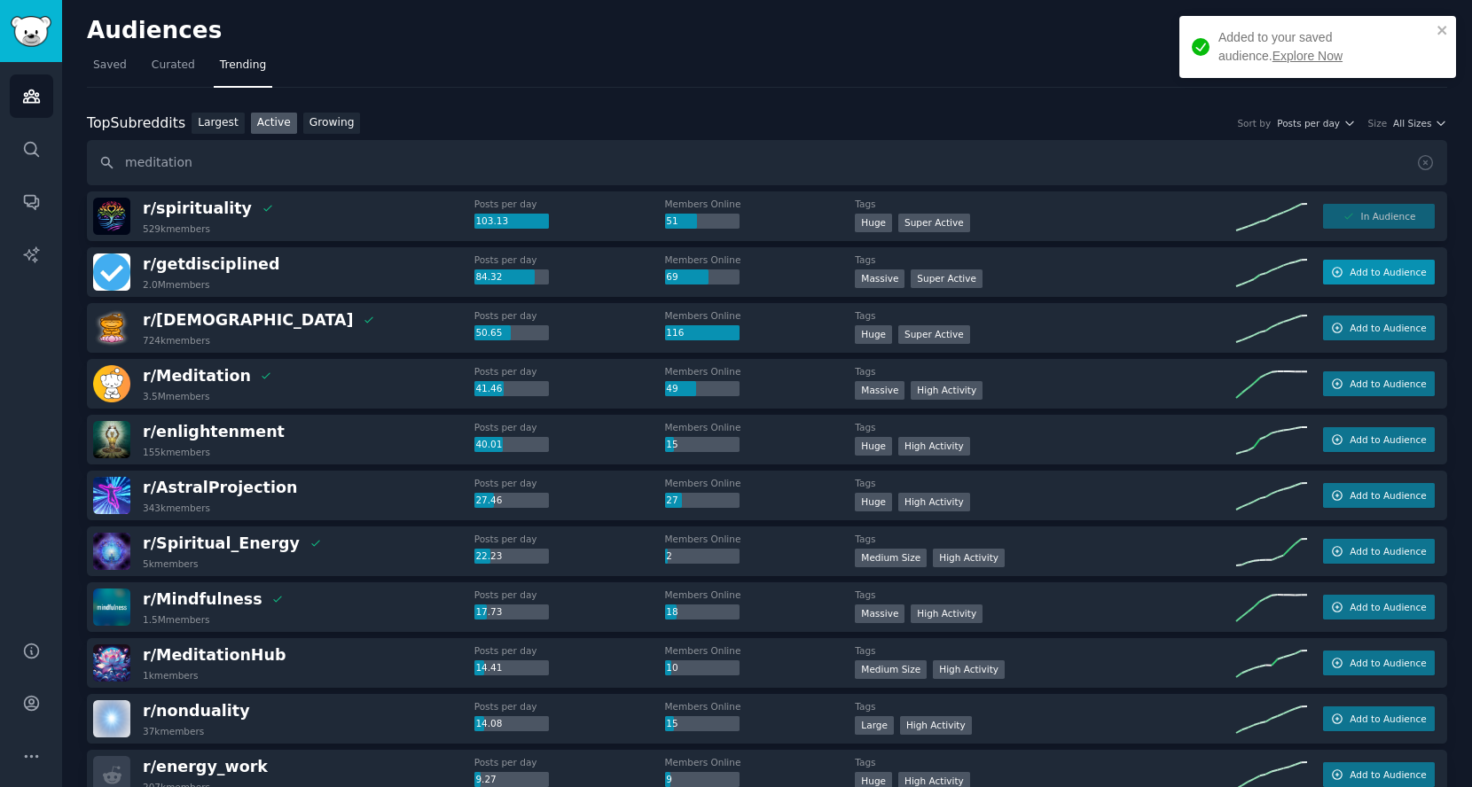
click at [1358, 273] on span "Add to Audience" at bounding box center [1388, 272] width 76 height 12
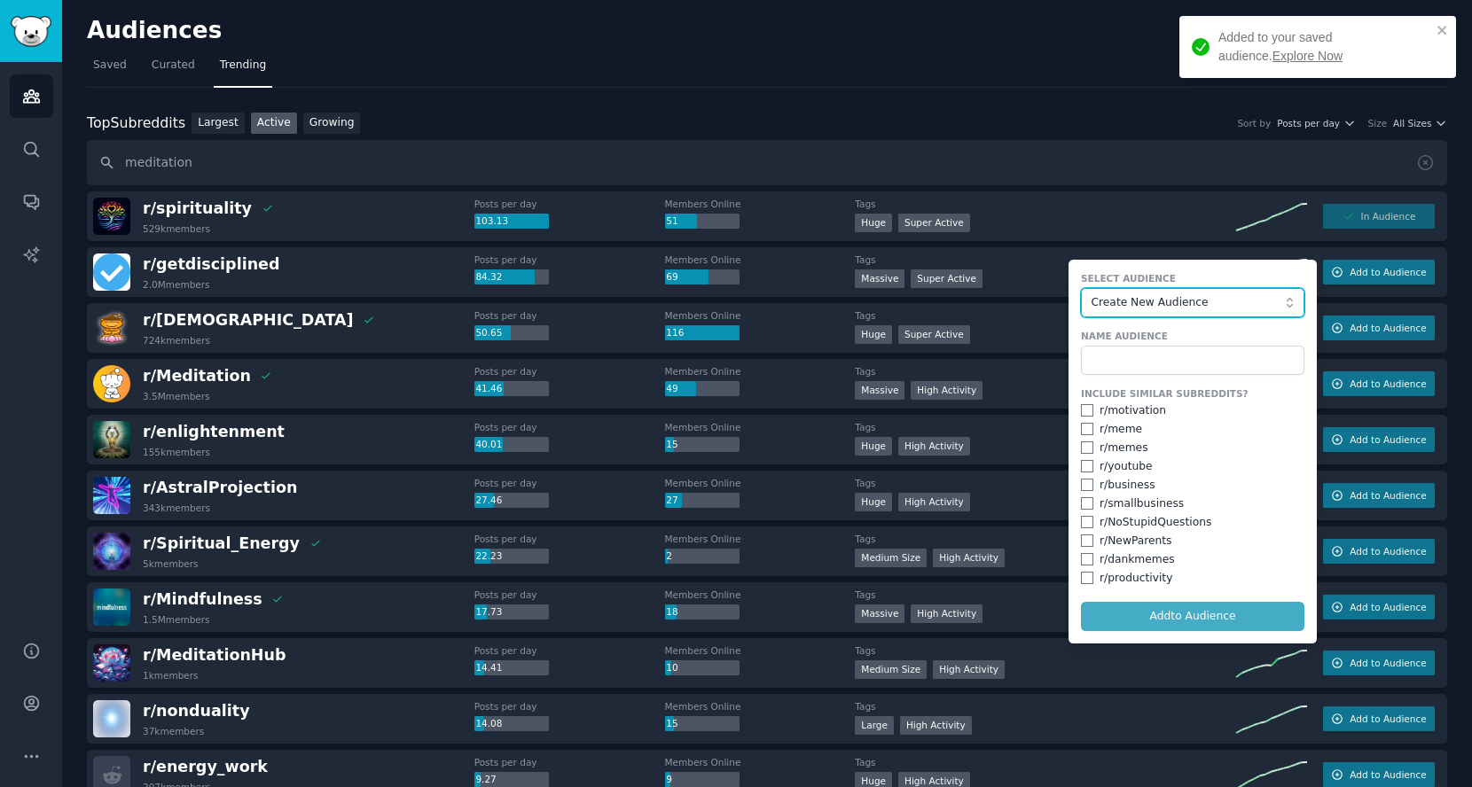
click at [1205, 302] on span "Create New Audience" at bounding box center [1189, 303] width 194 height 16
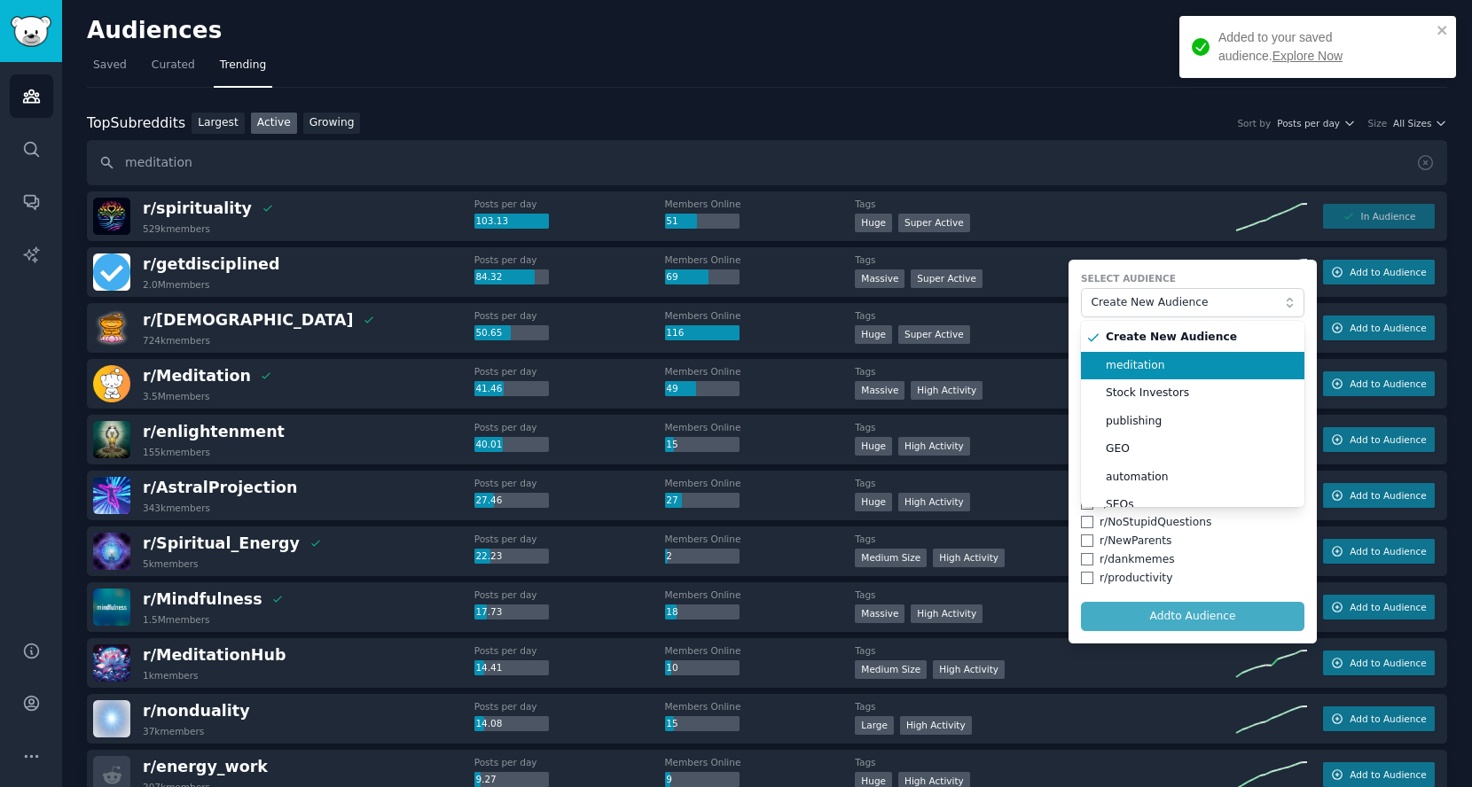
click at [1157, 371] on span "meditation" at bounding box center [1199, 366] width 186 height 16
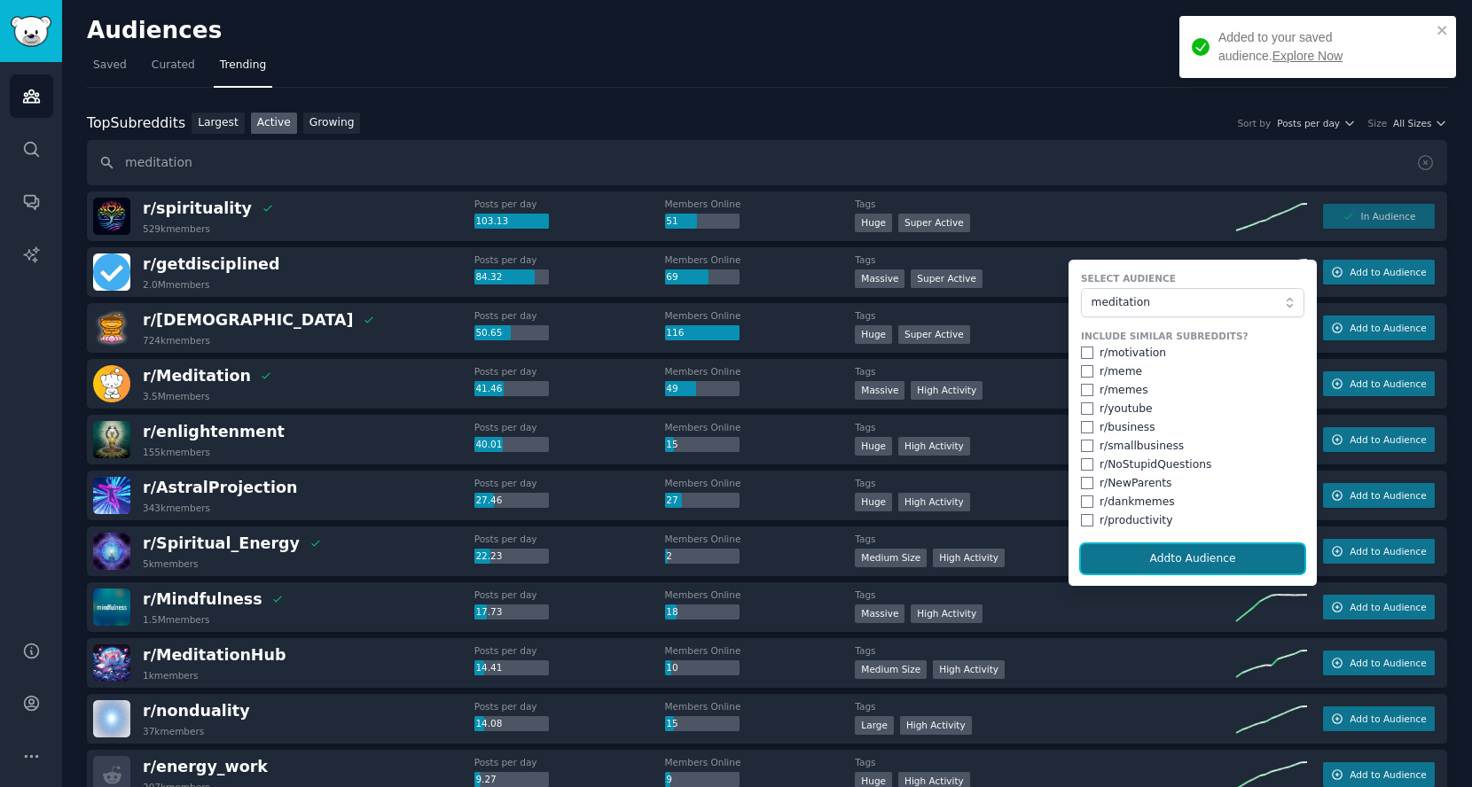
click at [1171, 551] on button "Add to Audience" at bounding box center [1192, 559] width 223 height 30
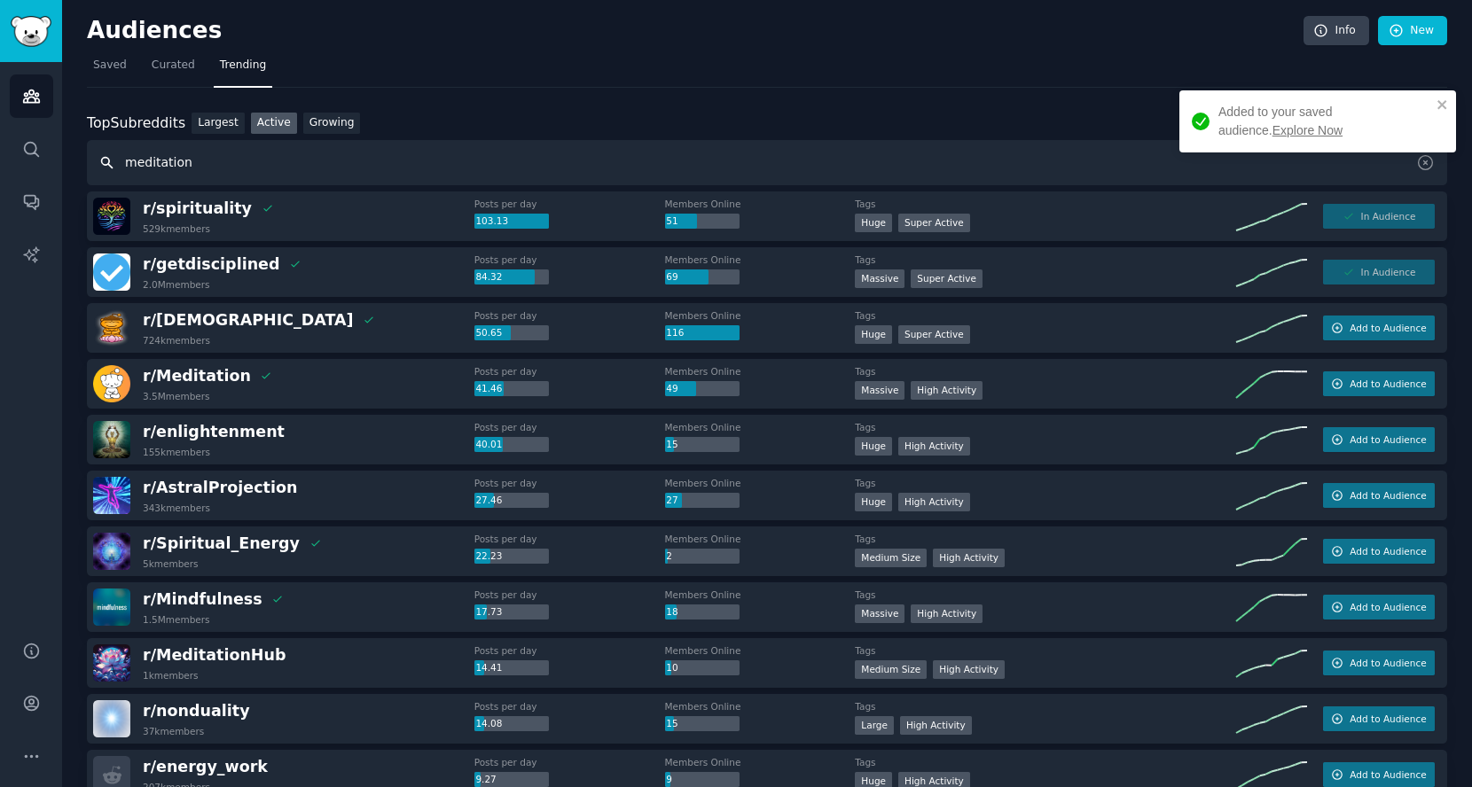
click at [1136, 170] on input "meditation" at bounding box center [767, 162] width 1360 height 45
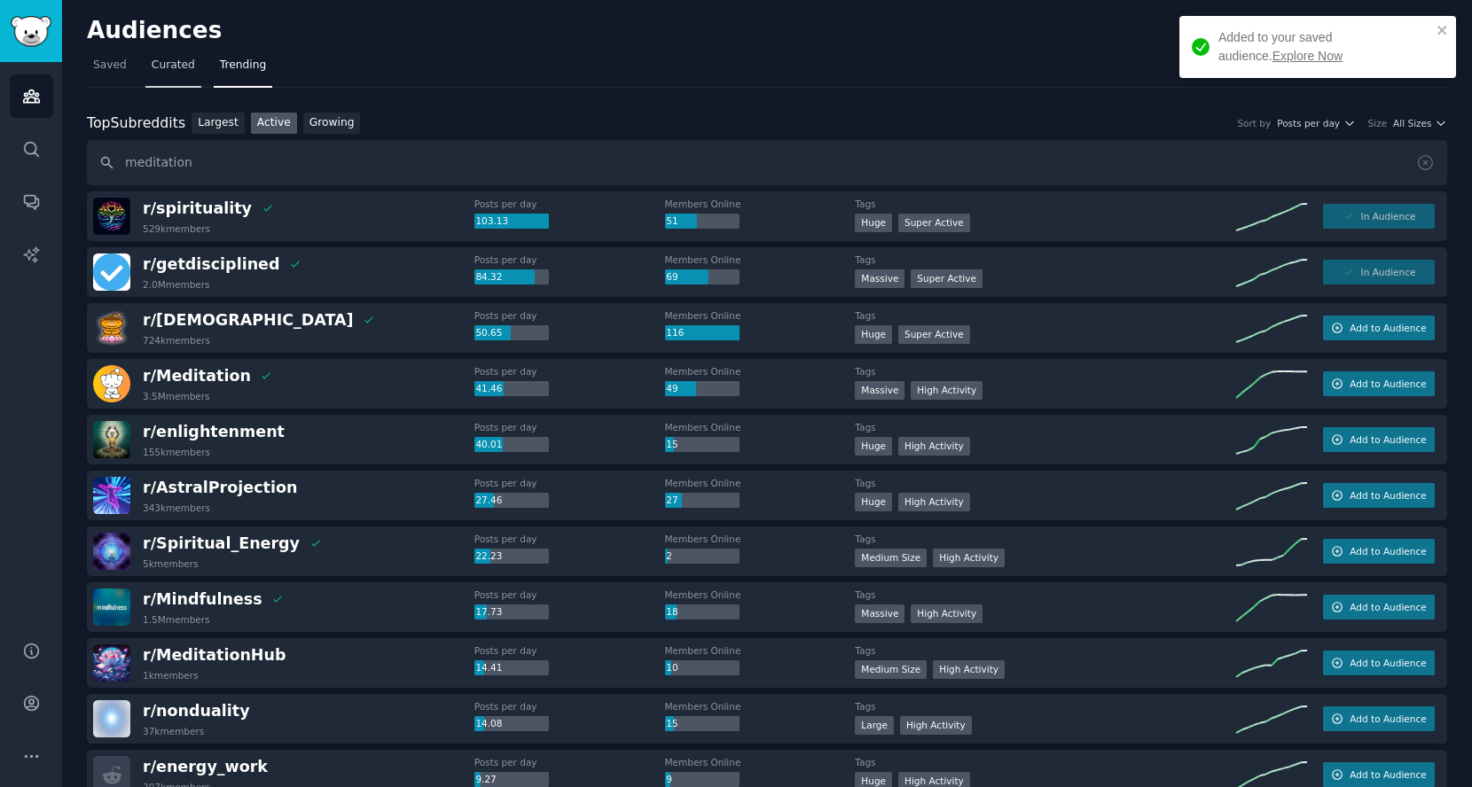
click at [173, 67] on span "Curated" at bounding box center [173, 66] width 43 height 16
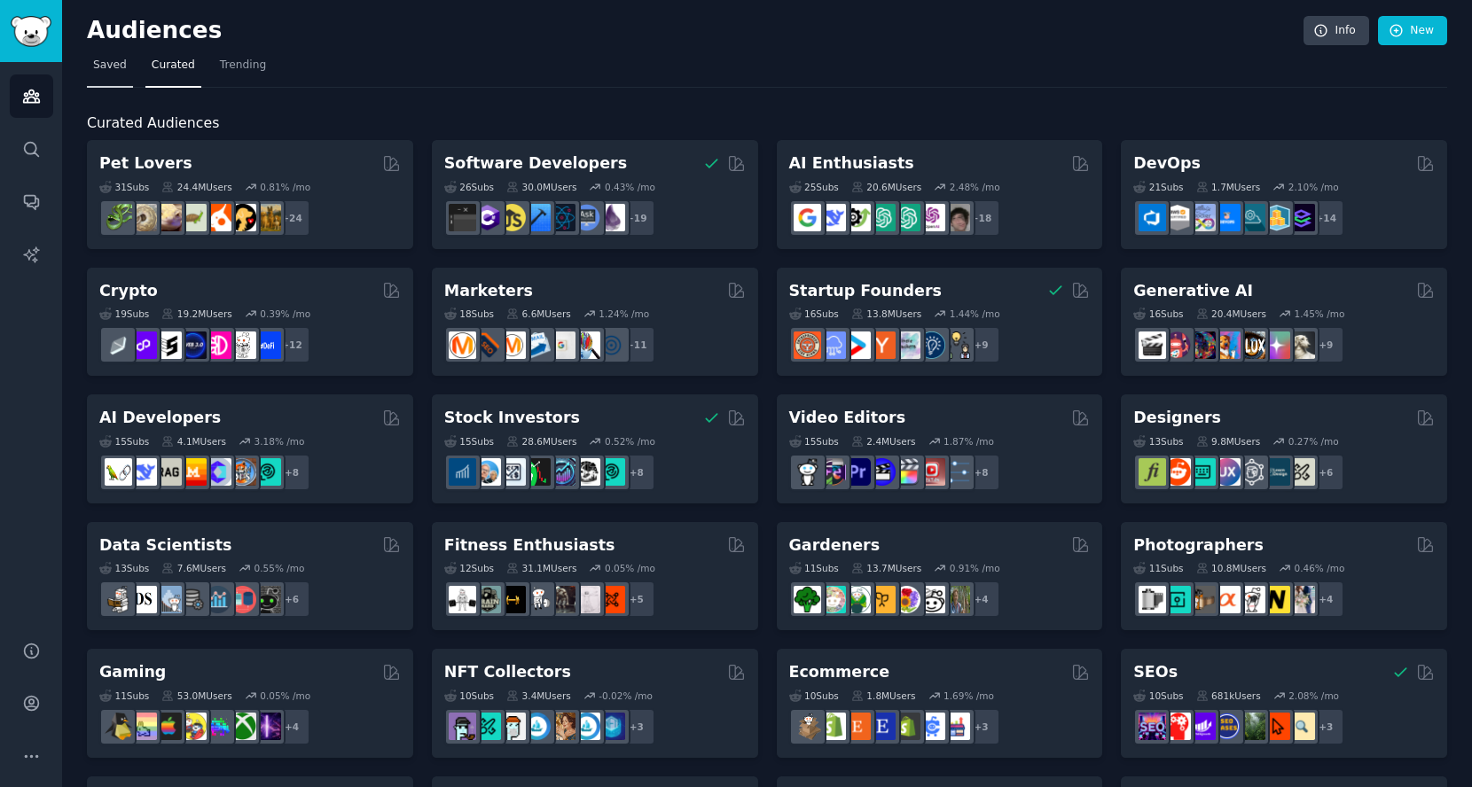
click at [112, 73] on link "Saved" at bounding box center [110, 69] width 46 height 36
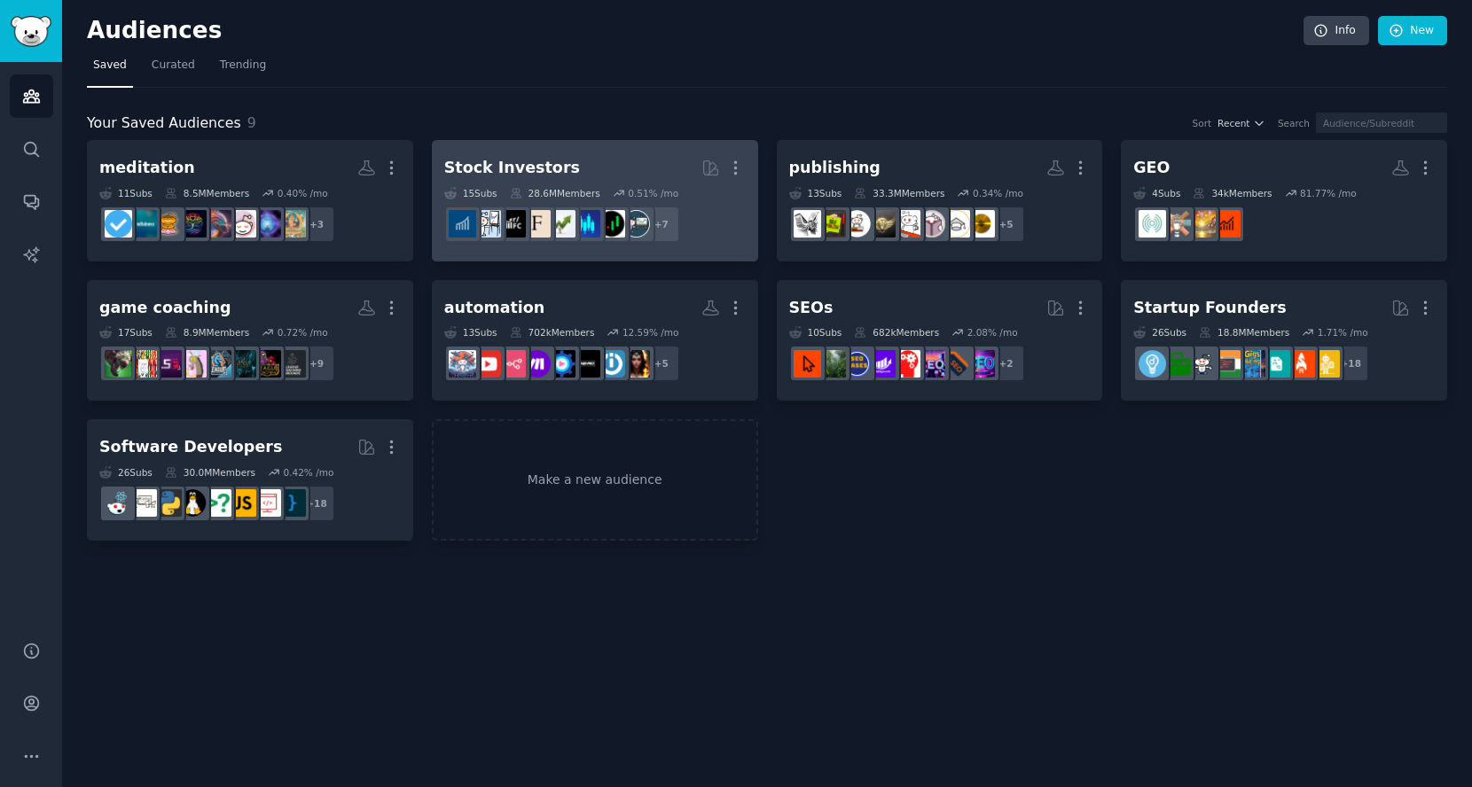
click at [633, 160] on h2 "Stock Investors Curated by GummySearch More" at bounding box center [594, 168] width 301 height 31
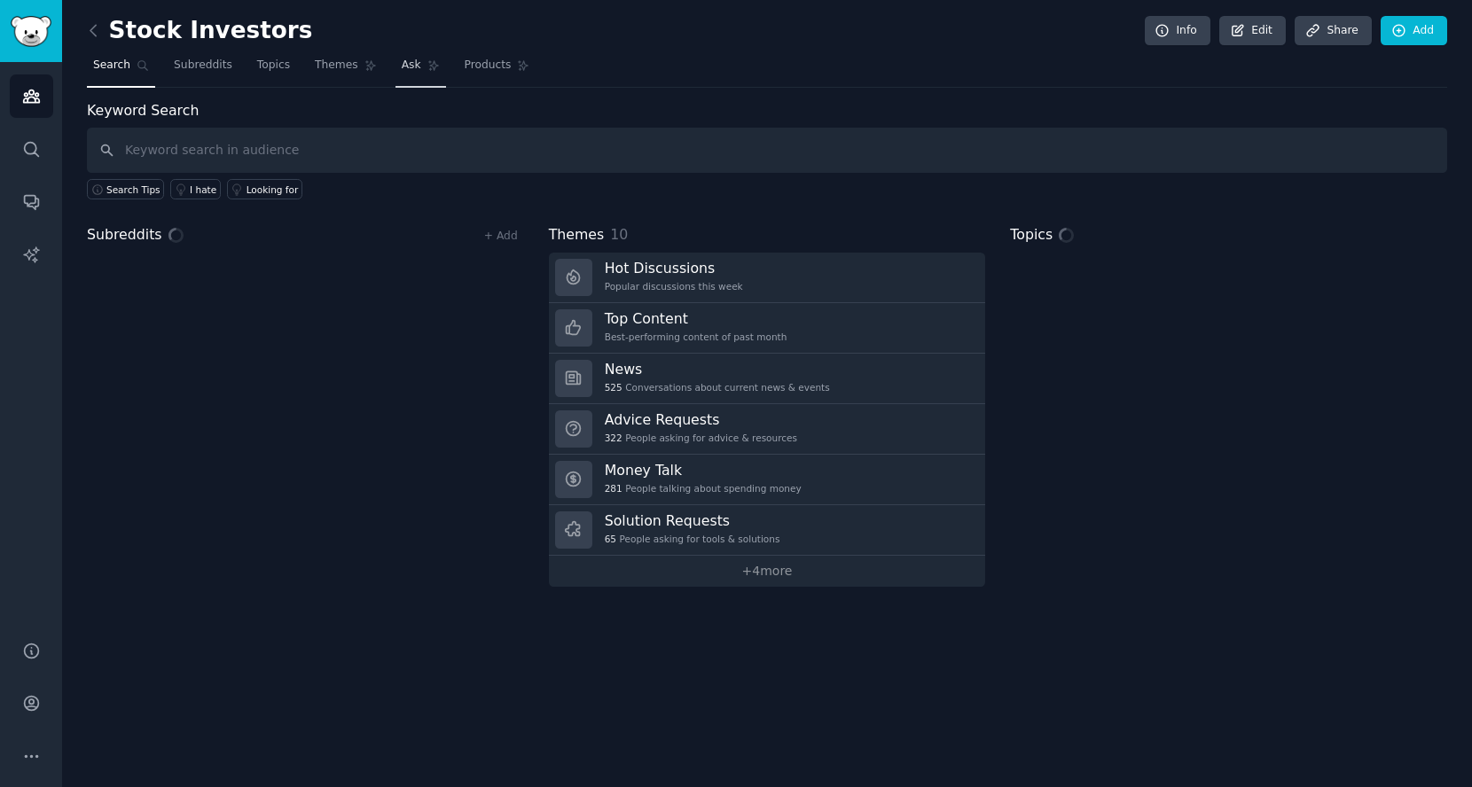
click at [402, 67] on span "Ask" at bounding box center [412, 66] width 20 height 16
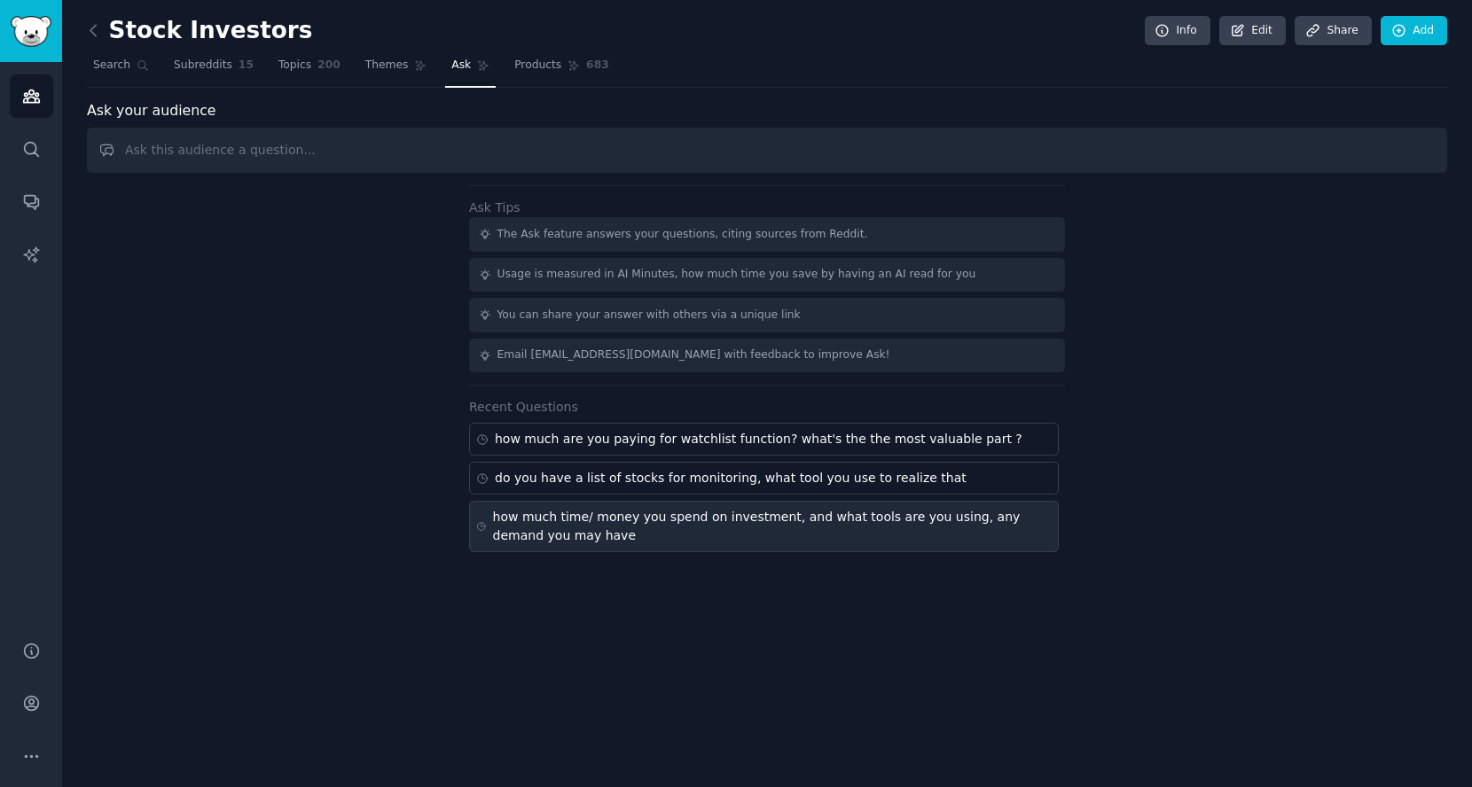
click at [818, 520] on div "how much time/ money you spend on investment, and what tools are you using, any…" at bounding box center [772, 526] width 559 height 37
type input "how much time/ money you spend on investment, and what tools are you using, any…"
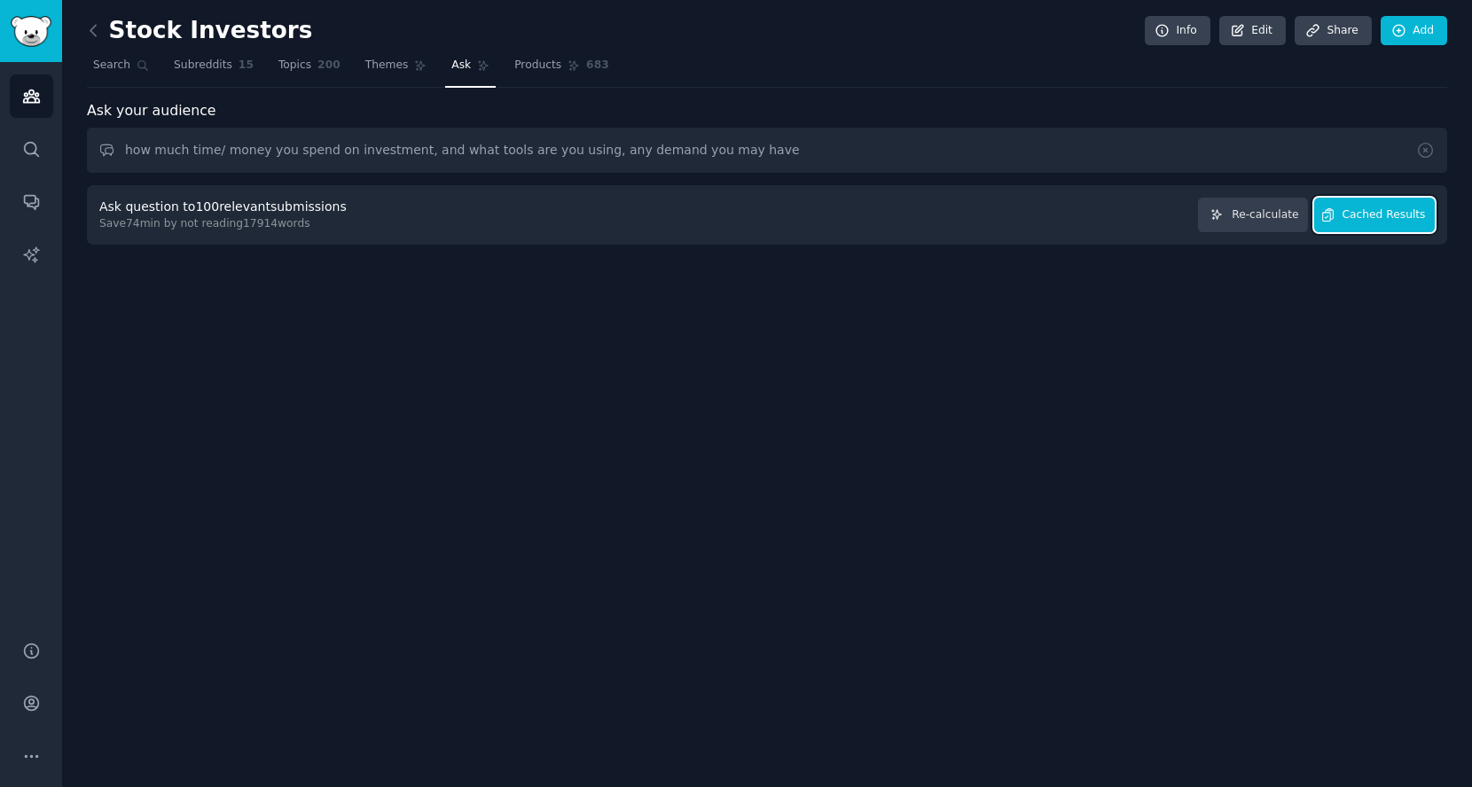
click at [1413, 216] on span "Cached Results" at bounding box center [1384, 216] width 83 height 16
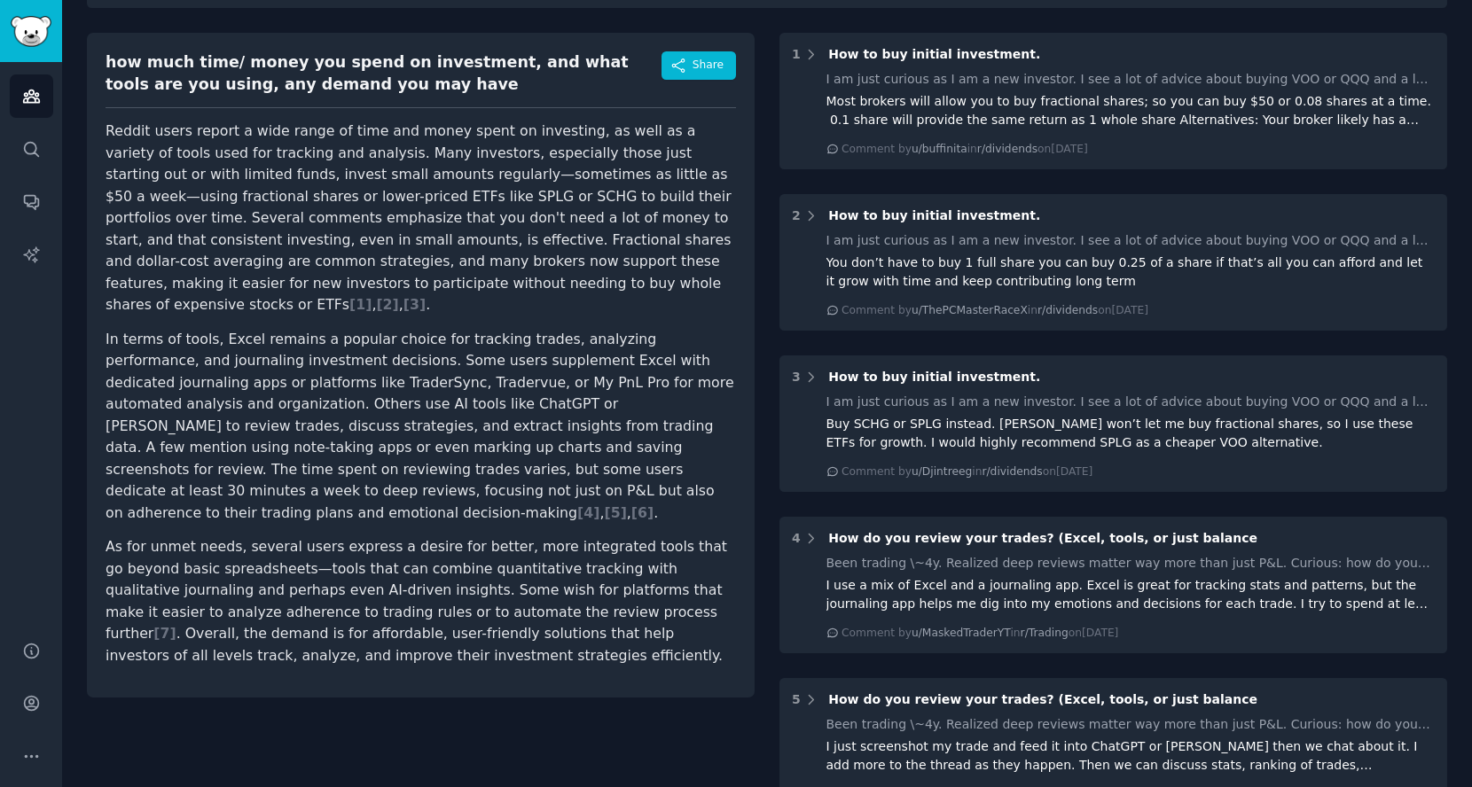
scroll to position [197, 0]
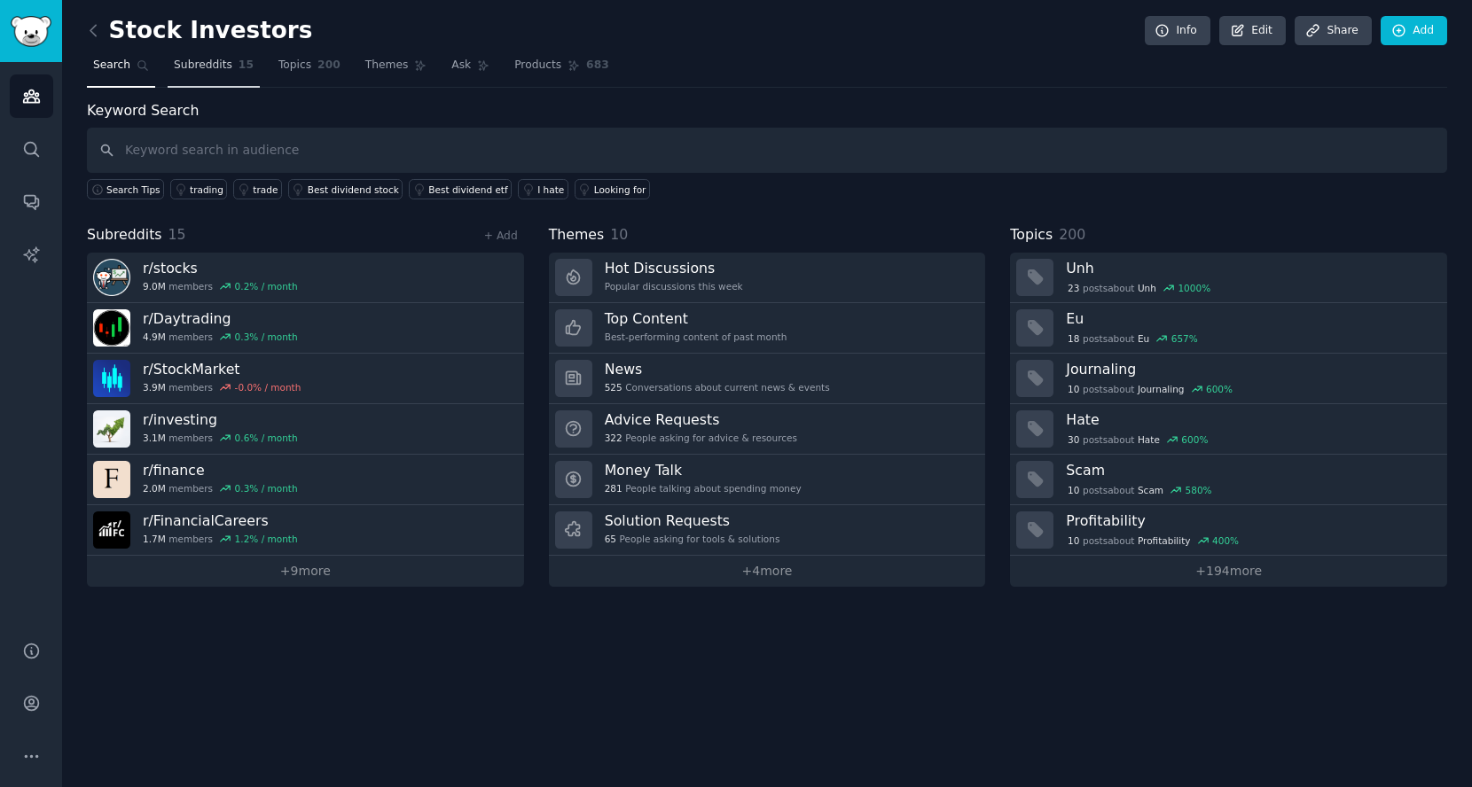
click at [220, 55] on link "Subreddits 15" at bounding box center [214, 69] width 92 height 36
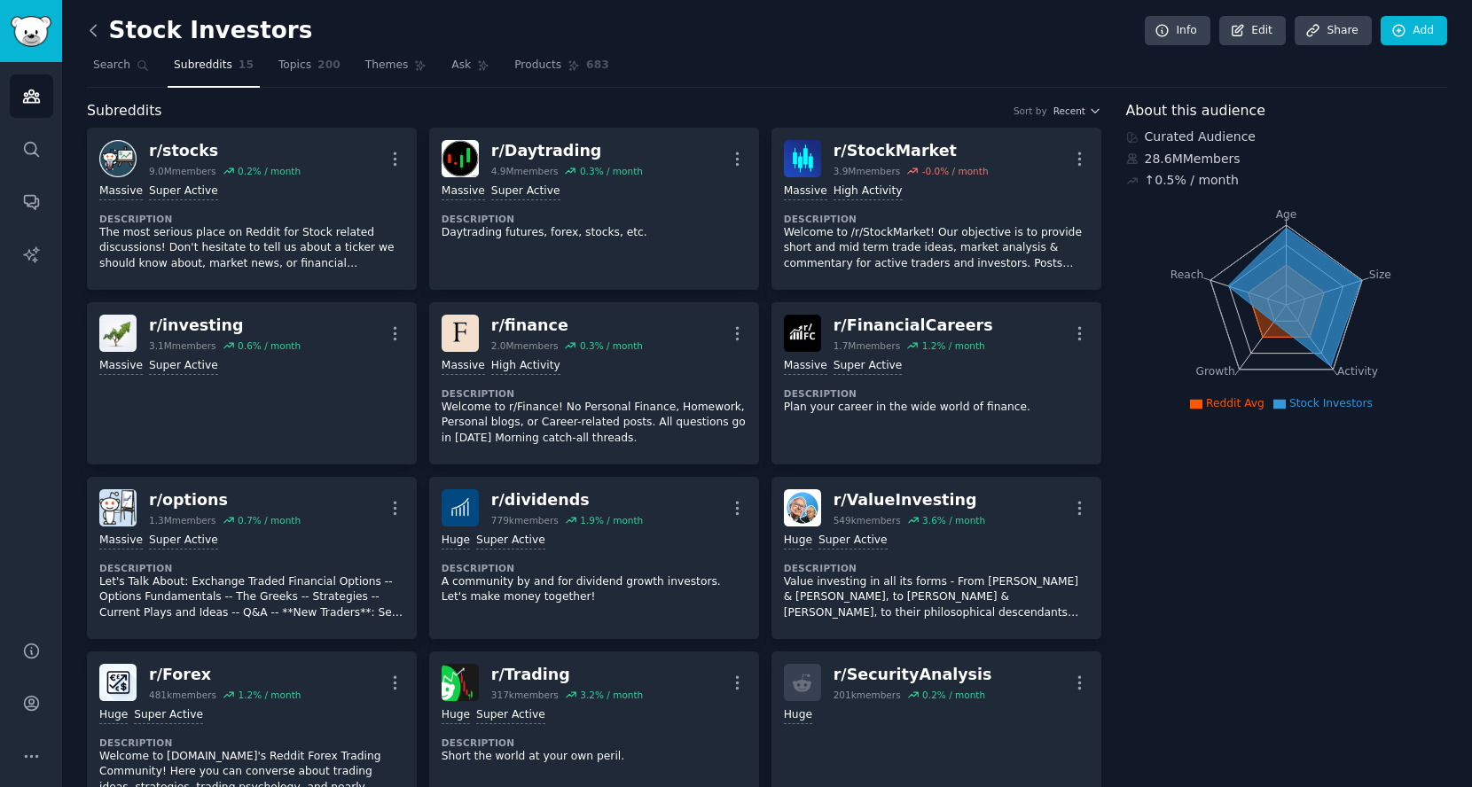
click at [88, 26] on icon at bounding box center [93, 30] width 19 height 19
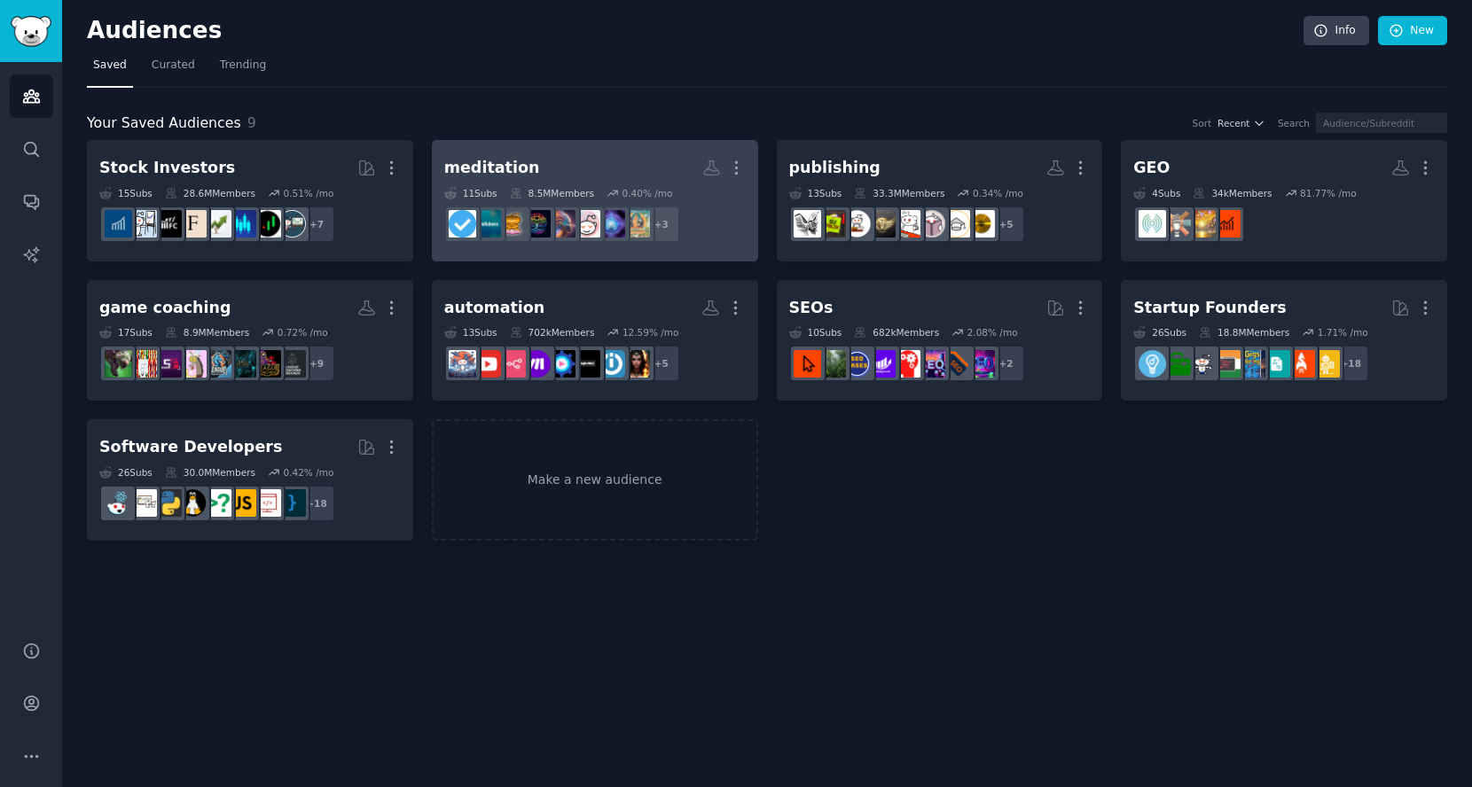
click at [587, 168] on h2 "meditation More" at bounding box center [594, 168] width 301 height 31
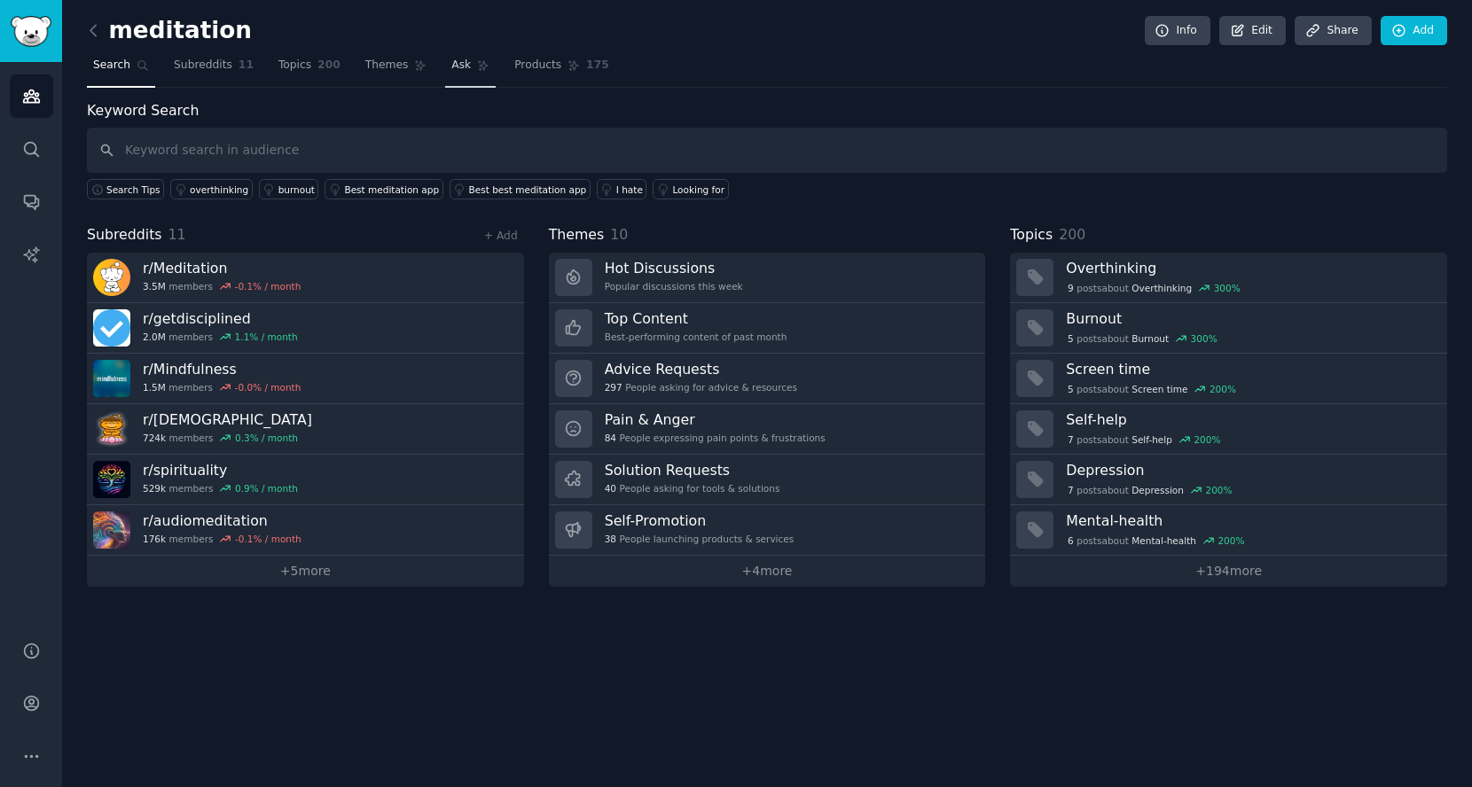
drag, startPoint x: 437, startPoint y: 60, endPoint x: 448, endPoint y: 63, distance: 11.0
click at [445, 60] on link "Ask" at bounding box center [470, 69] width 51 height 36
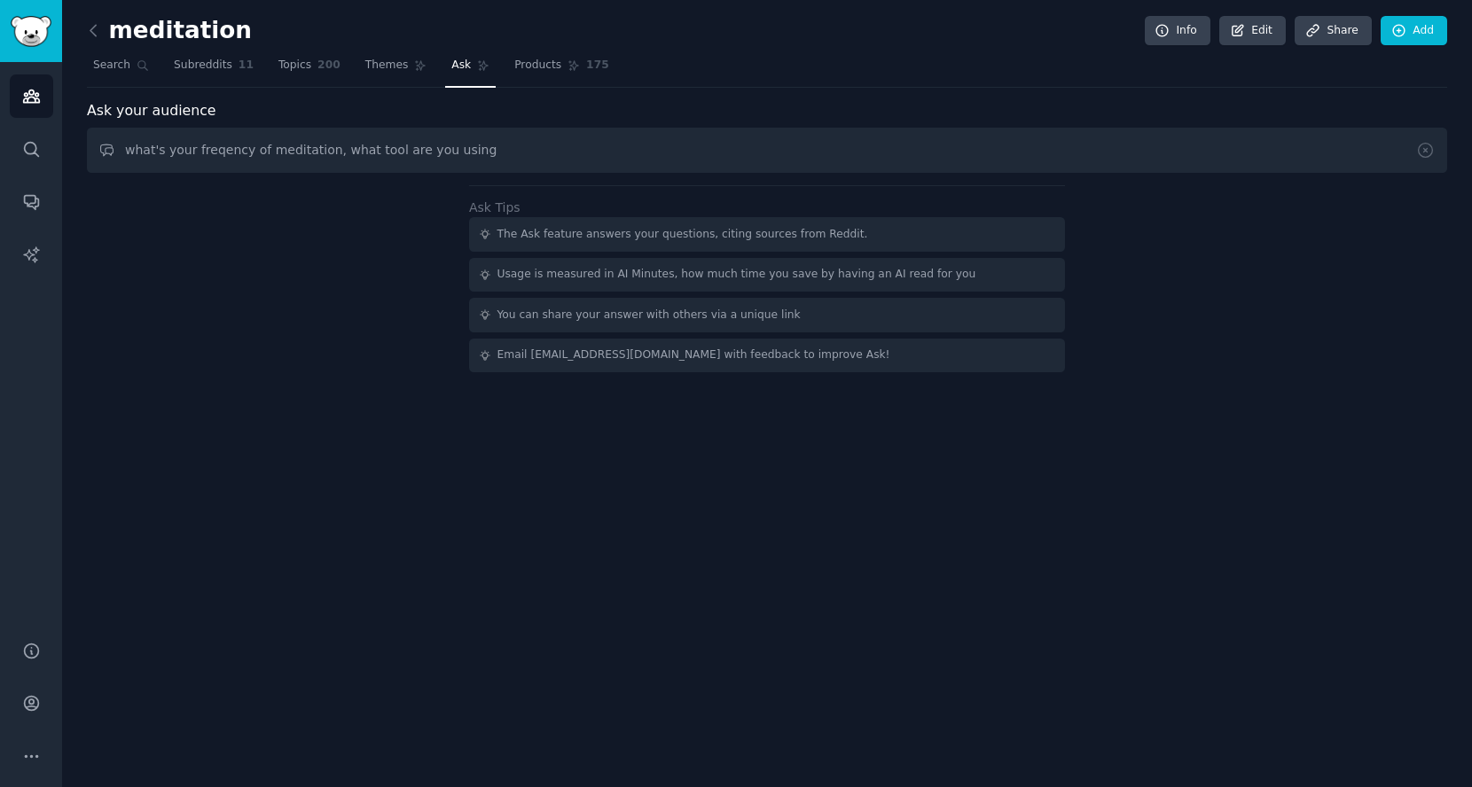
type input "what's your freqency of meditation, what tool are you using"
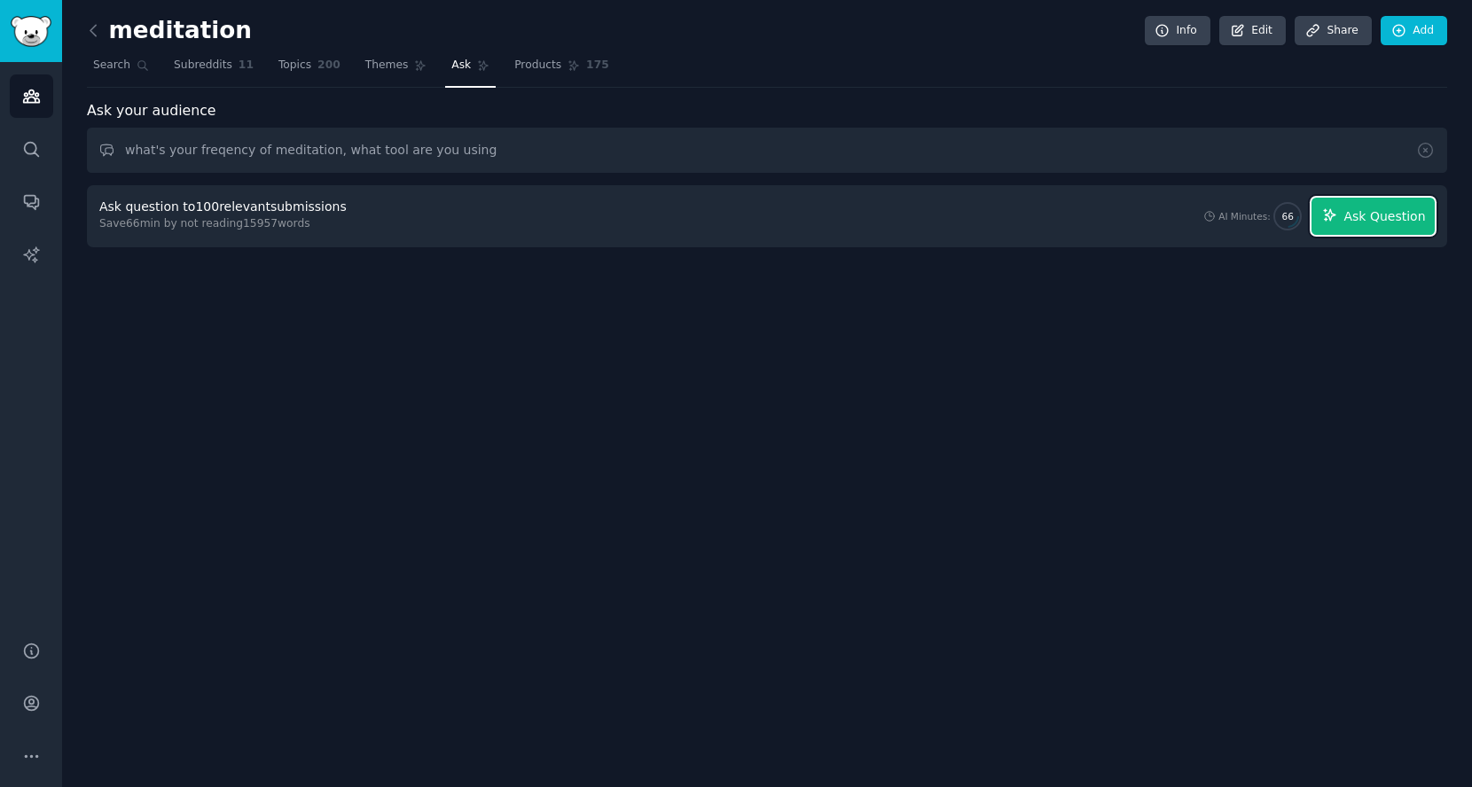
click at [1354, 208] on span "Ask Question" at bounding box center [1384, 217] width 82 height 19
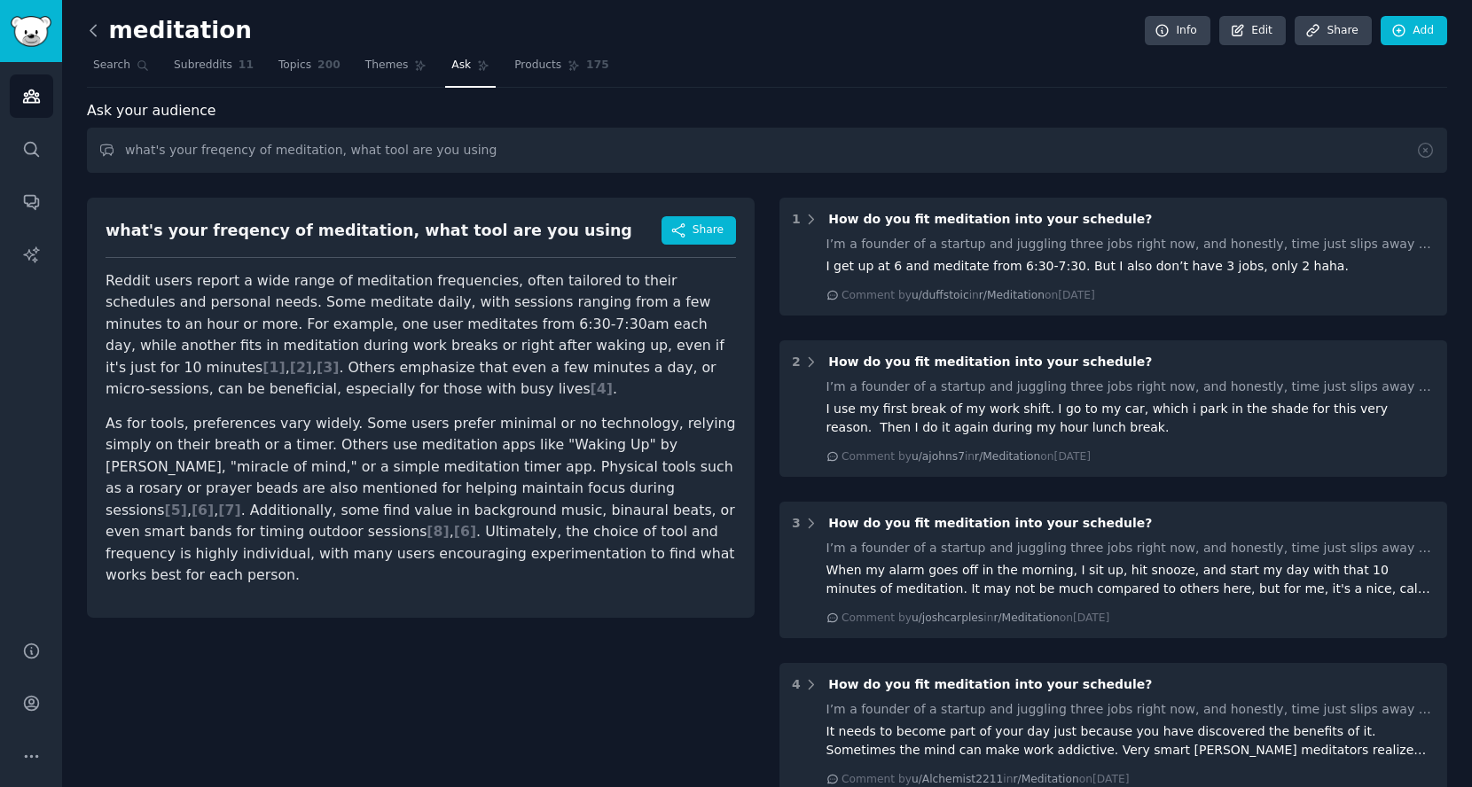
click at [94, 27] on icon at bounding box center [93, 30] width 19 height 19
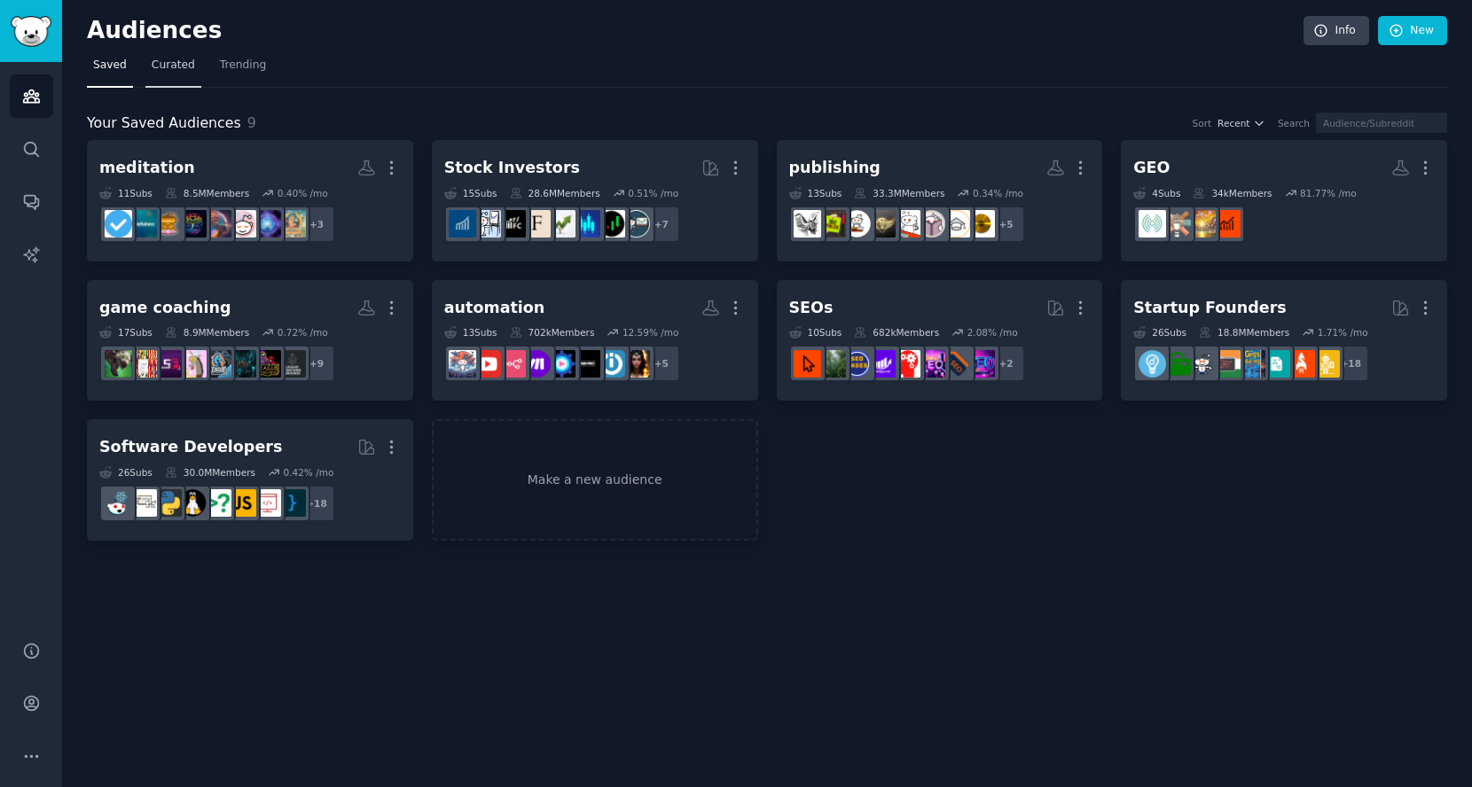
click at [182, 66] on span "Curated" at bounding box center [173, 66] width 43 height 16
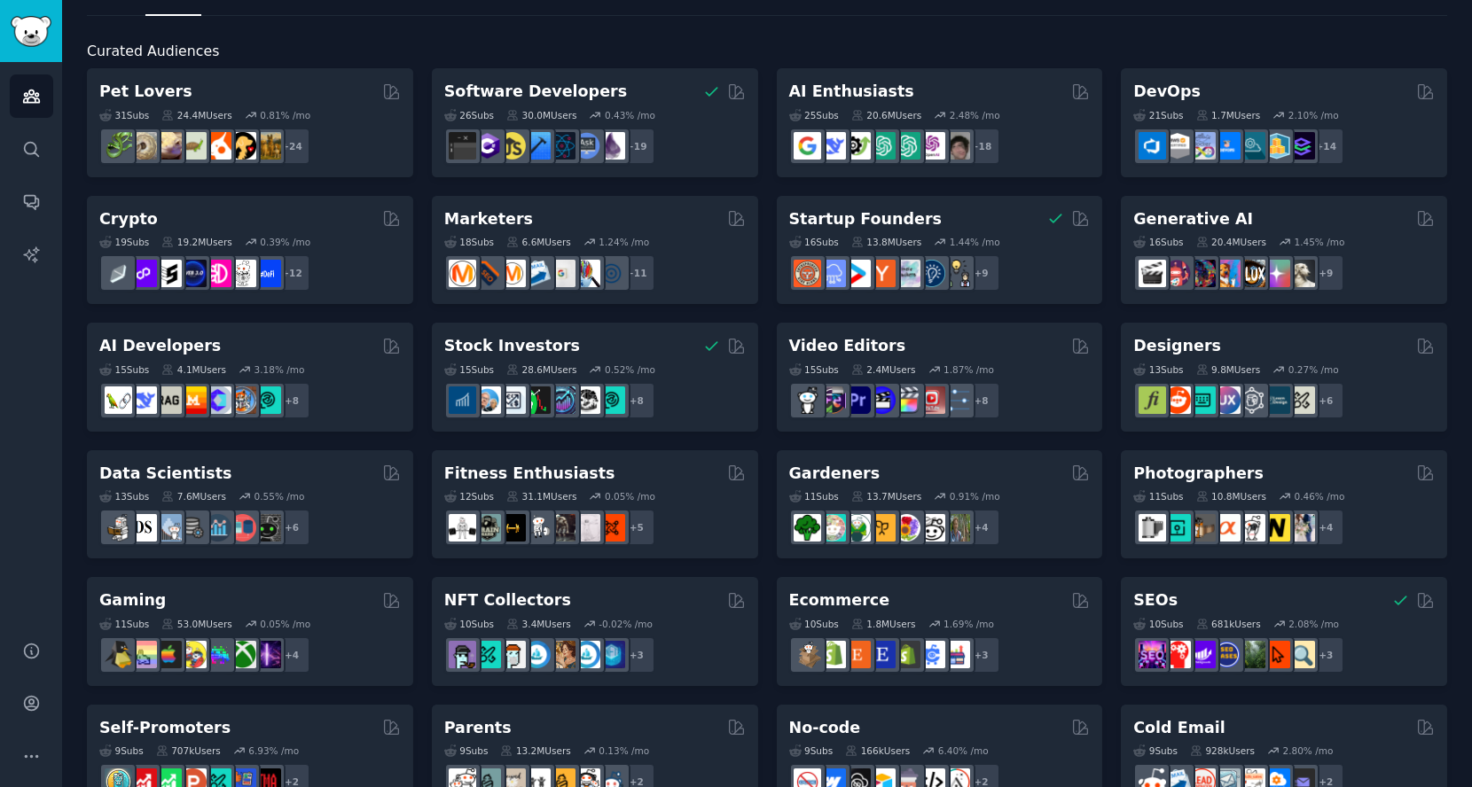
scroll to position [38, 0]
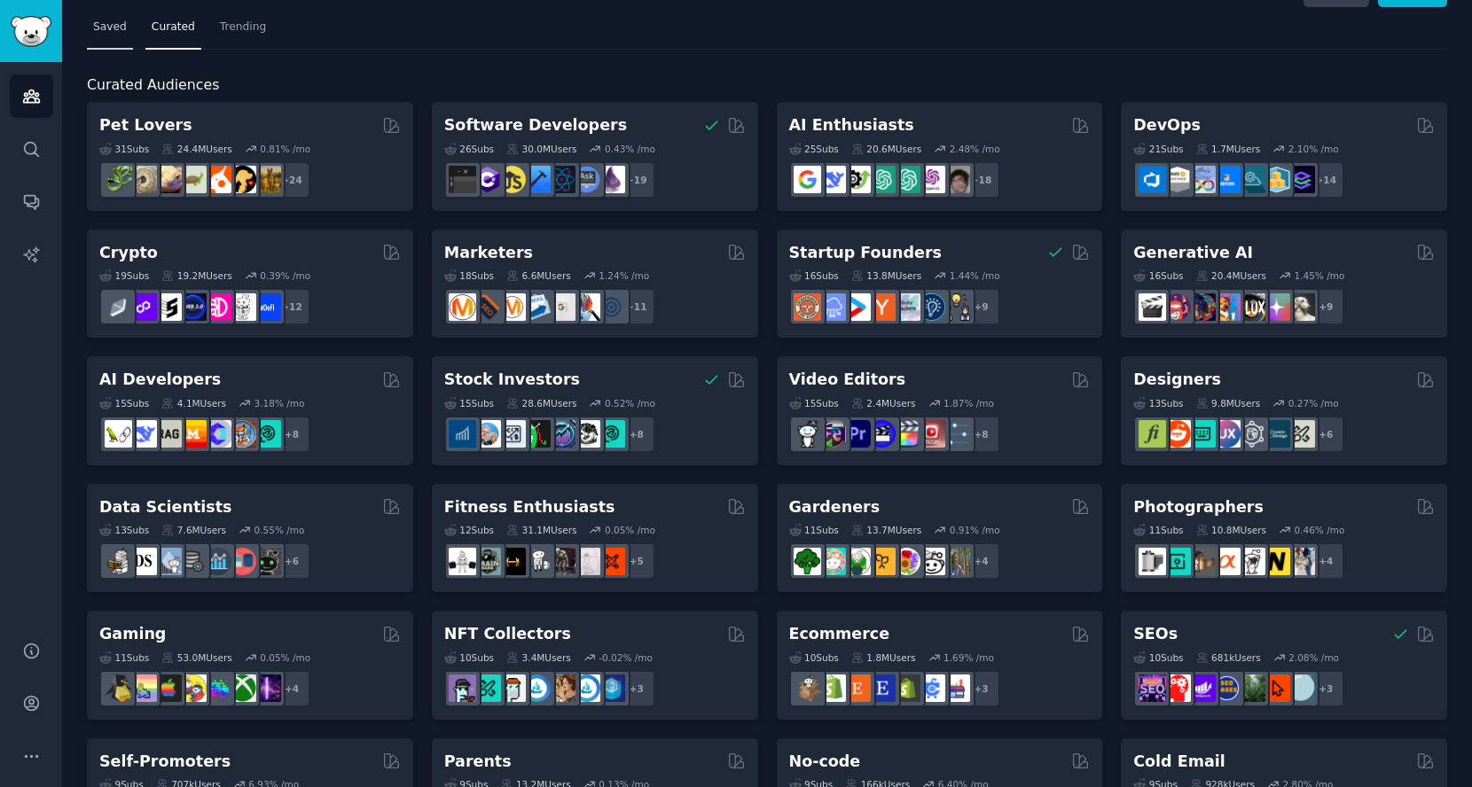
click at [108, 24] on span "Saved" at bounding box center [110, 28] width 34 height 16
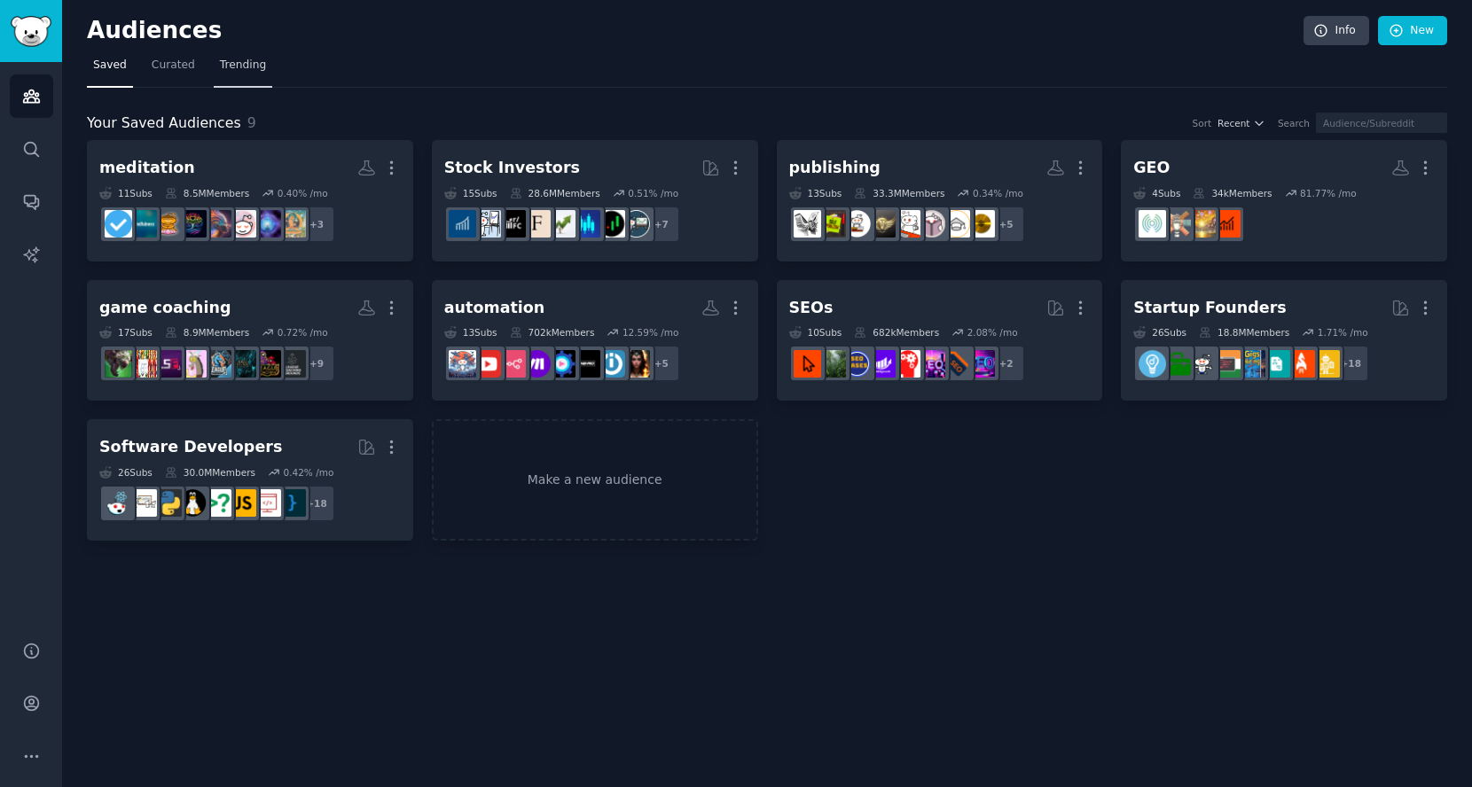
click at [240, 58] on span "Trending" at bounding box center [243, 66] width 46 height 16
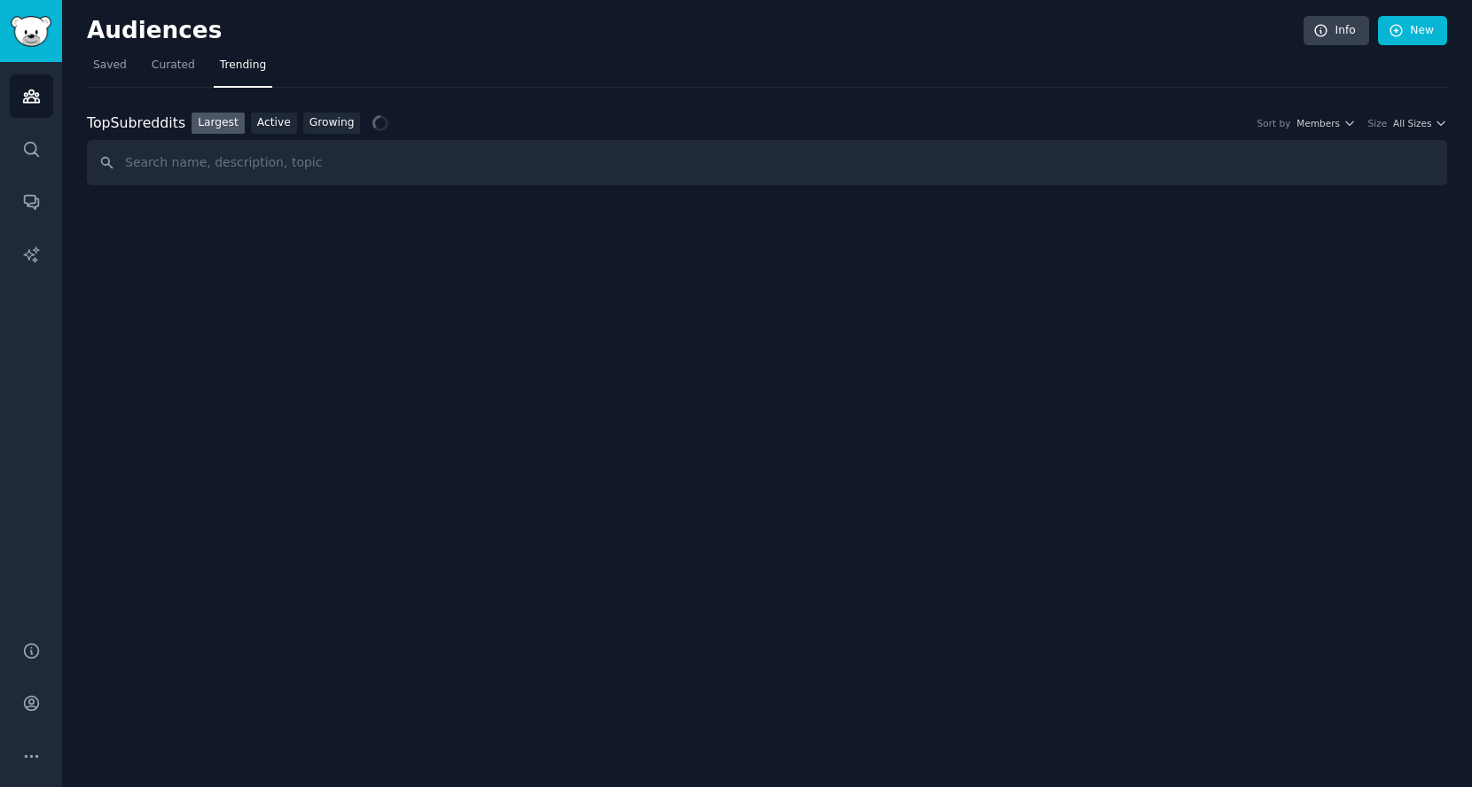
click at [348, 164] on input "text" at bounding box center [767, 162] width 1360 height 45
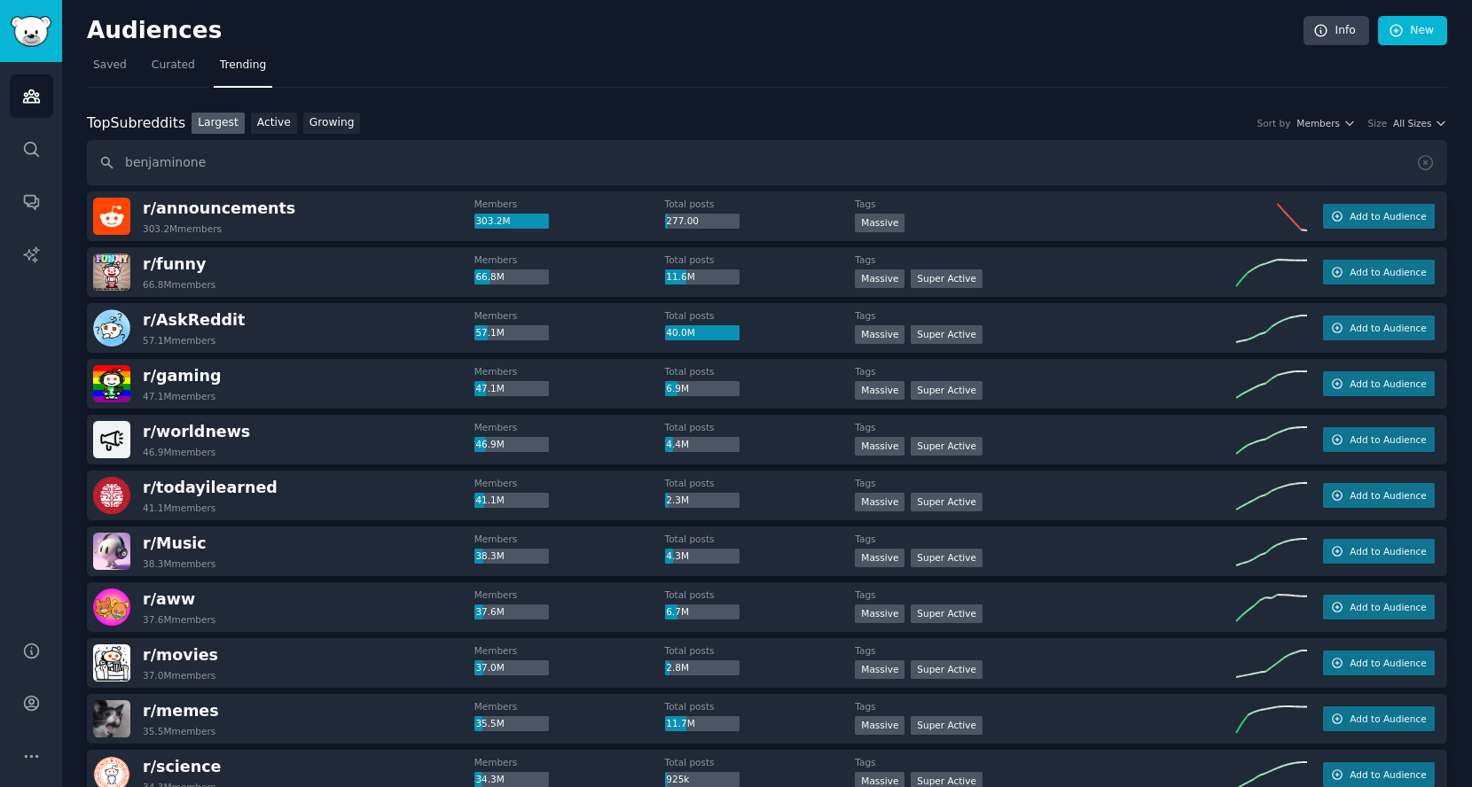
type input "benjaminone"
drag, startPoint x: 263, startPoint y: 164, endPoint x: 45, endPoint y: 163, distance: 218.1
click at [45, 163] on div "Audiences Search Conversations AI Reports Help Account More Audiences Info New …" at bounding box center [736, 393] width 1472 height 787
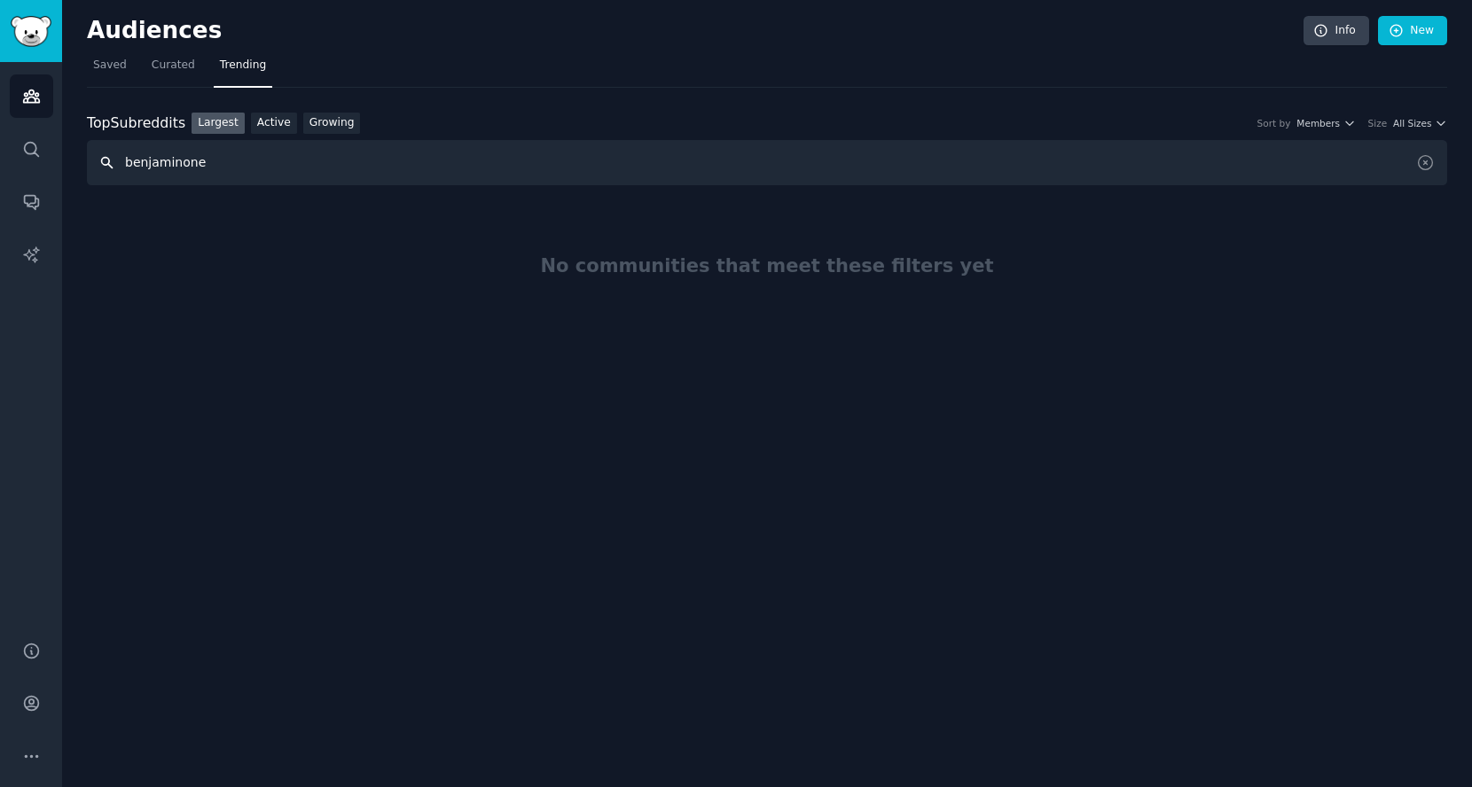
click at [259, 153] on input "benjaminone" at bounding box center [767, 162] width 1360 height 45
